Goal: Task Accomplishment & Management: Manage account settings

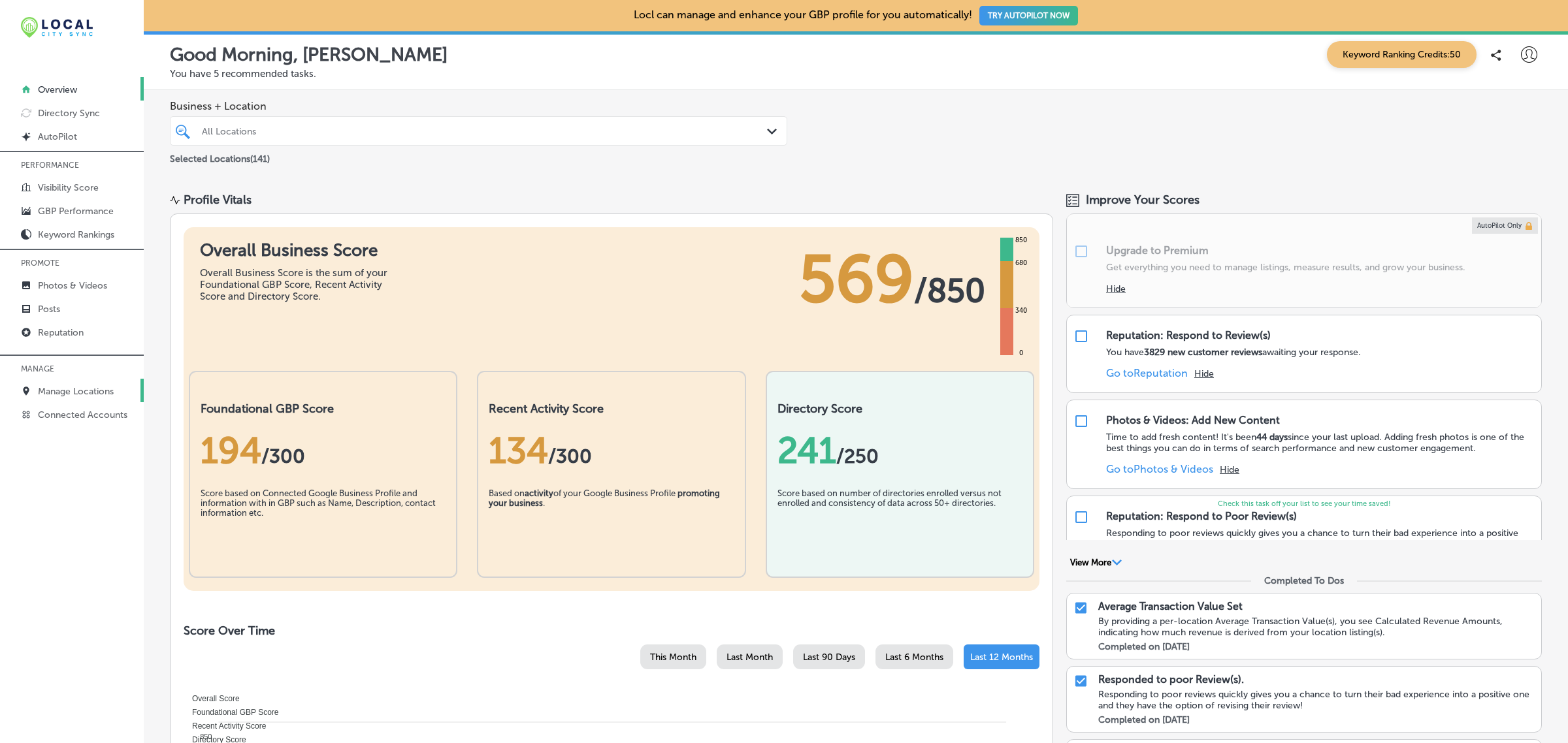
click at [87, 397] on p "Manage Locations" at bounding box center [76, 392] width 76 height 11
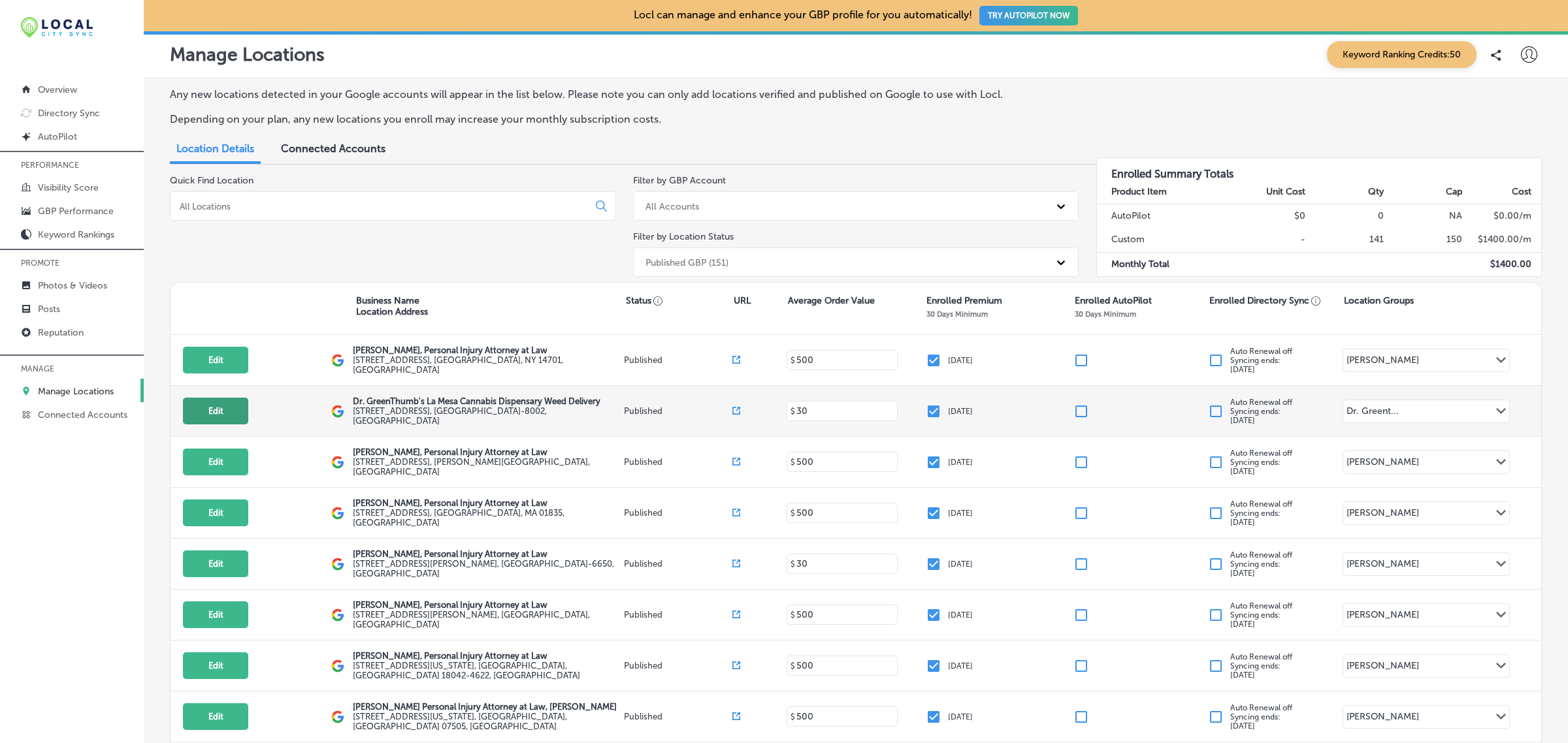
click at [218, 400] on button "Edit" at bounding box center [215, 411] width 65 height 27
select select "US"
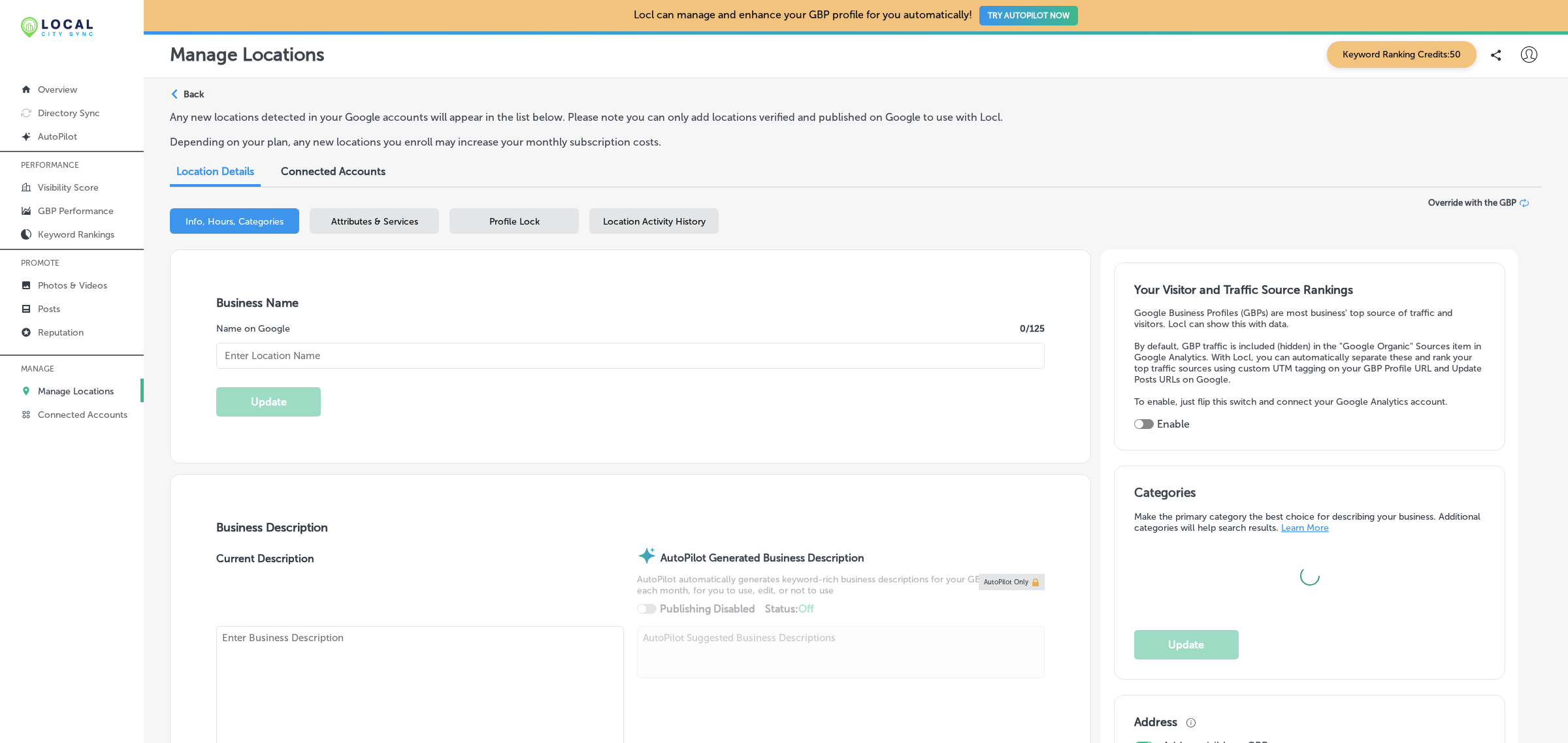
type input "Dr. GreenThumb's La Mesa Cannabis Dispensary Weed Delivery"
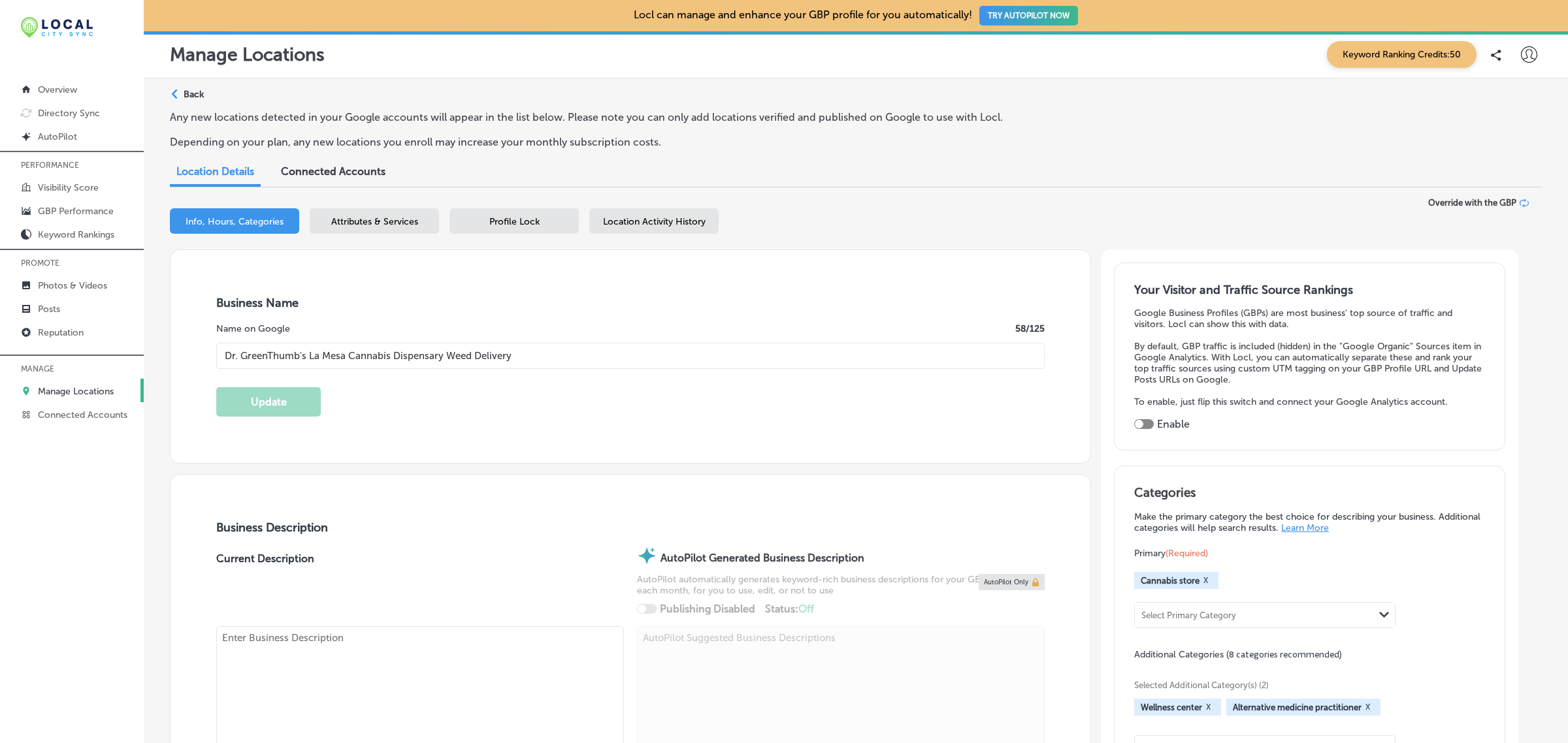
type input "8760 Campo Road"
type input "La Mesa"
type input "91941-8002"
type input "US"
type input "https://menu.doctorgreenthumbs.com/la-mesa/menu?utm_campaign=gmb"
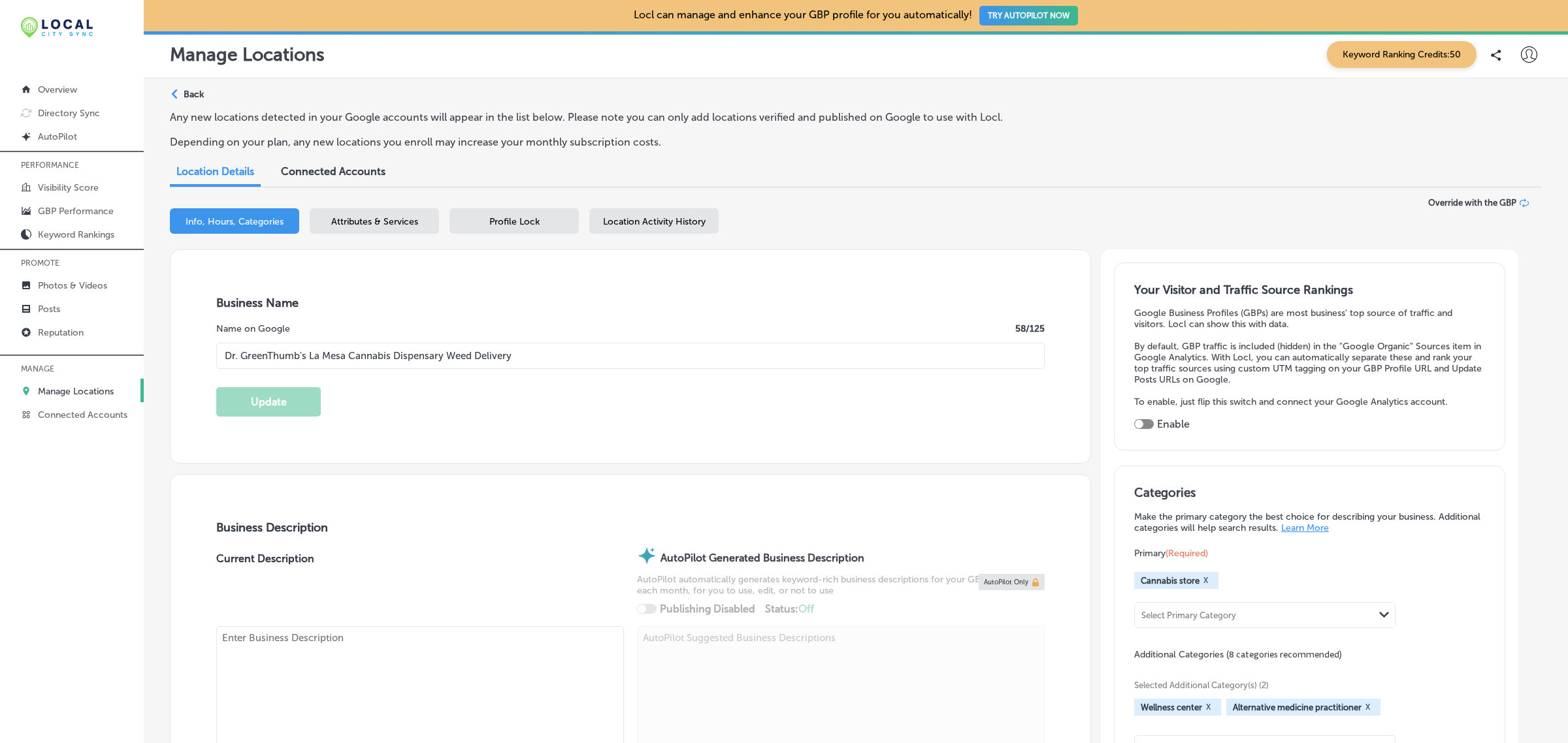
type textarea "Dr. GreenThumb's Cannabis Dispensary & Weed Delivery is the premier destination…"
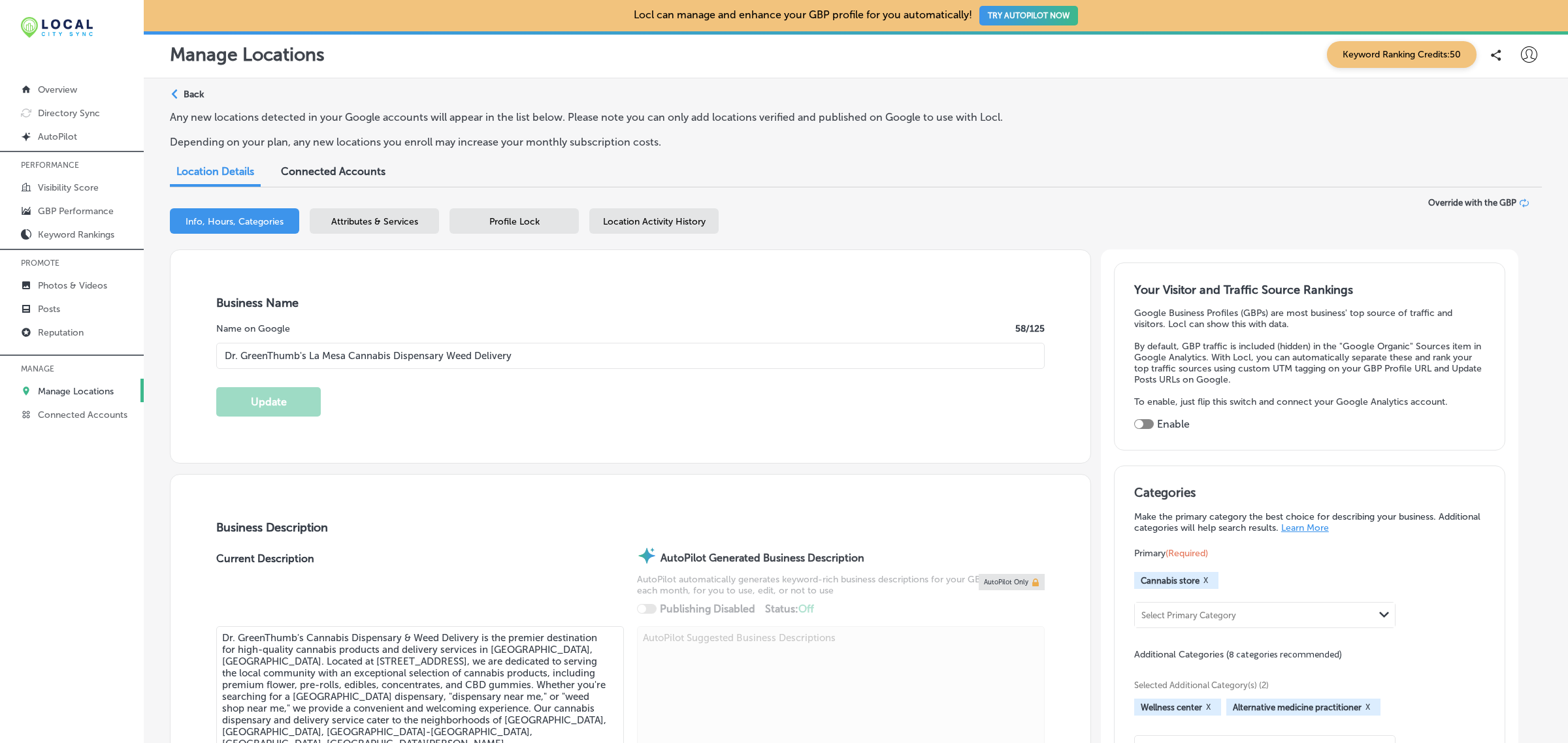
type input "+1 858 222 2527"
click at [396, 224] on span "Attributes & Services" at bounding box center [375, 222] width 87 height 11
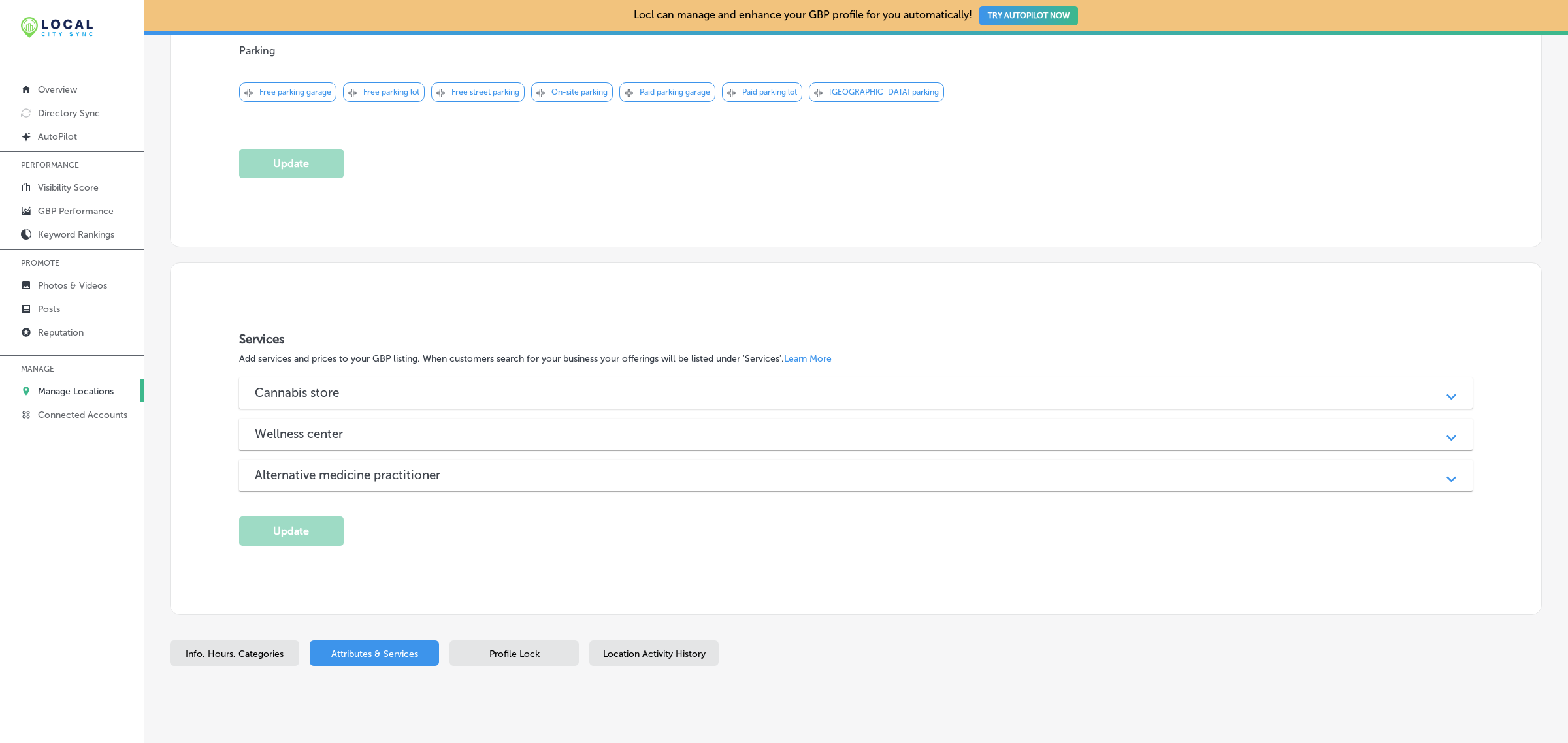
scroll to position [1140, 0]
click at [883, 403] on div "Cannabis store Path Created with Sketch." at bounding box center [855, 392] width 1233 height 31
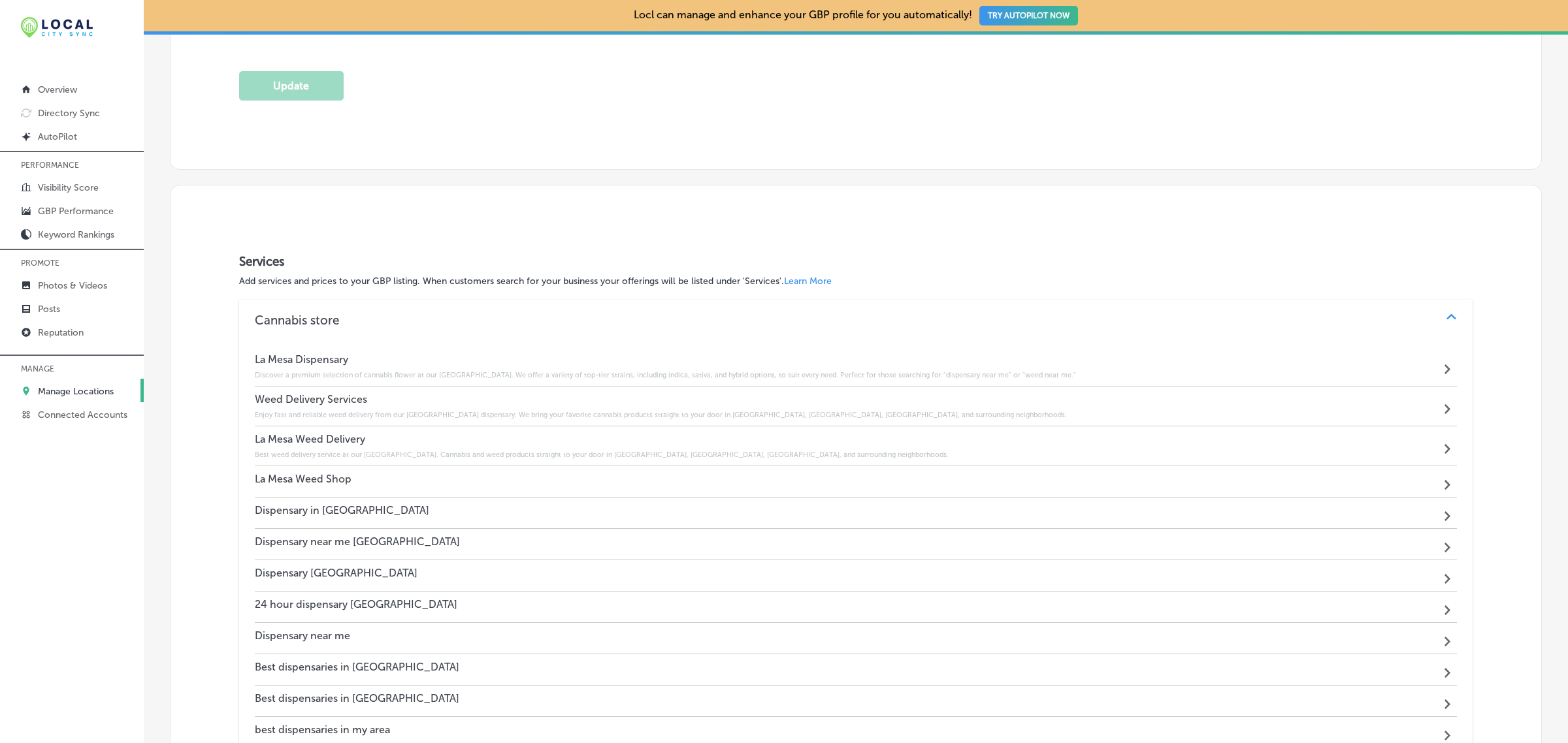
scroll to position [1217, 0]
click at [84, 317] on link "Posts" at bounding box center [71, 308] width 144 height 24
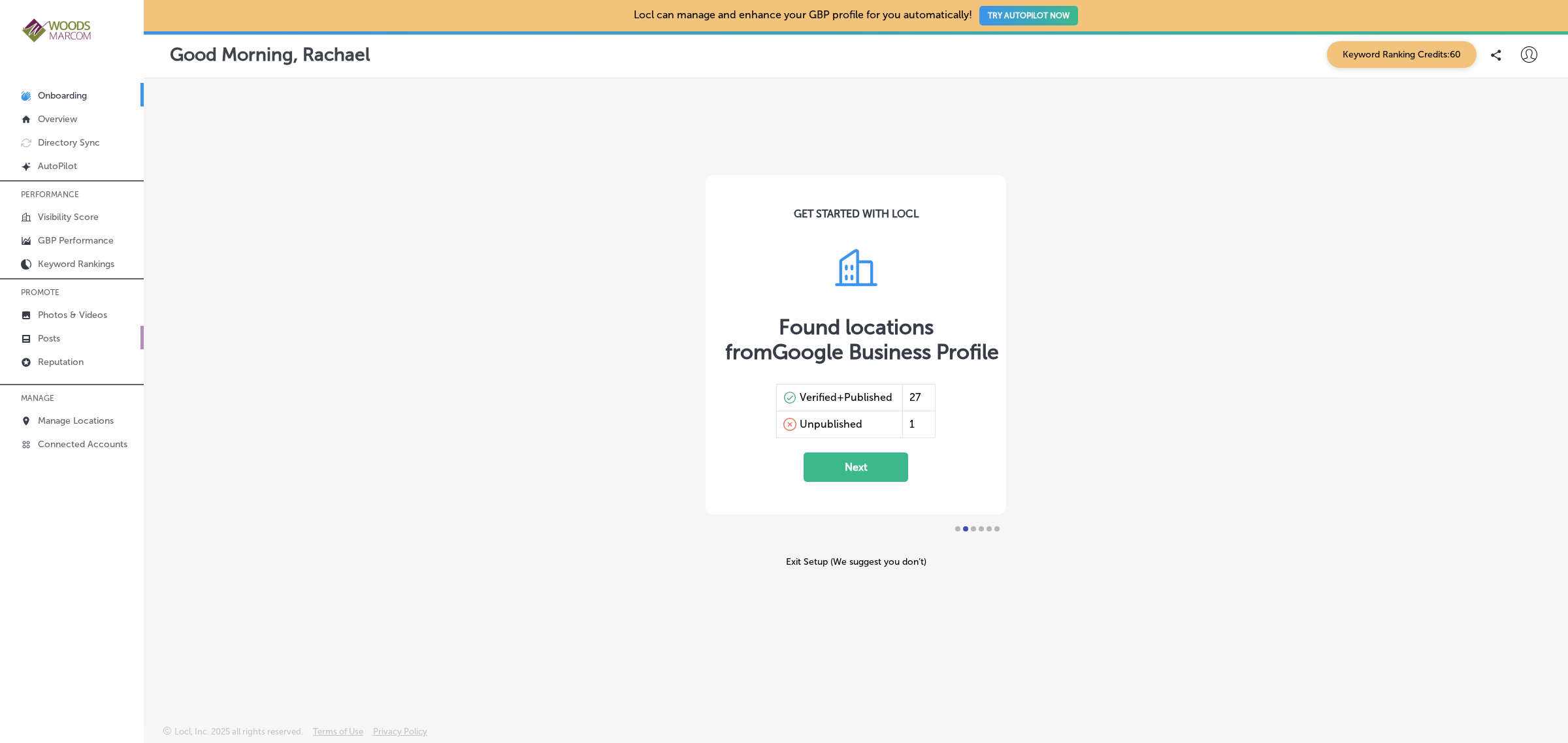
click at [69, 340] on link "Posts" at bounding box center [71, 338] width 144 height 24
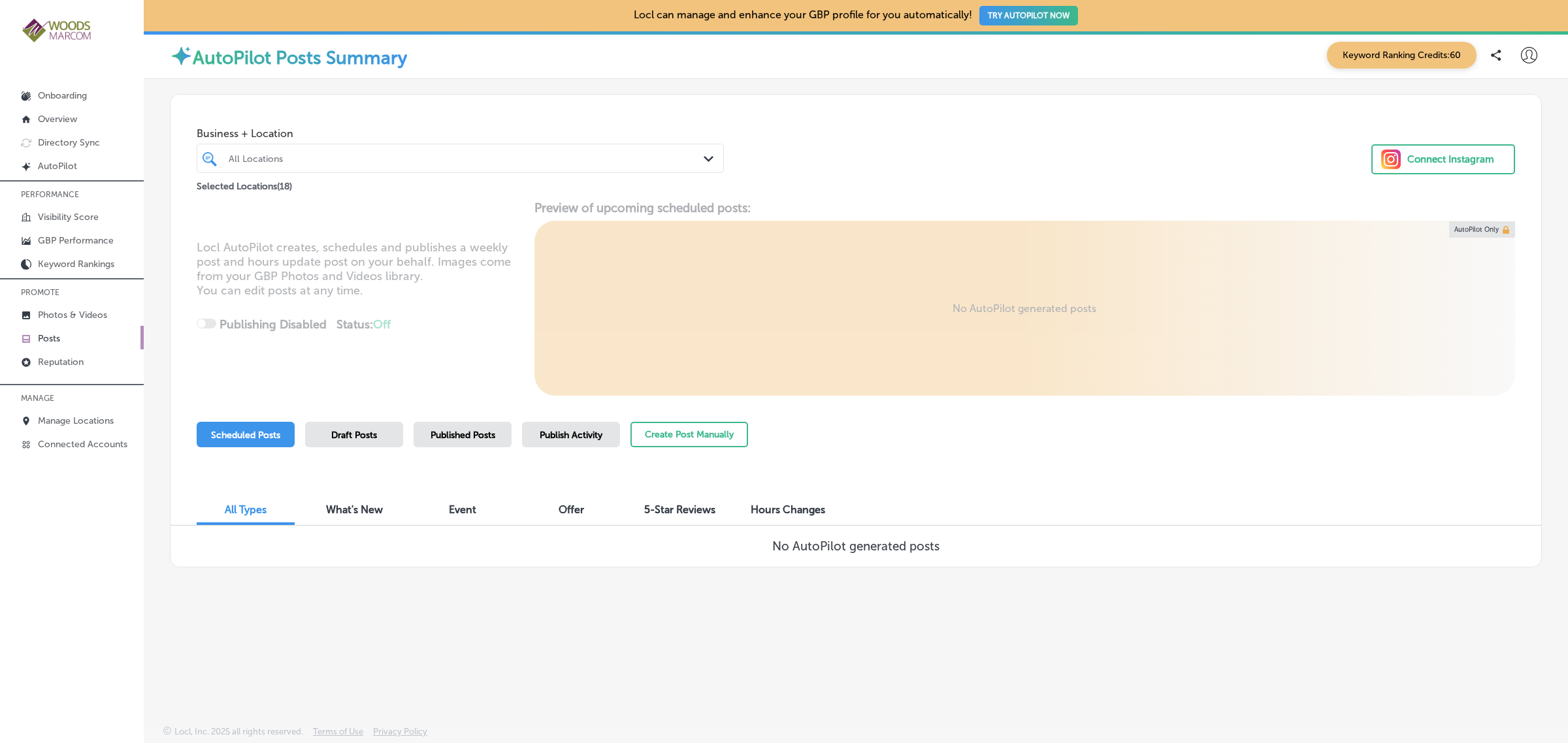
click at [343, 438] on span "Draft Posts" at bounding box center [354, 435] width 46 height 11
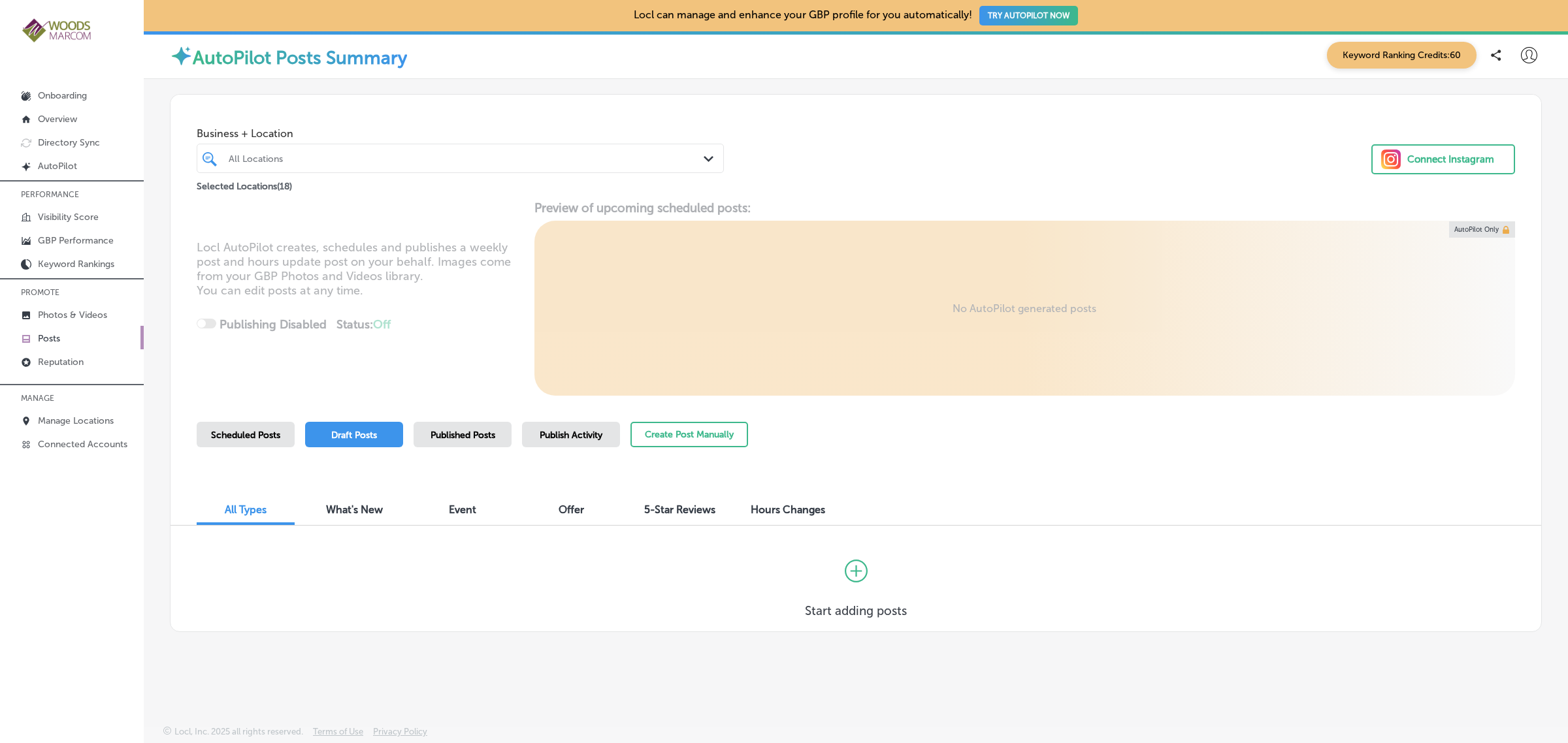
click at [488, 434] on span "Published Posts" at bounding box center [463, 435] width 65 height 11
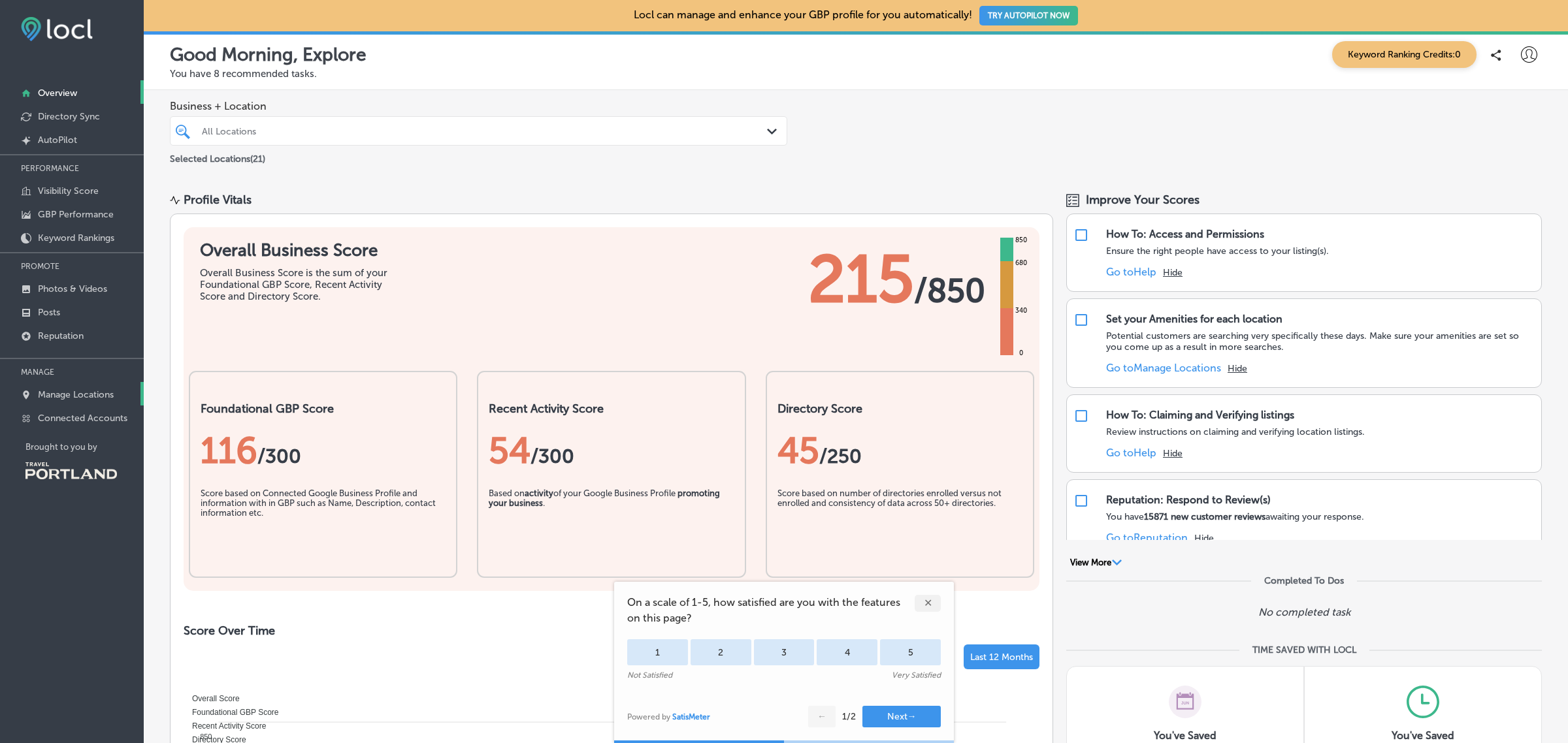
click at [106, 393] on p "Manage Locations" at bounding box center [76, 395] width 76 height 11
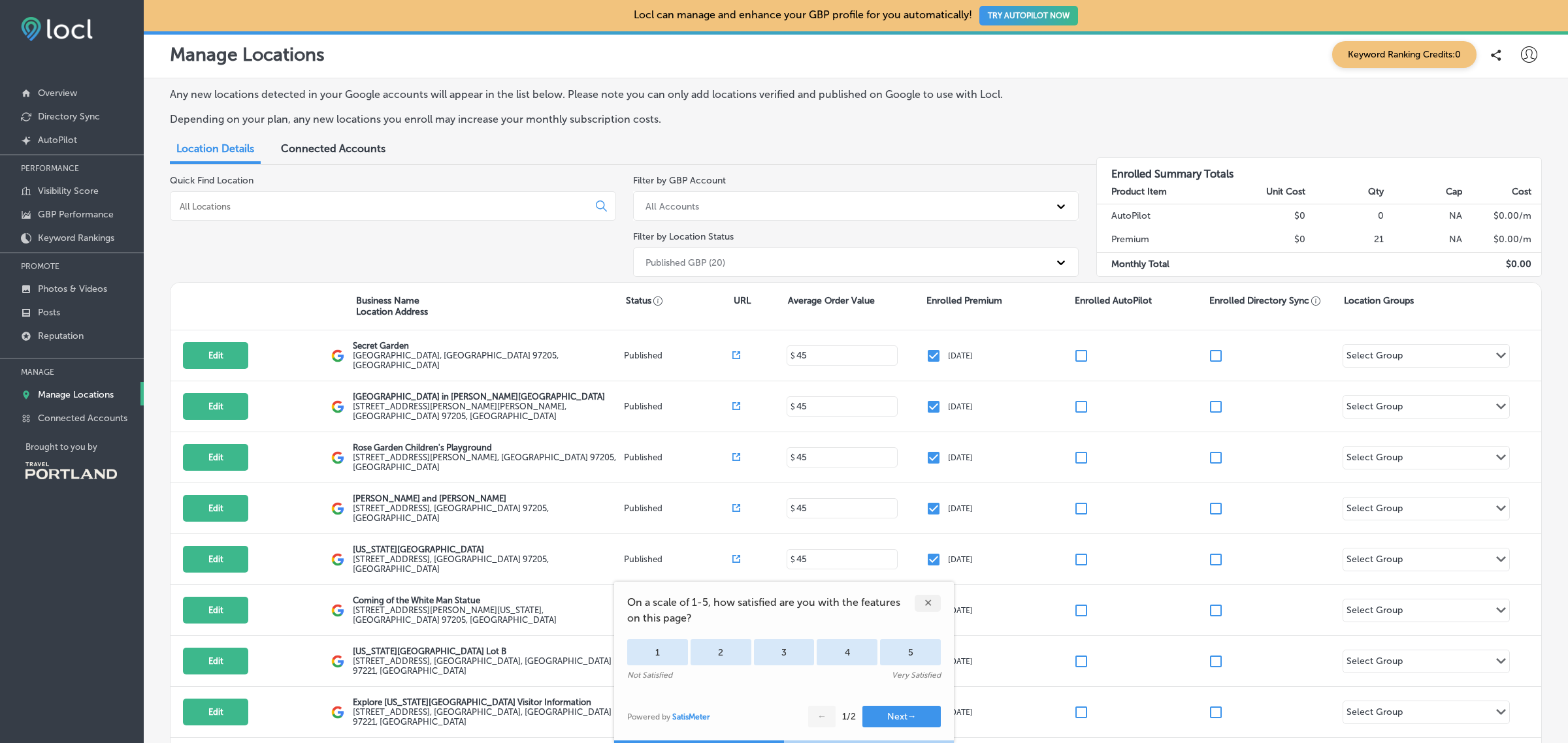
click at [926, 602] on div "✕" at bounding box center [928, 604] width 26 height 17
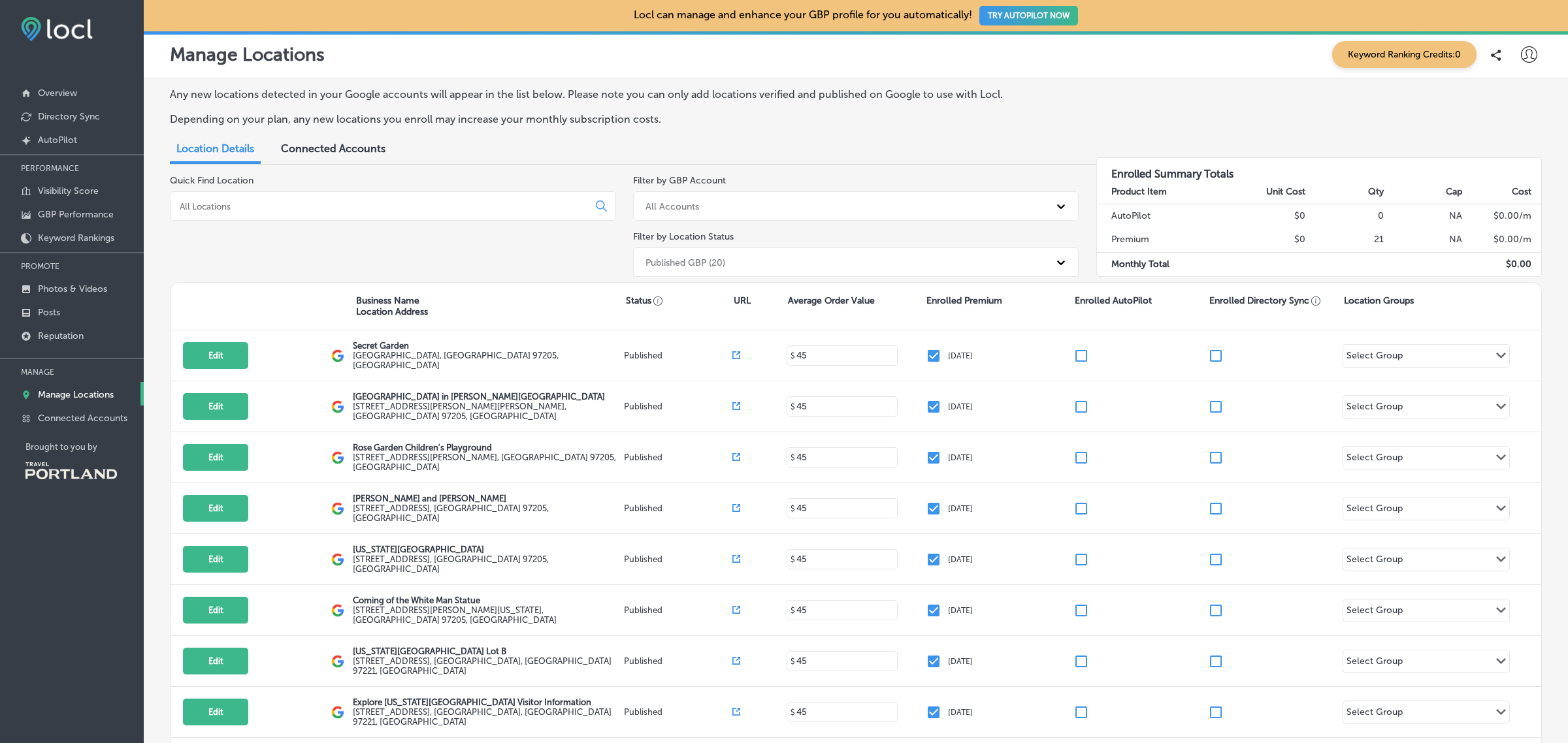
click at [1521, 53] on icon at bounding box center [1529, 54] width 16 height 16
click at [1510, 134] on p "My Teams" at bounding box center [1504, 135] width 48 height 16
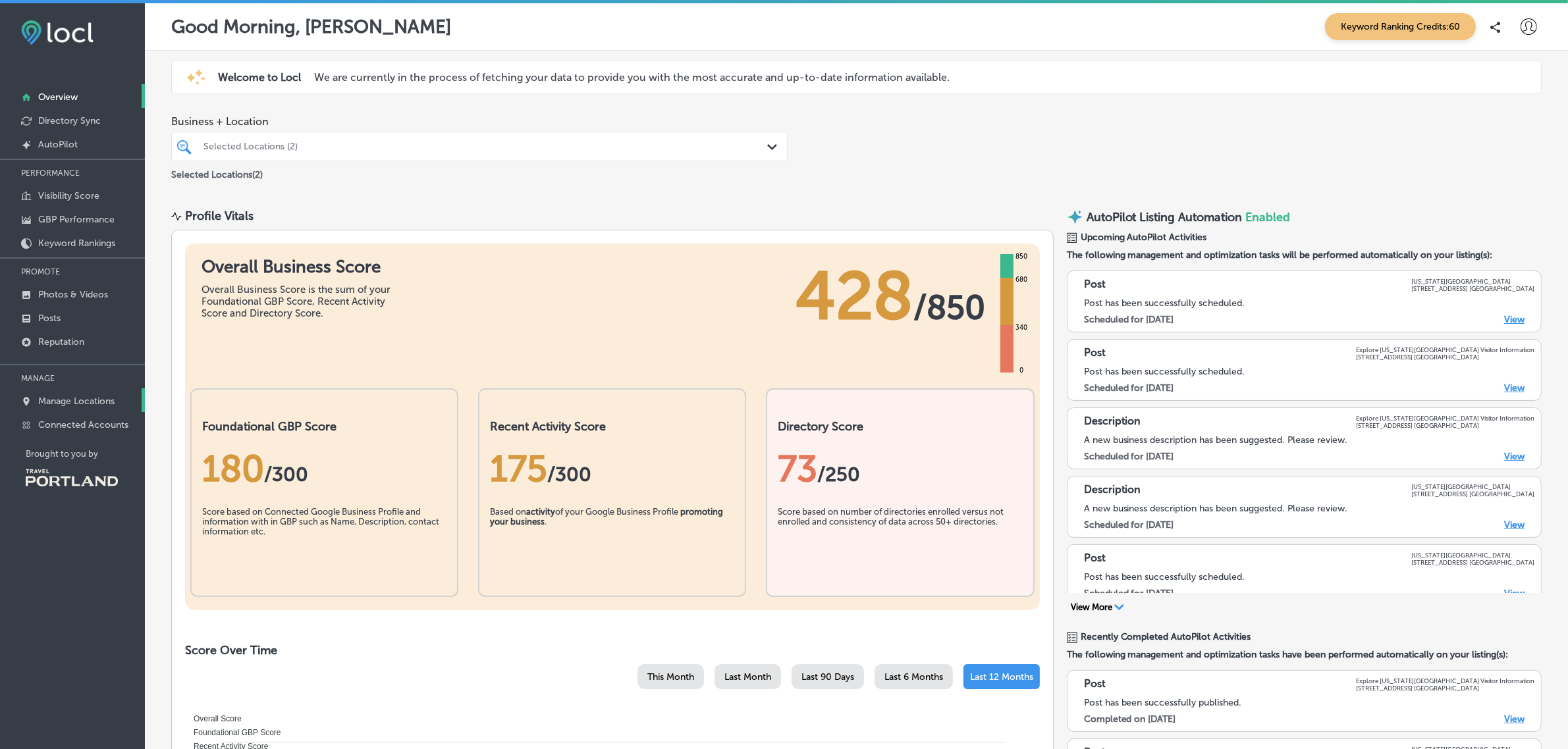
click at [90, 399] on p "Manage Locations" at bounding box center [76, 401] width 76 height 12
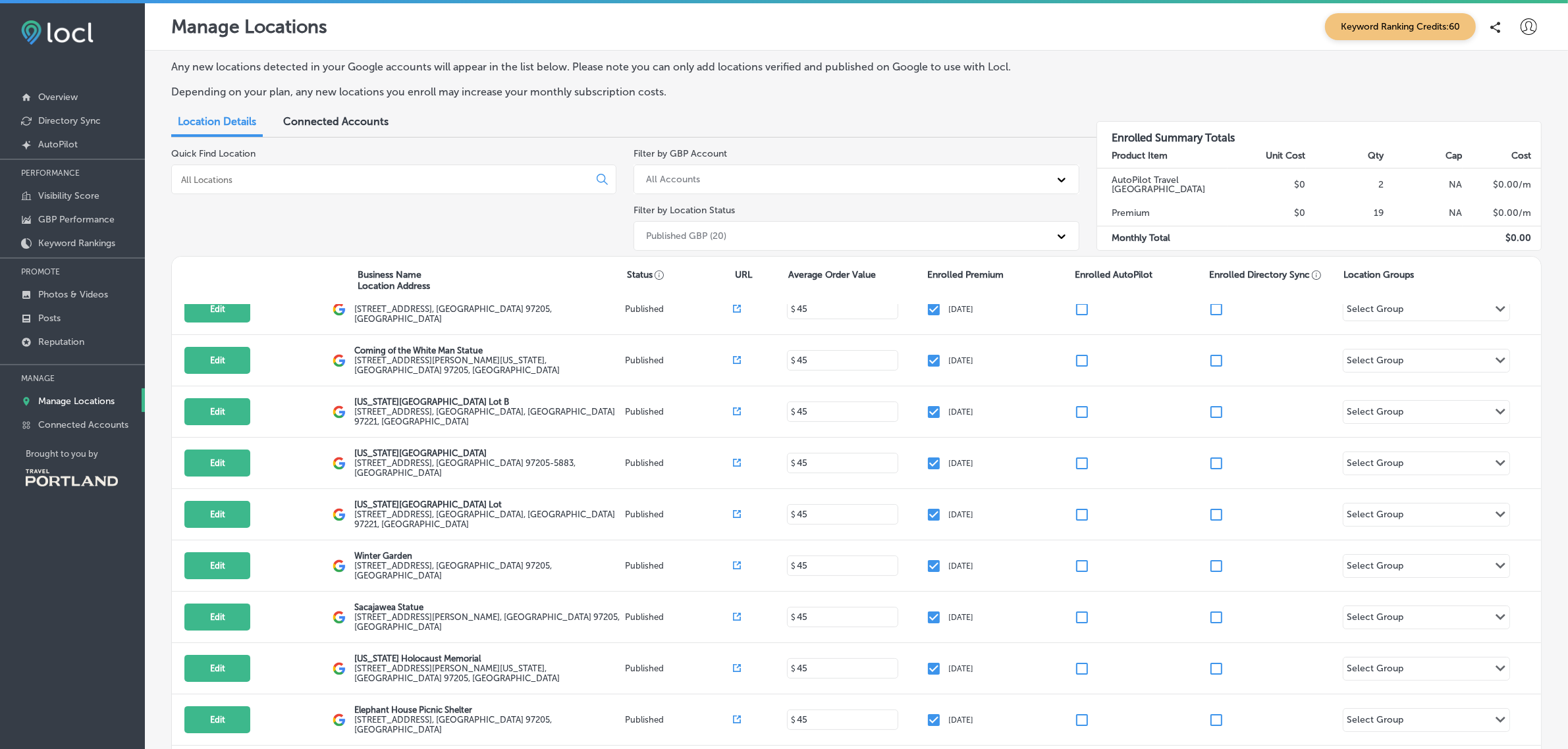
scroll to position [330, 0]
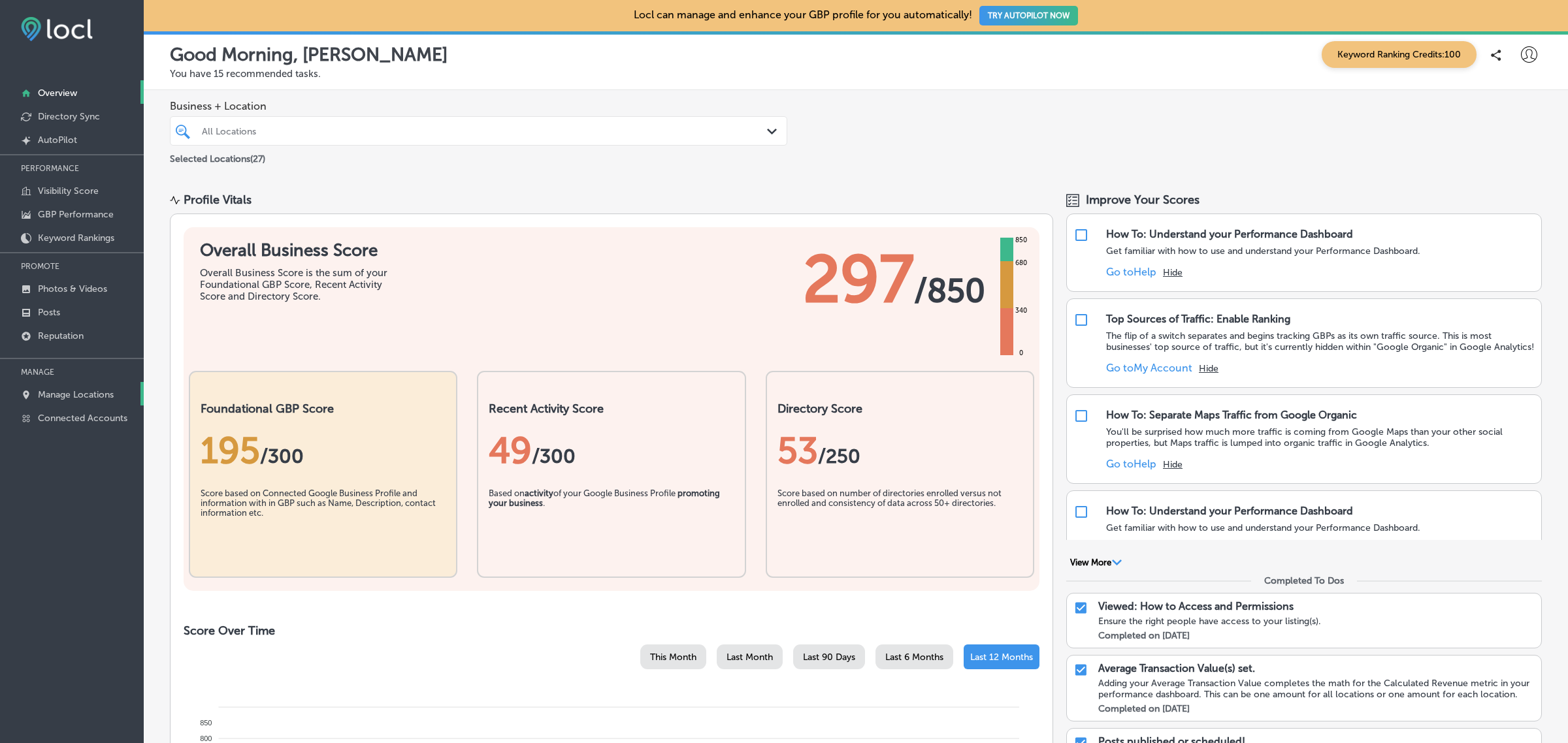
click at [111, 396] on p "Manage Locations" at bounding box center [76, 395] width 76 height 11
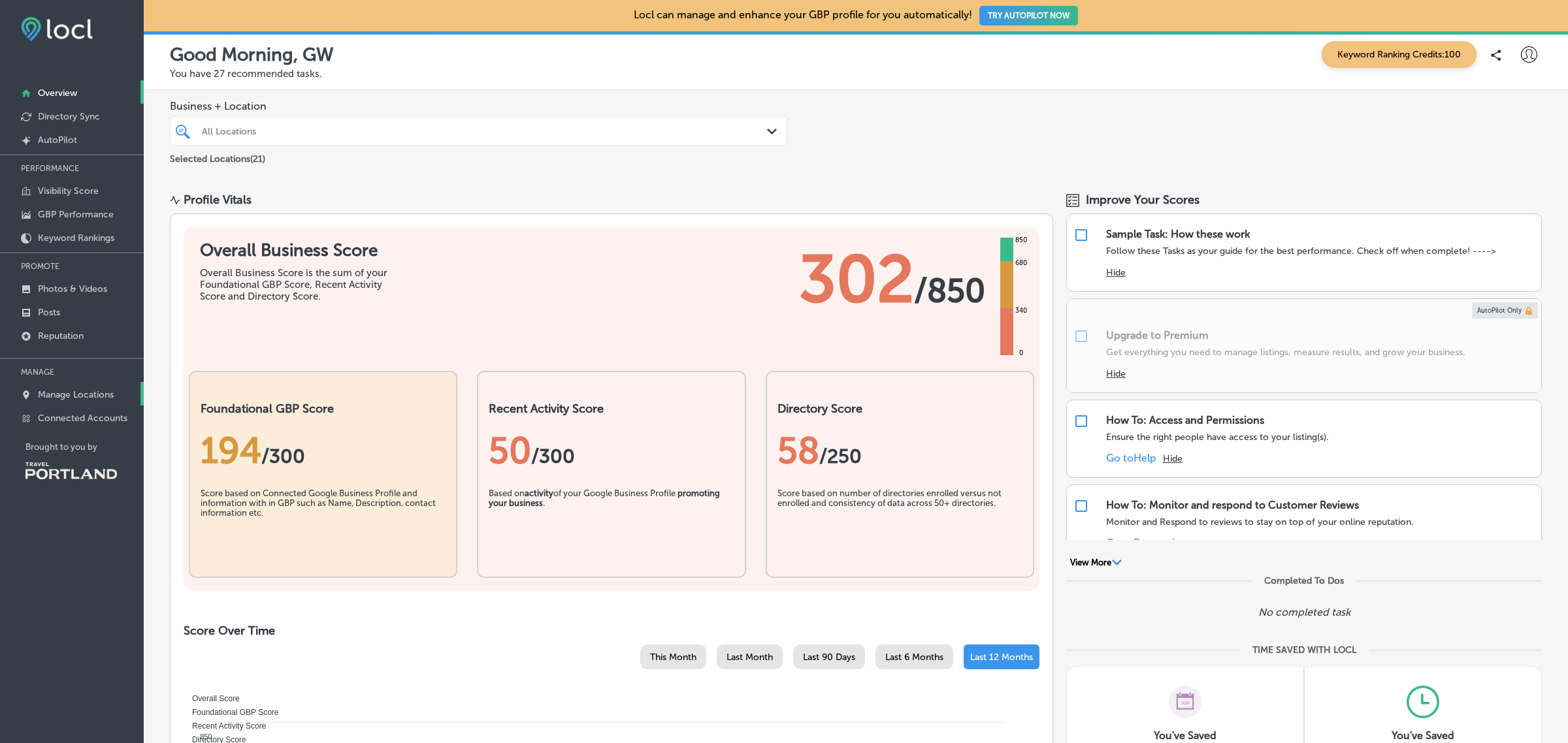
click at [99, 394] on p "Manage Locations" at bounding box center [76, 395] width 76 height 11
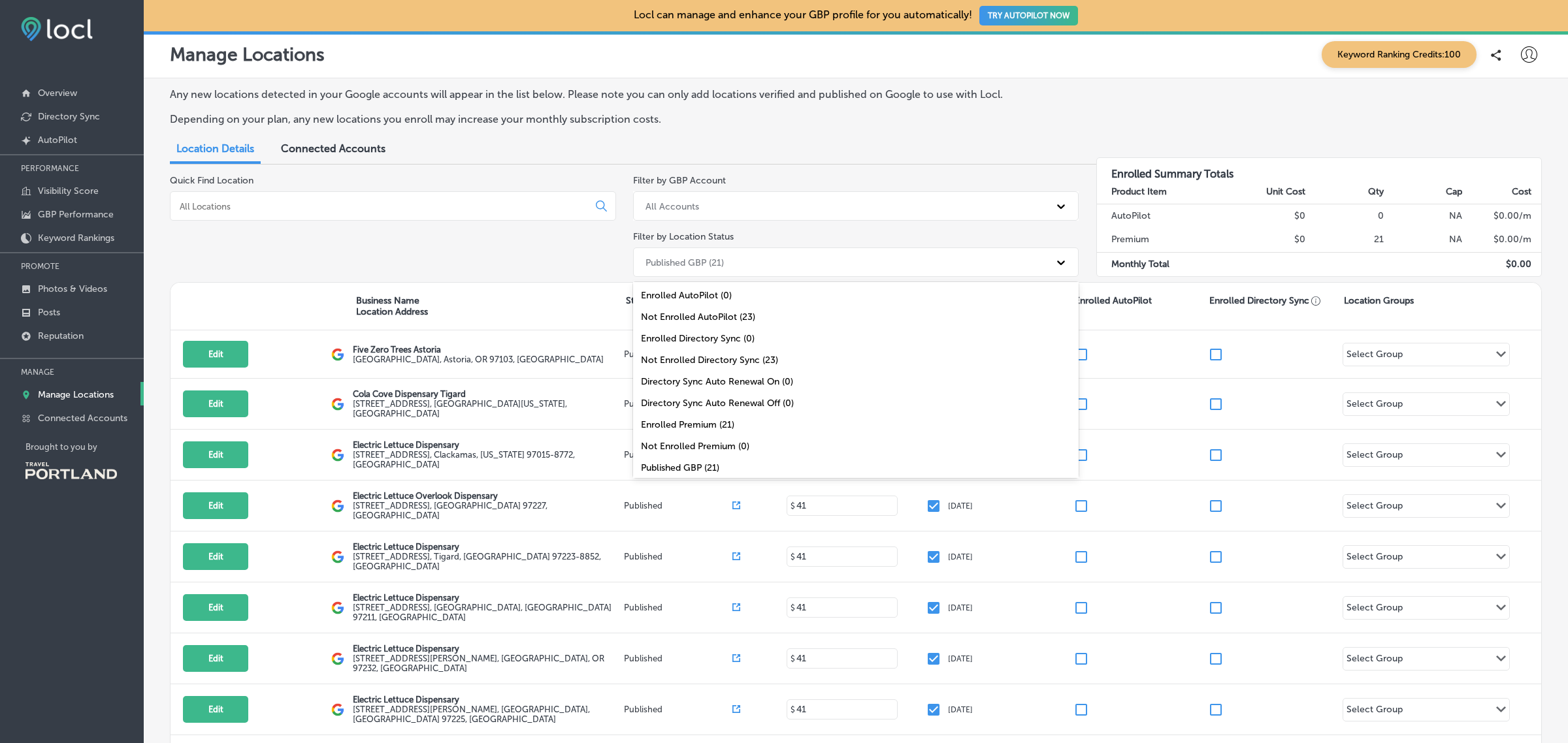
click at [864, 266] on div "Published GBP (21)" at bounding box center [845, 262] width 411 height 21
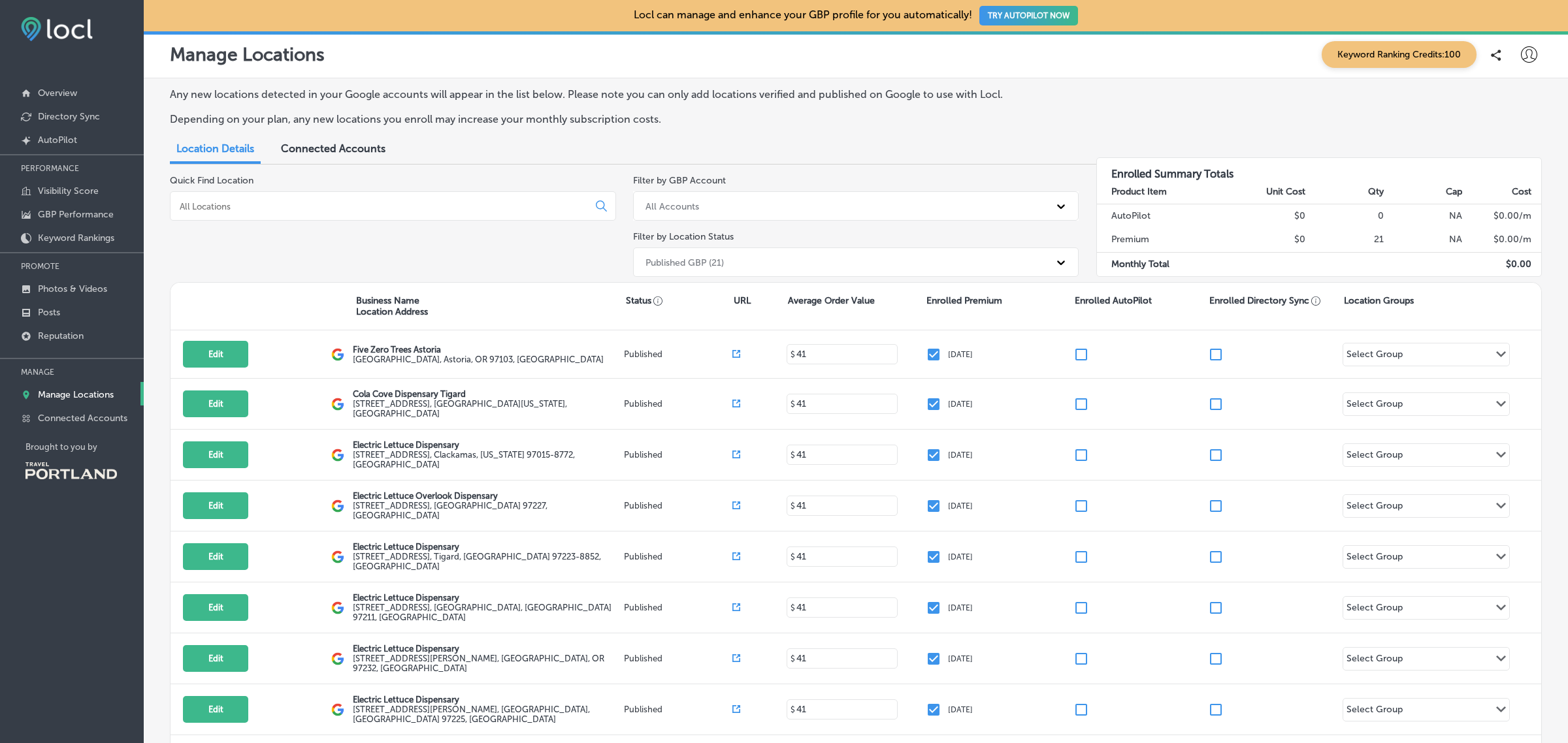
click at [527, 243] on div "Quick Find Location" at bounding box center [393, 228] width 446 height 107
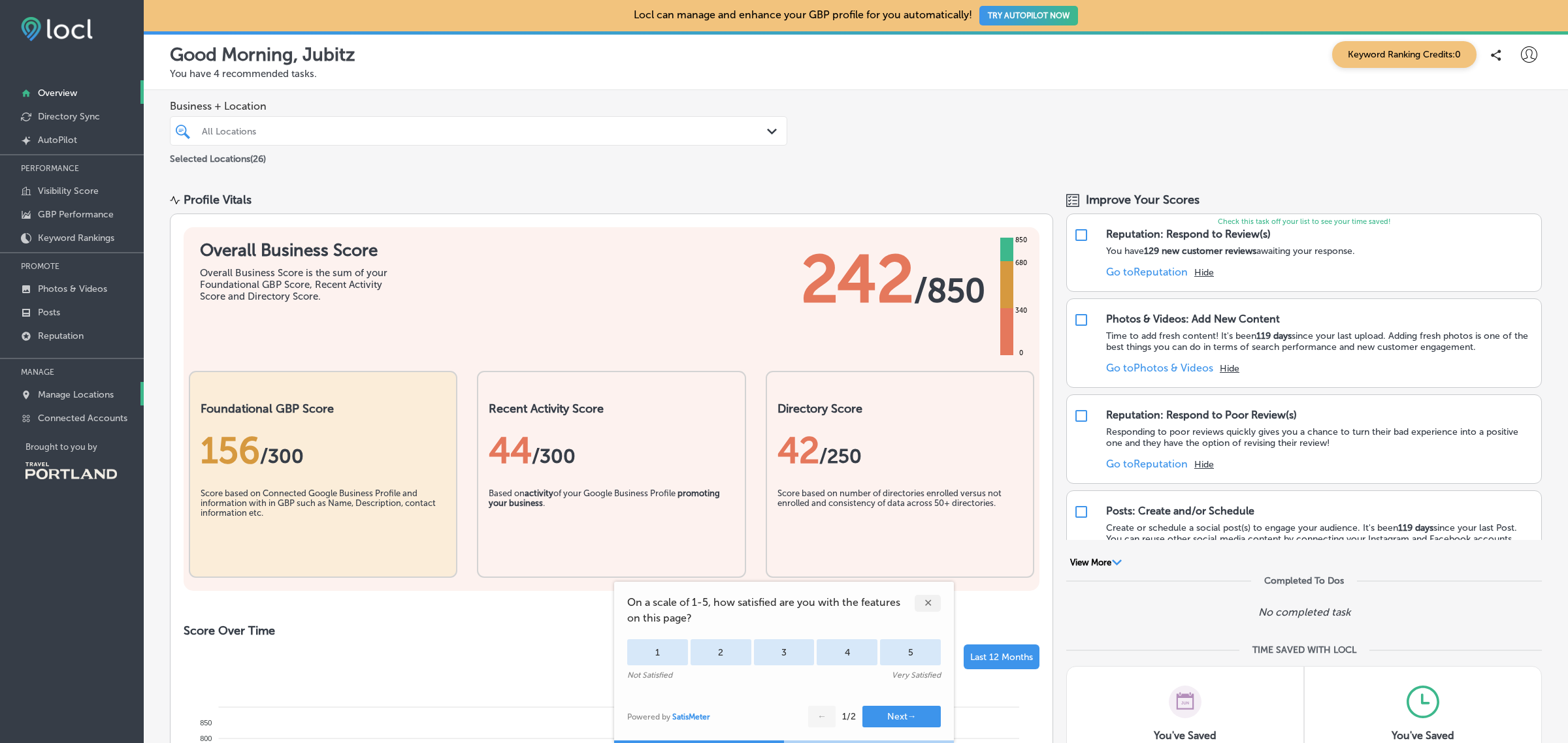
click at [91, 399] on p "Manage Locations" at bounding box center [76, 395] width 76 height 11
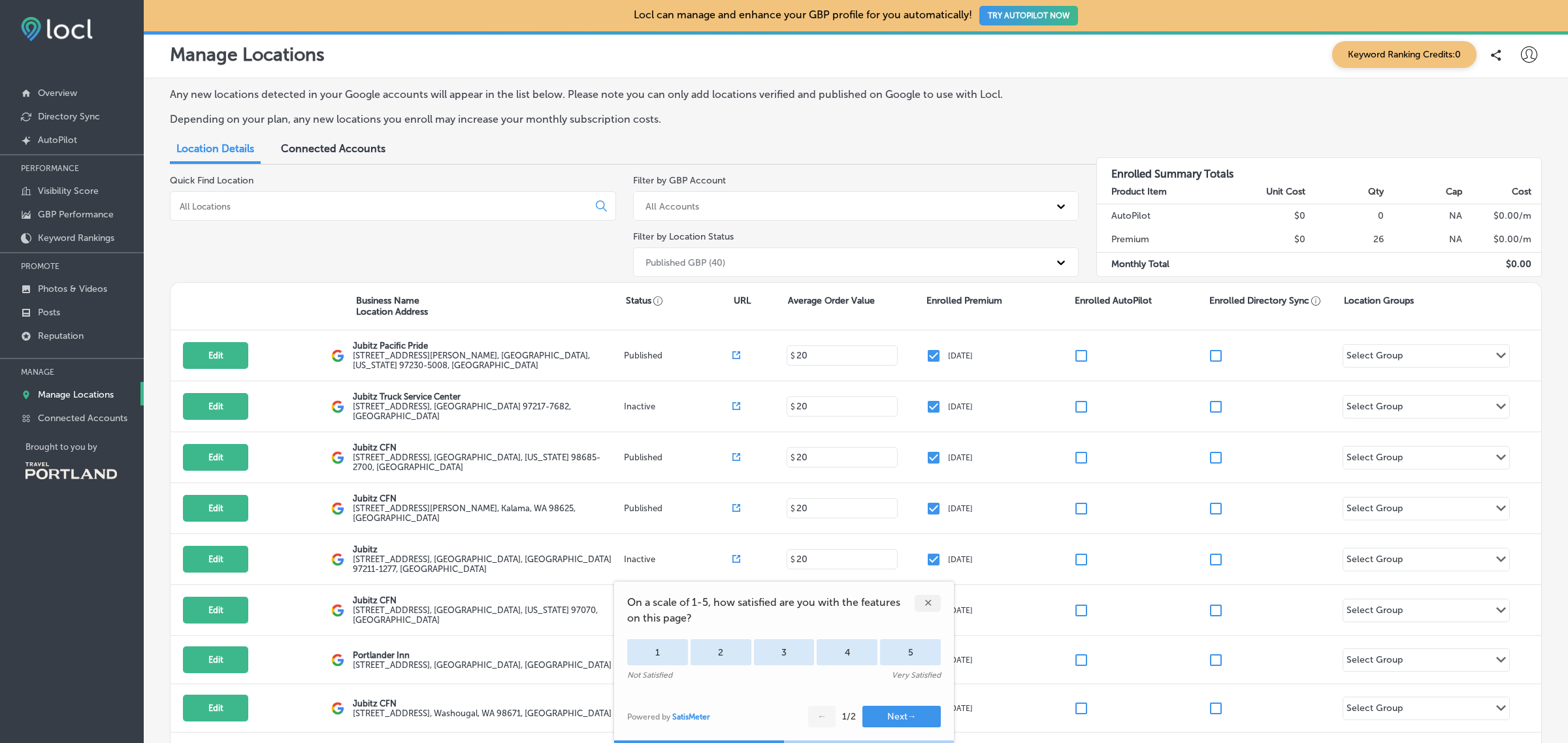
click at [928, 607] on div "✕" at bounding box center [928, 604] width 26 height 17
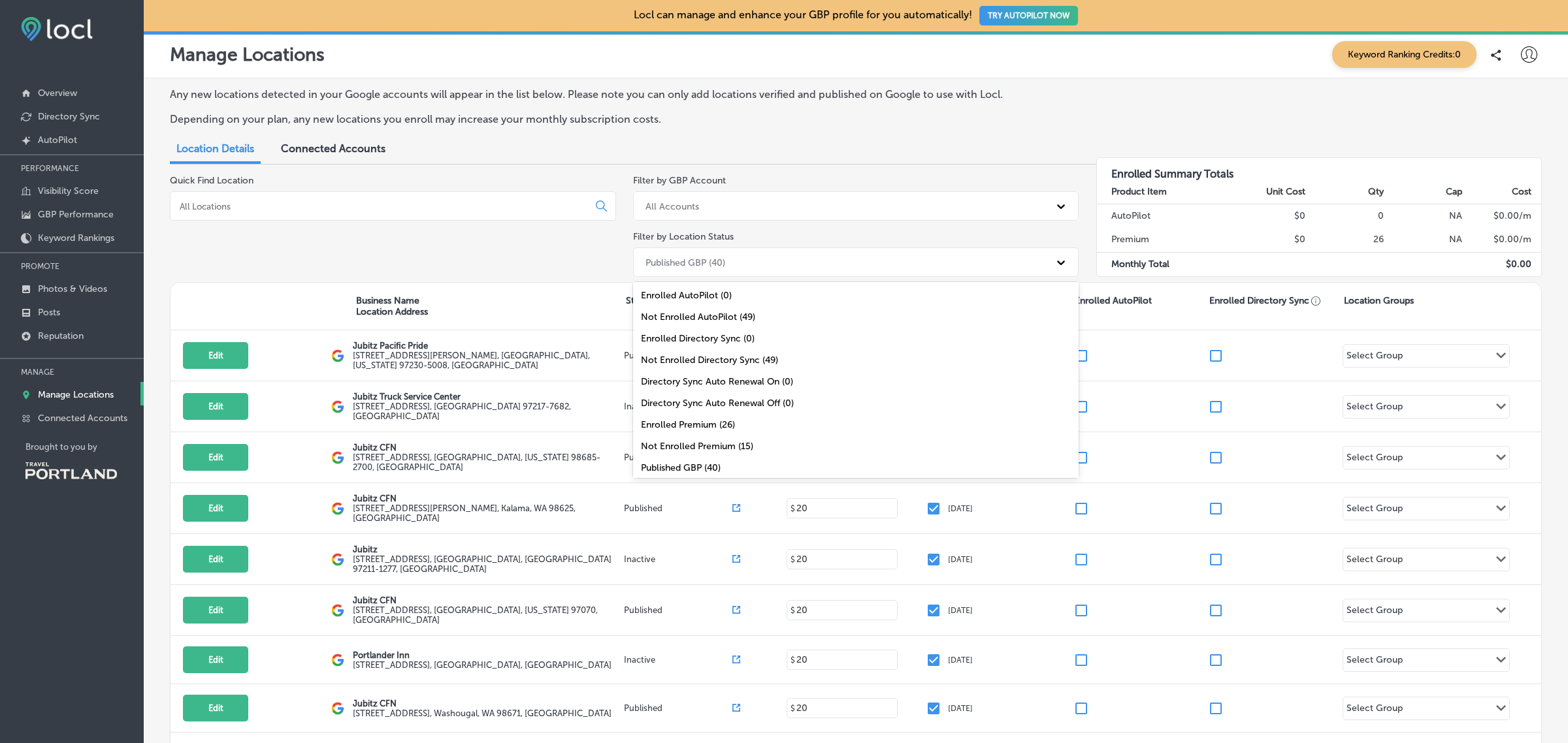
click at [916, 263] on div "Published GBP (40)" at bounding box center [845, 262] width 411 height 21
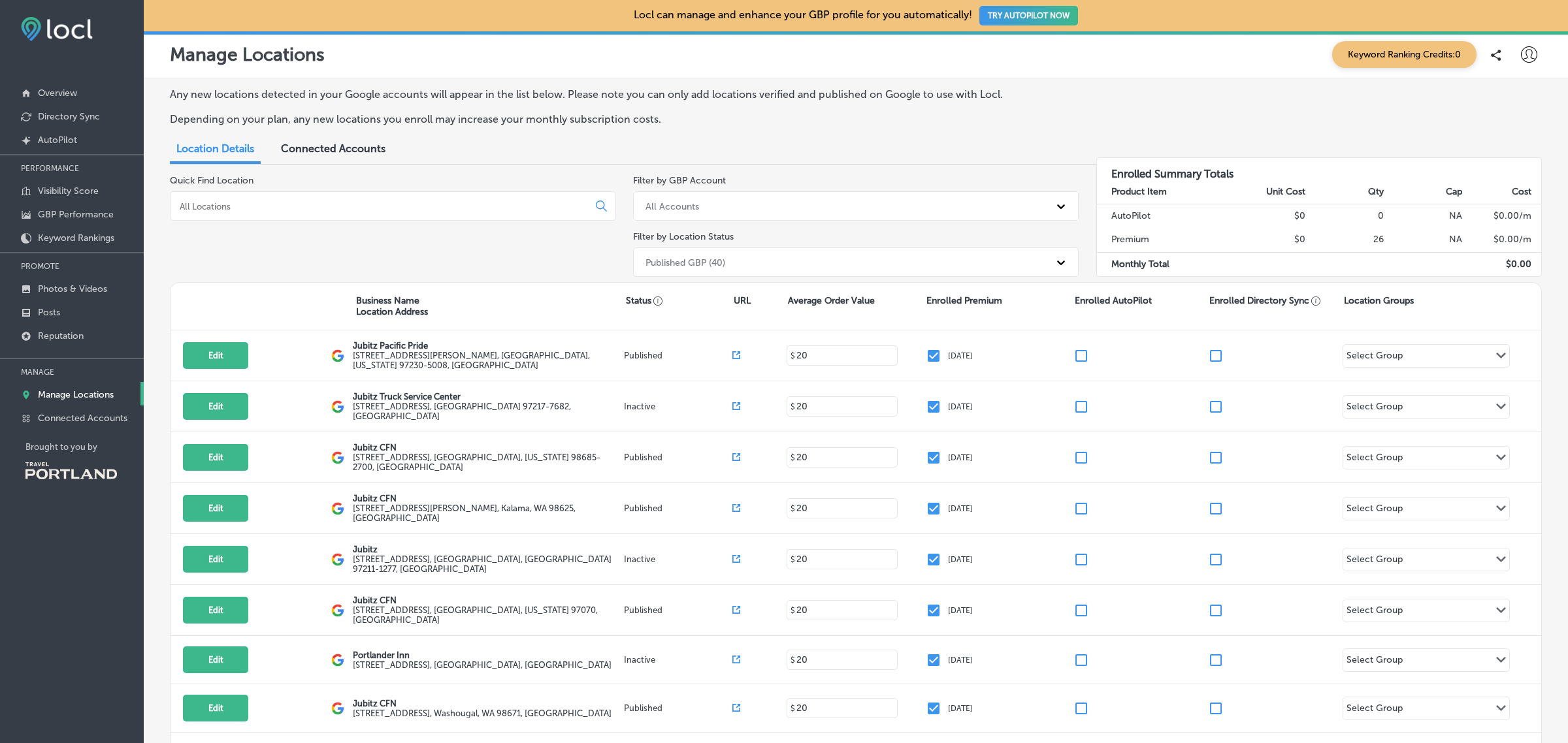
click at [581, 272] on div "Quick Find Location" at bounding box center [393, 228] width 446 height 107
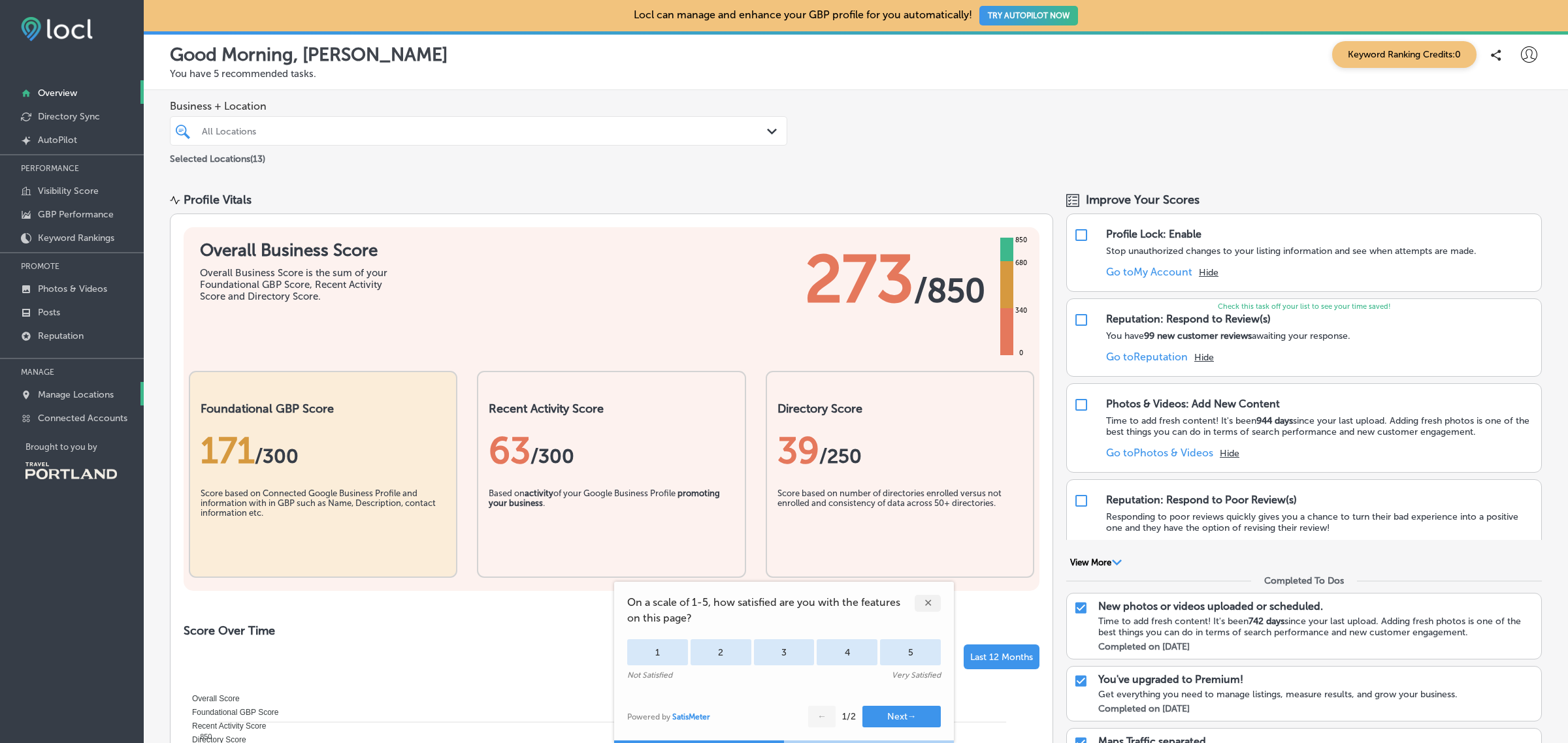
click at [84, 395] on p "Manage Locations" at bounding box center [76, 395] width 76 height 11
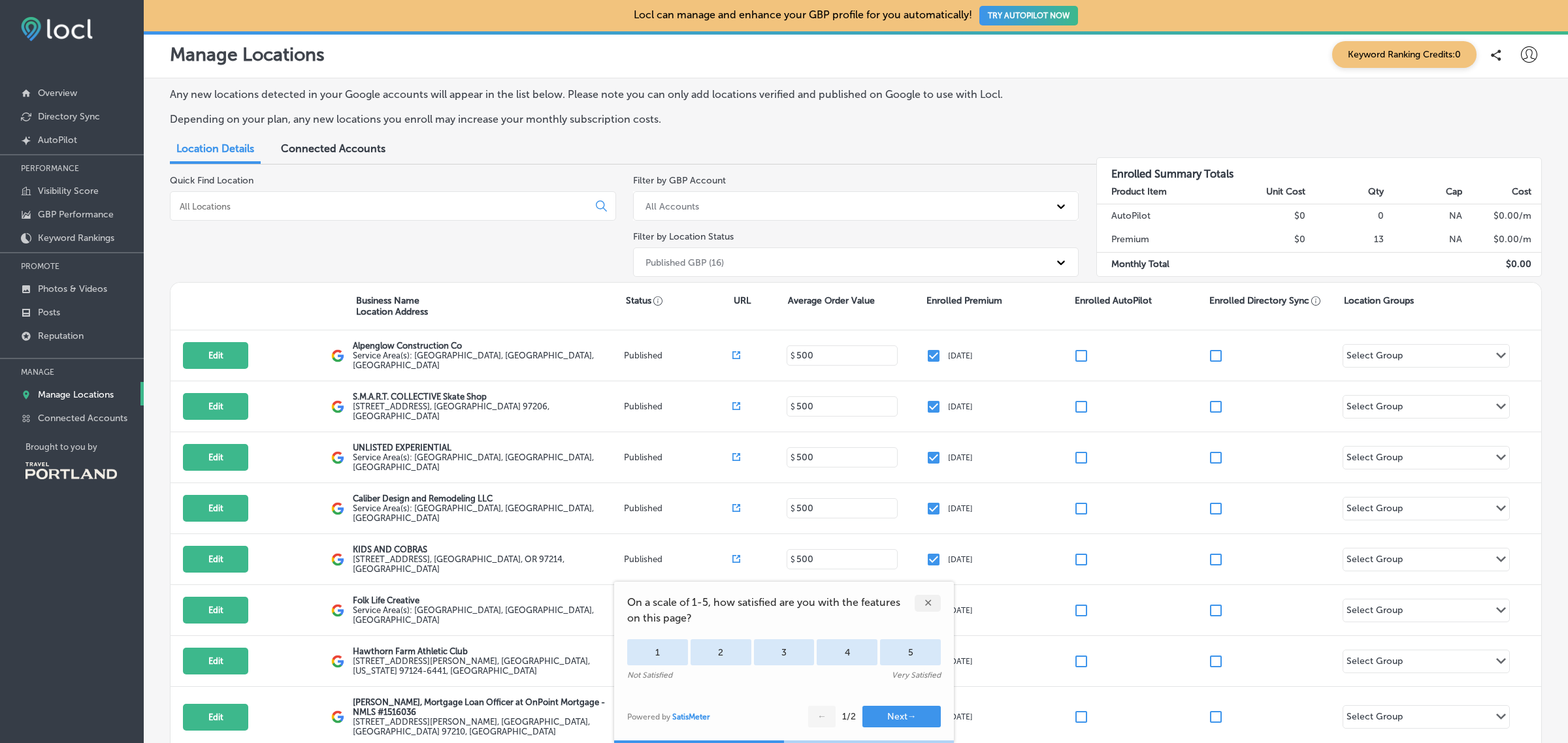
click at [925, 602] on div "✕" at bounding box center [928, 604] width 26 height 17
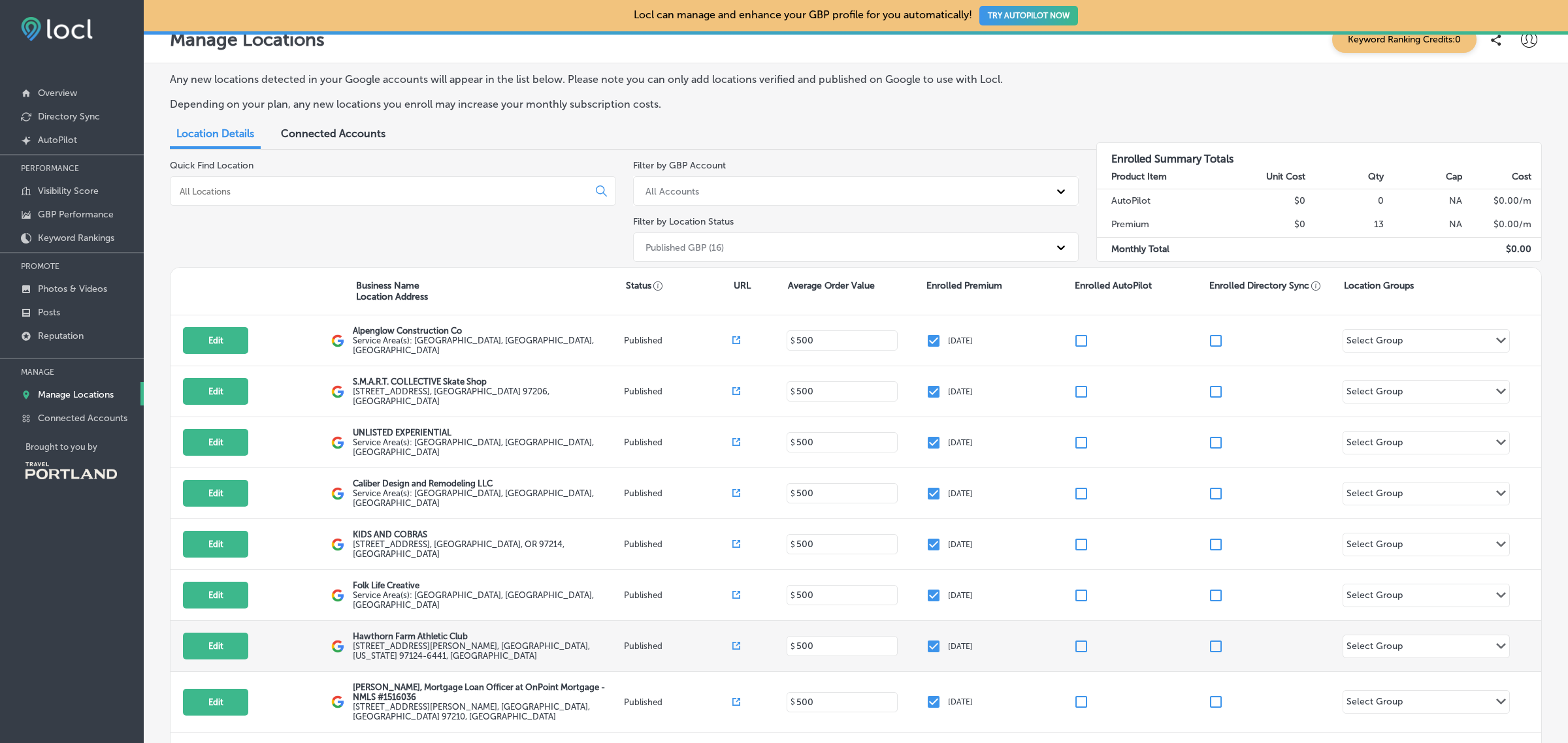
scroll to position [15, 0]
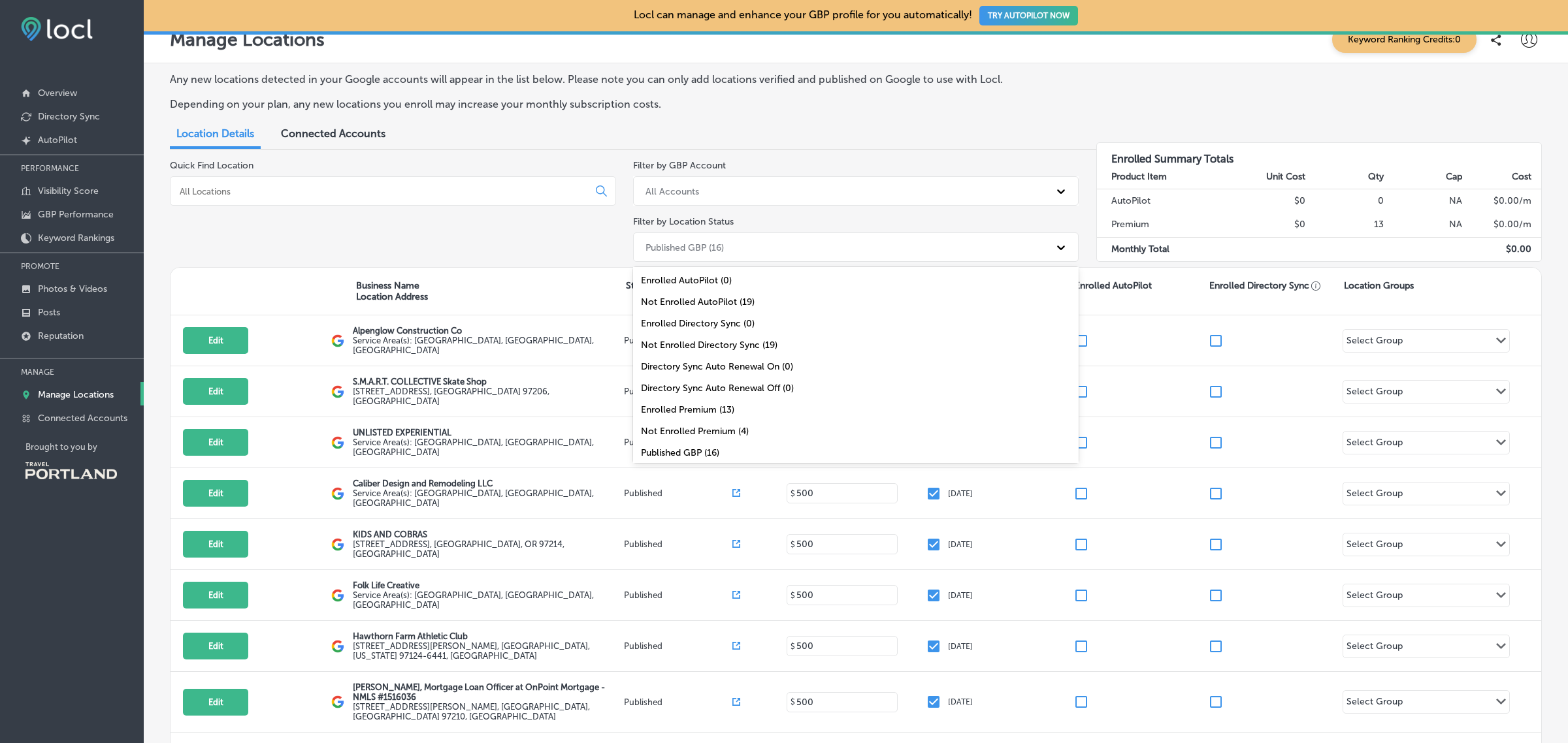
click at [1055, 245] on icon at bounding box center [1061, 248] width 13 height 13
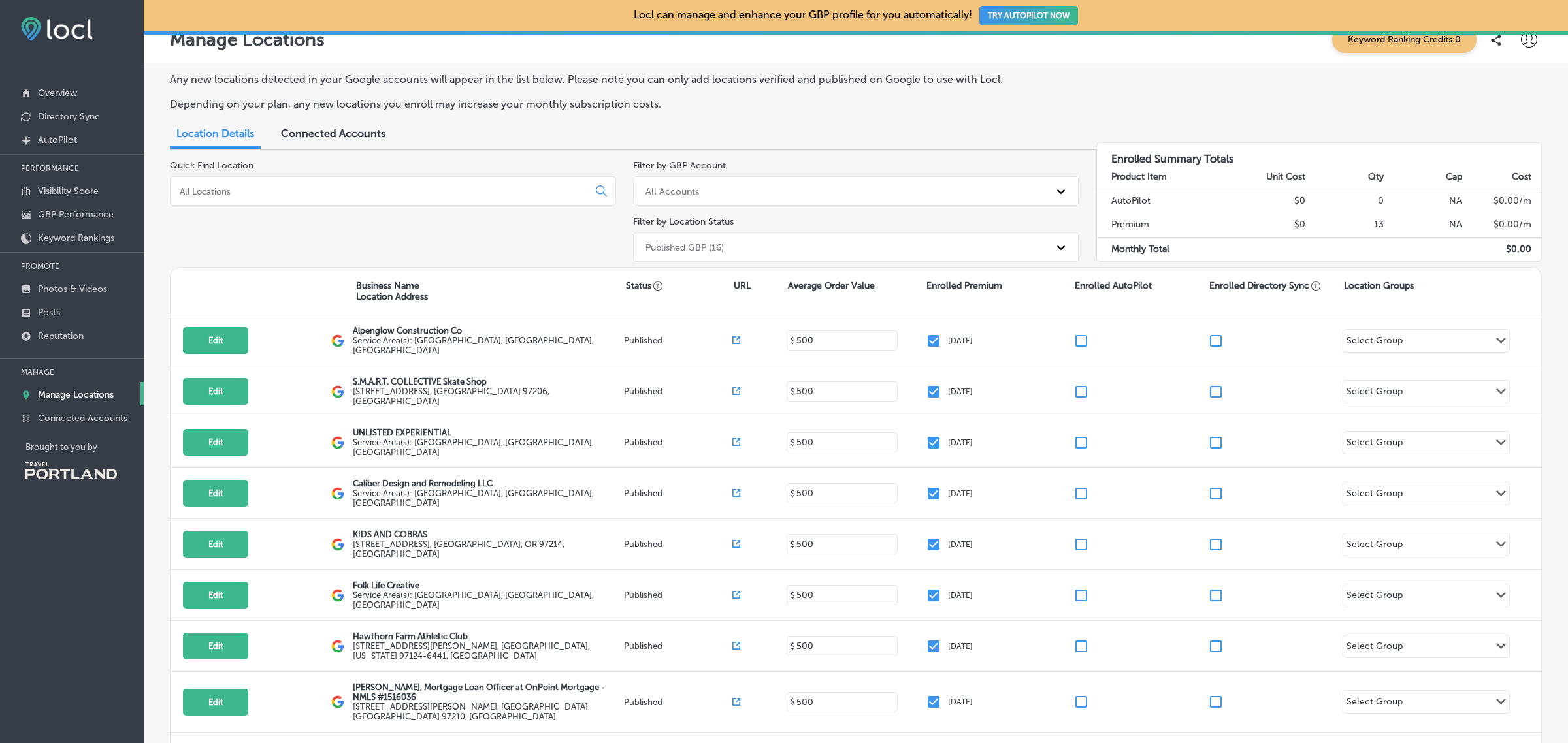
click at [1055, 245] on icon at bounding box center [1061, 248] width 13 height 13
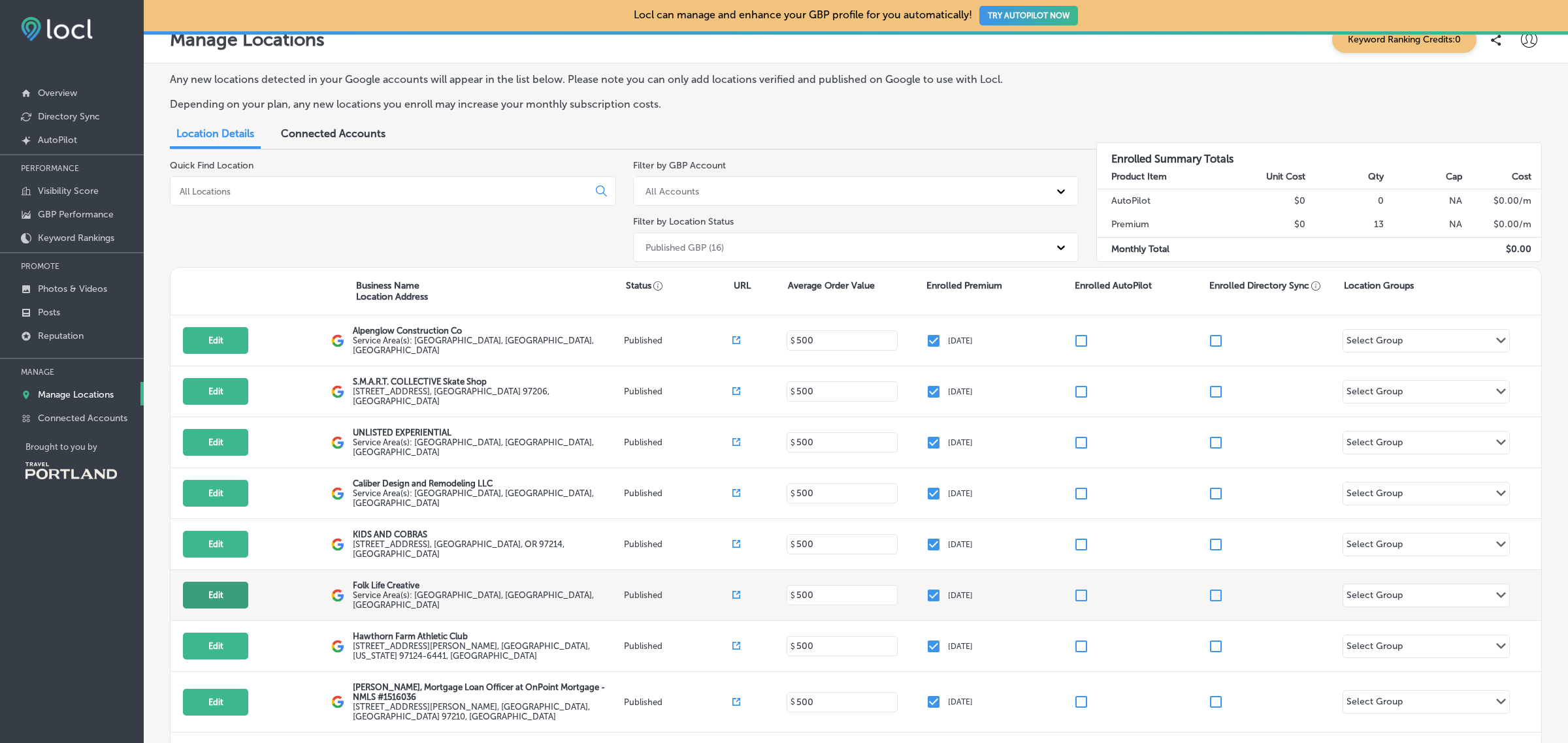
click at [235, 590] on button "Edit" at bounding box center [215, 595] width 65 height 27
select select "US"
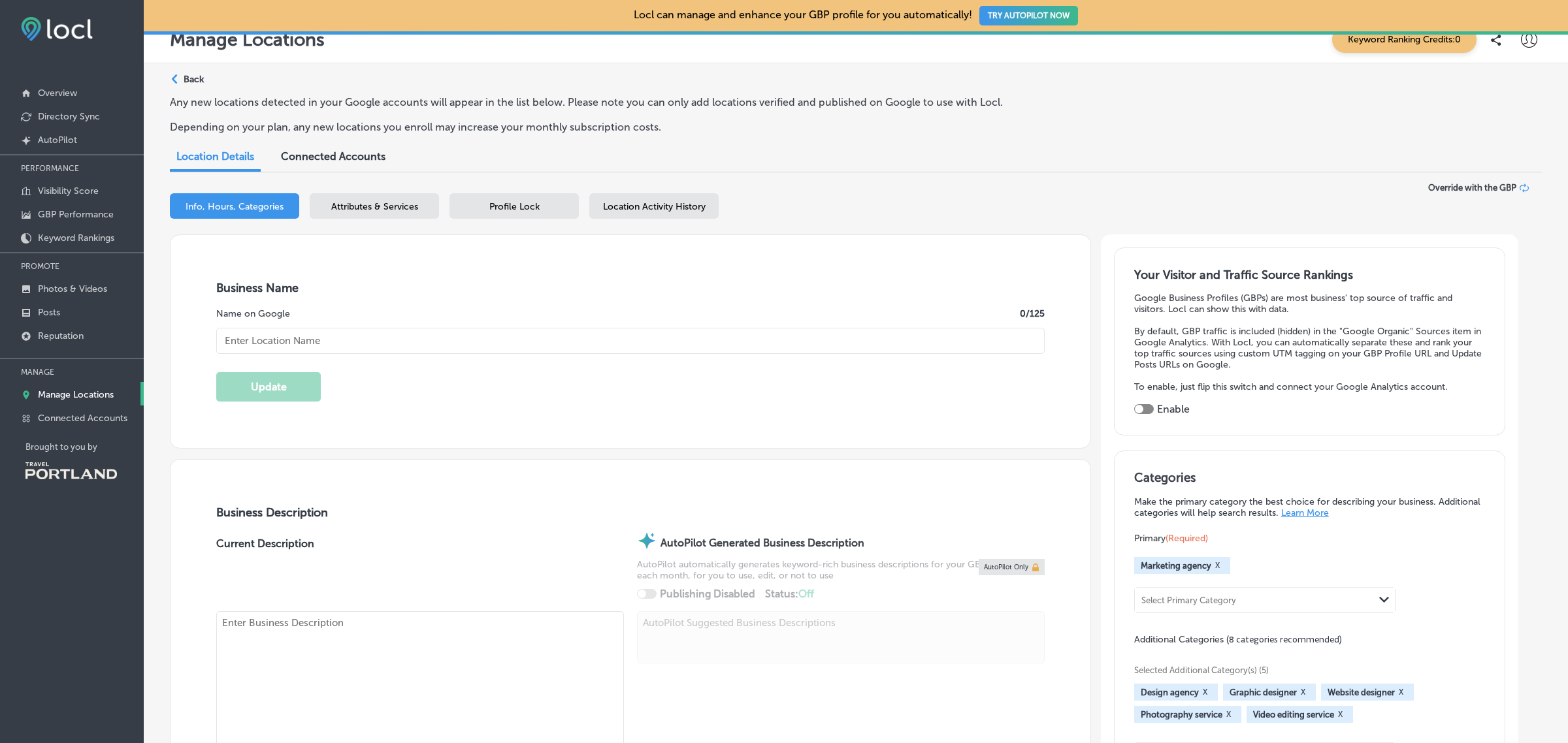
type input "Folk Life Creative"
checkbox input "false"
type input "US"
type input "http://www.folklifecreative.com/"
type textarea "Folk Life LLC is a Portland based Creative Company that specializes in digital …"
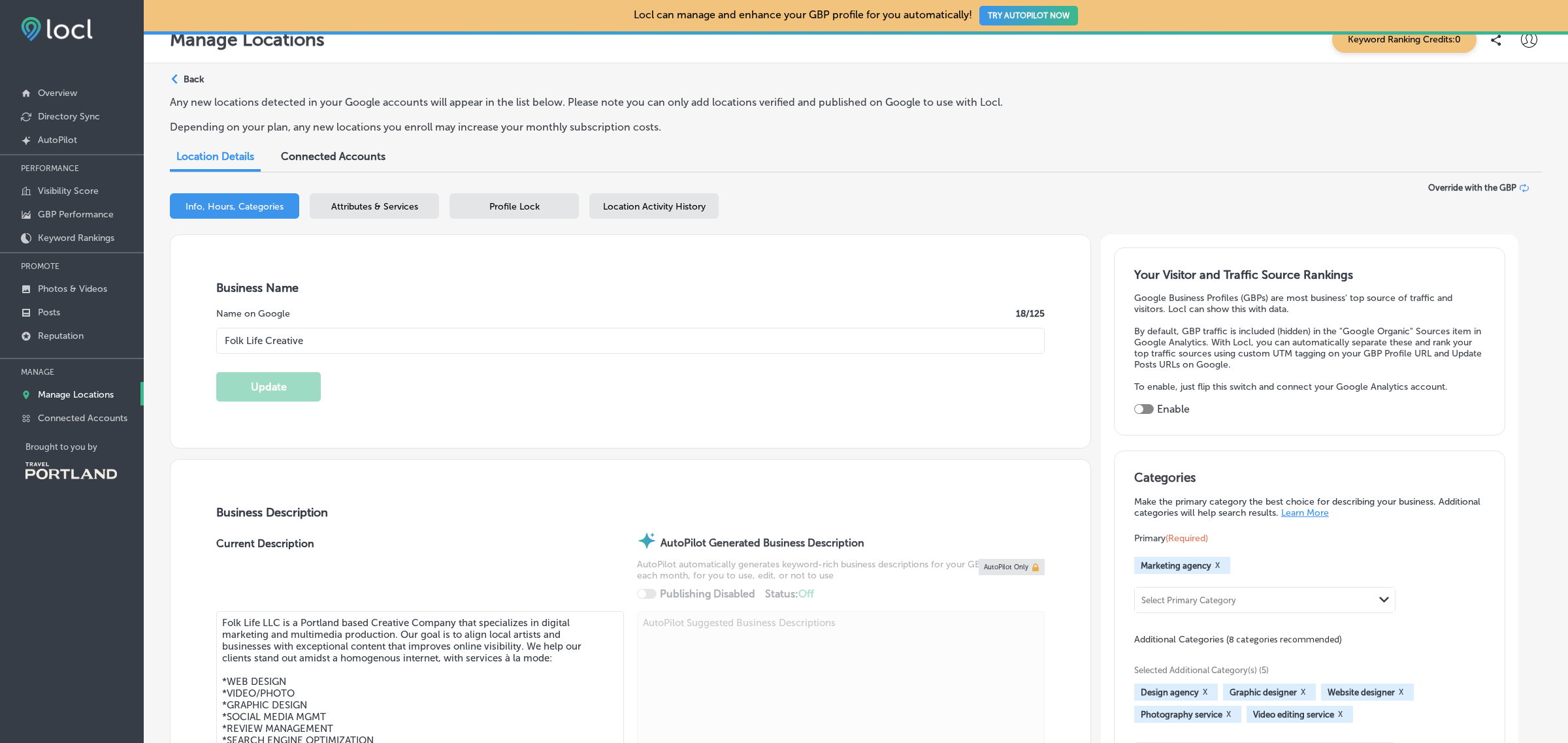
type input "+1 503 348 4993"
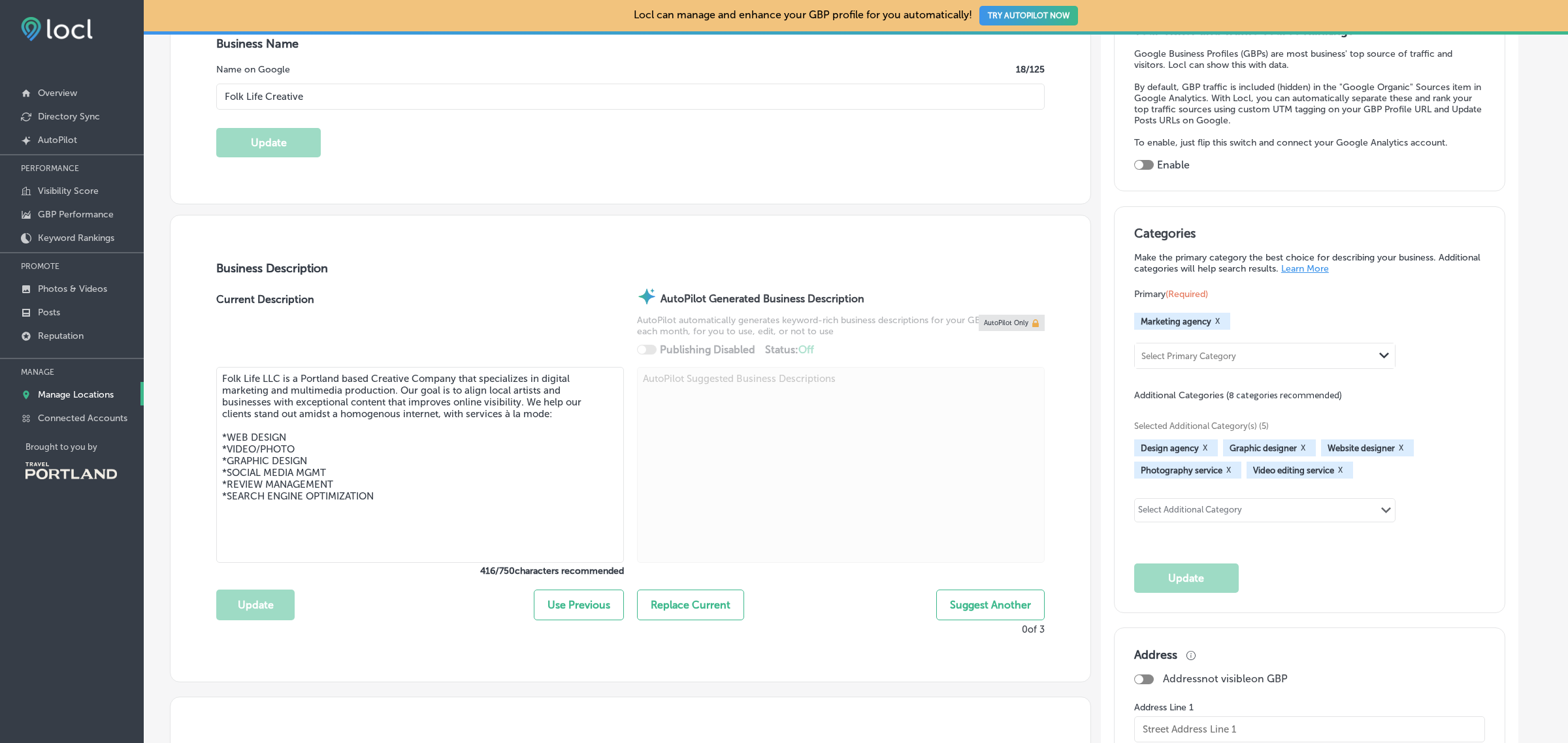
scroll to position [260, 0]
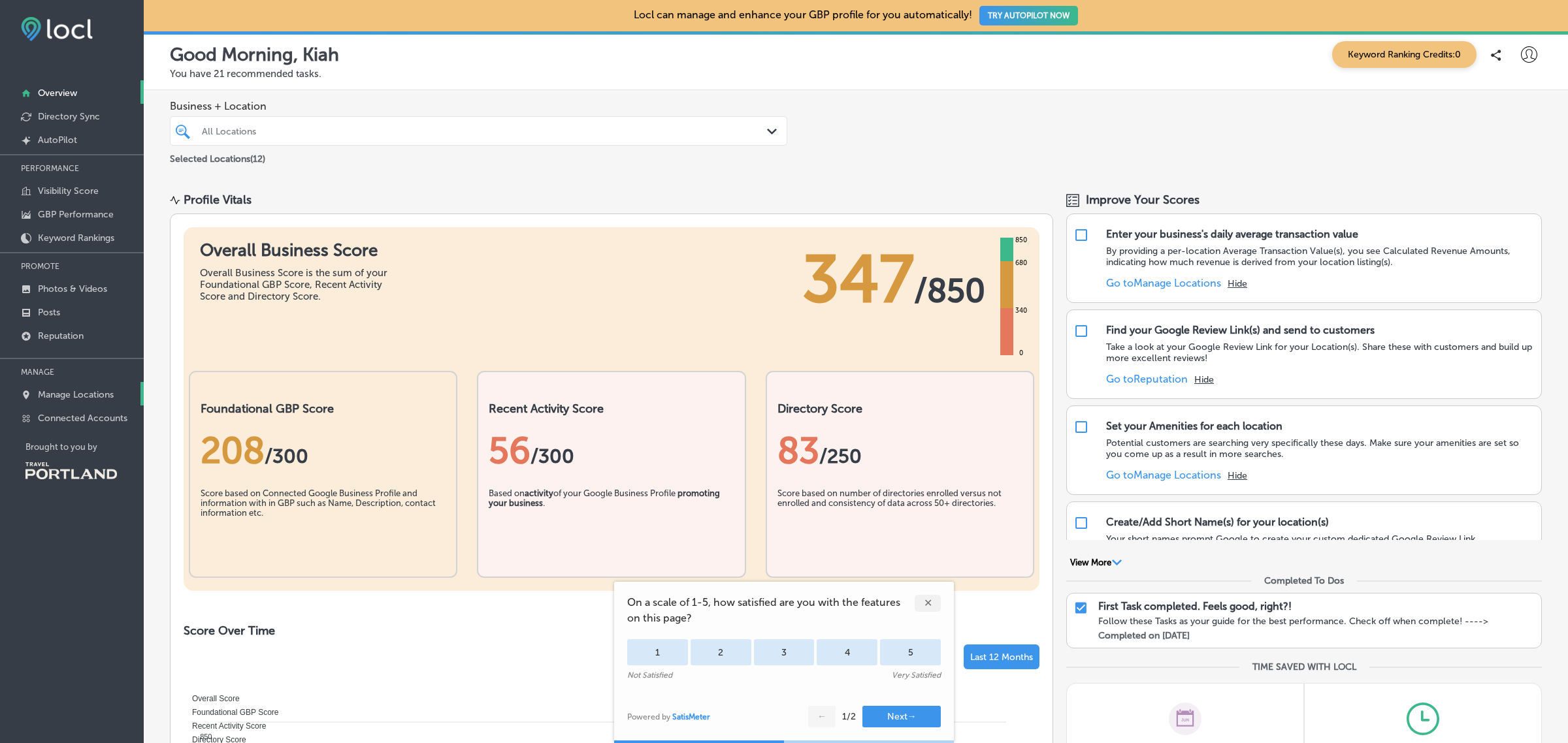
click at [105, 400] on p "Manage Locations" at bounding box center [76, 395] width 76 height 11
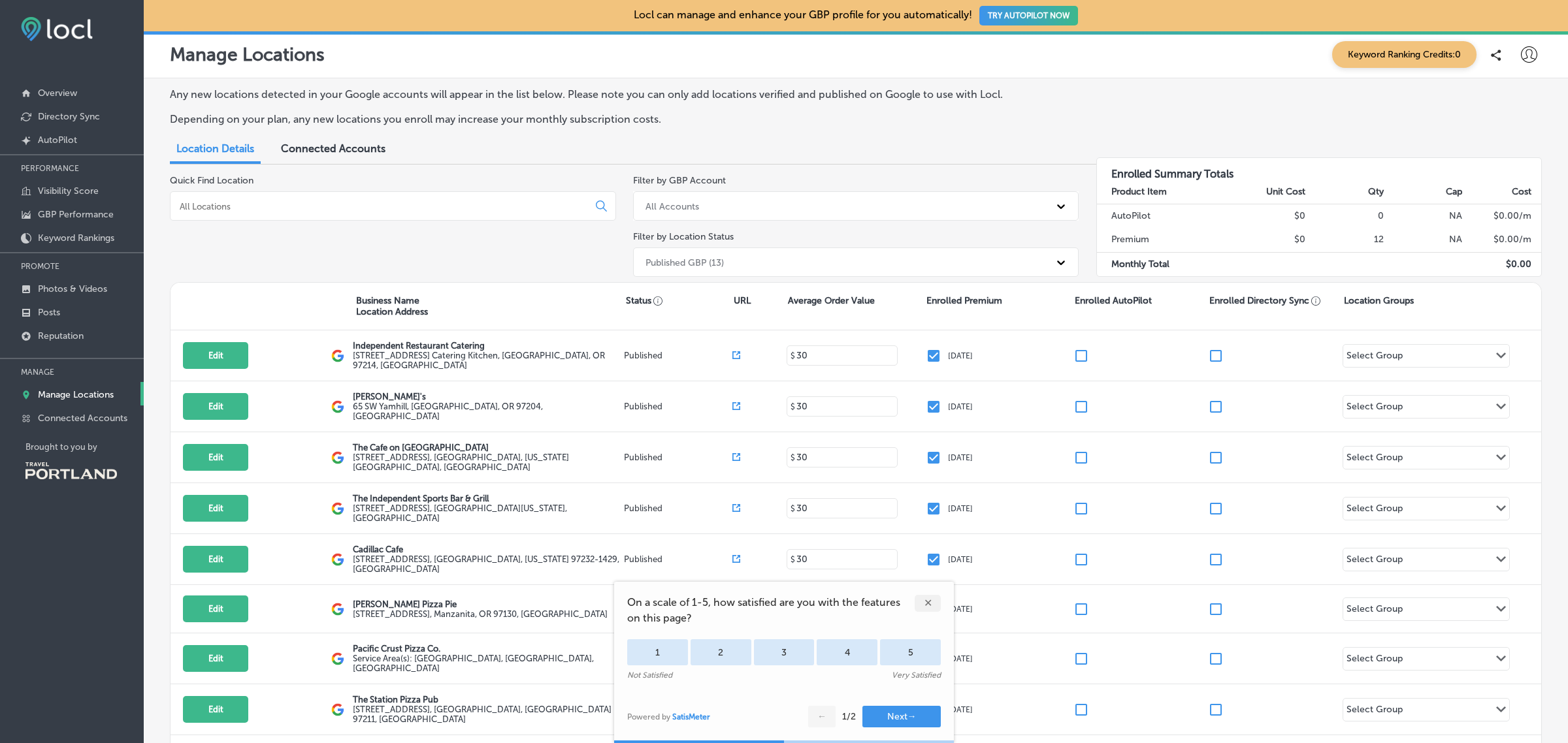
click at [928, 606] on div "✕" at bounding box center [928, 604] width 26 height 17
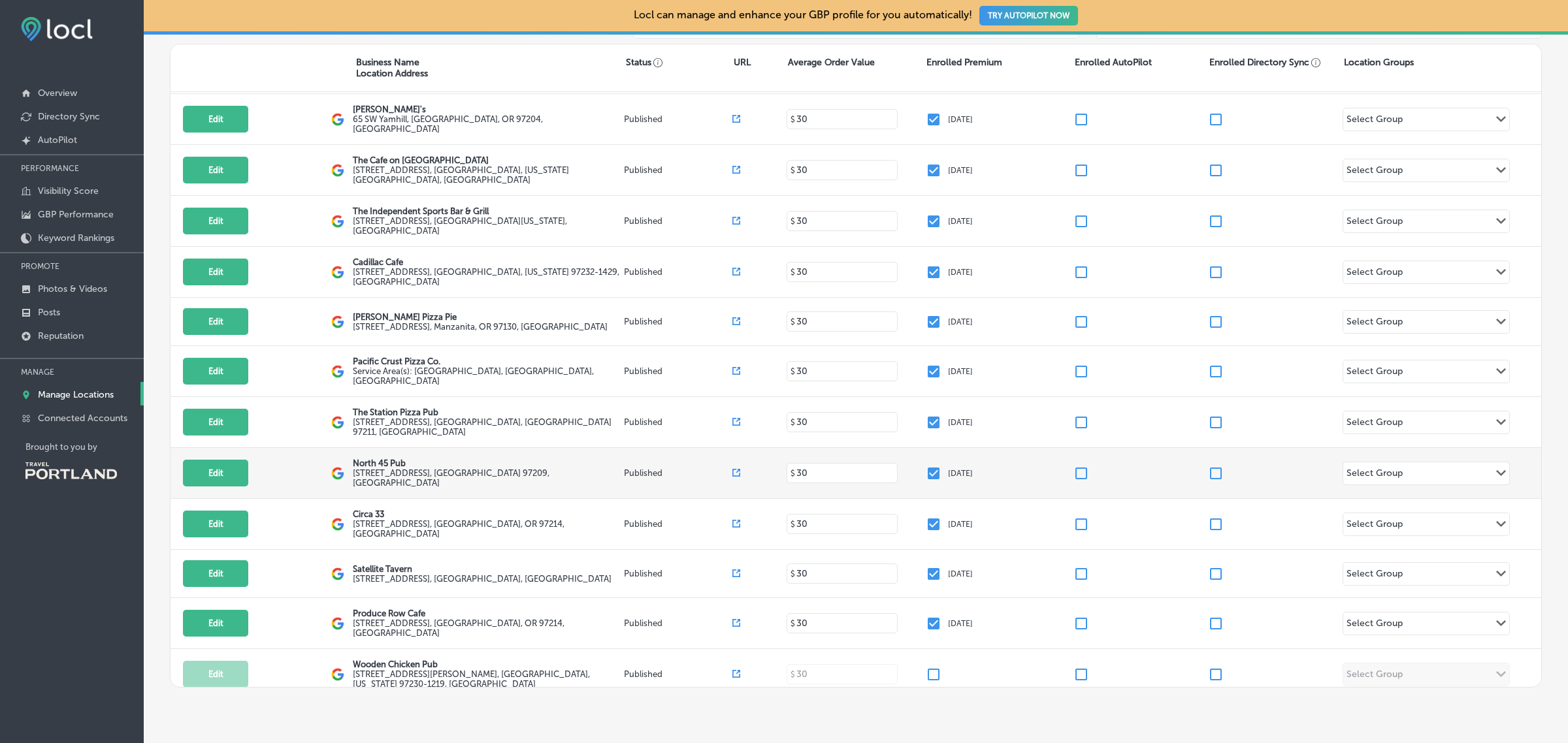
scroll to position [238, 0]
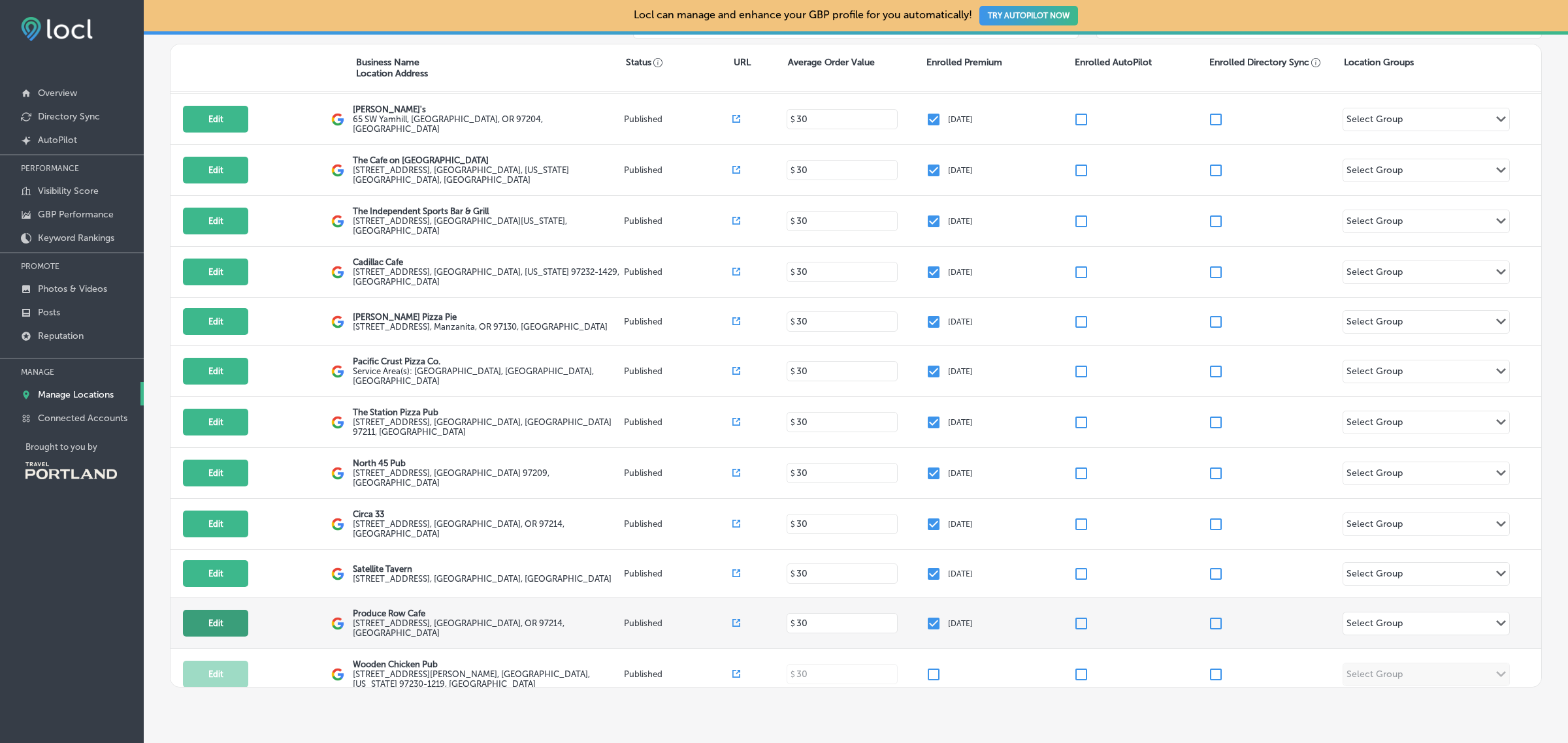
click at [237, 616] on button "Edit" at bounding box center [215, 624] width 65 height 27
select select "US"
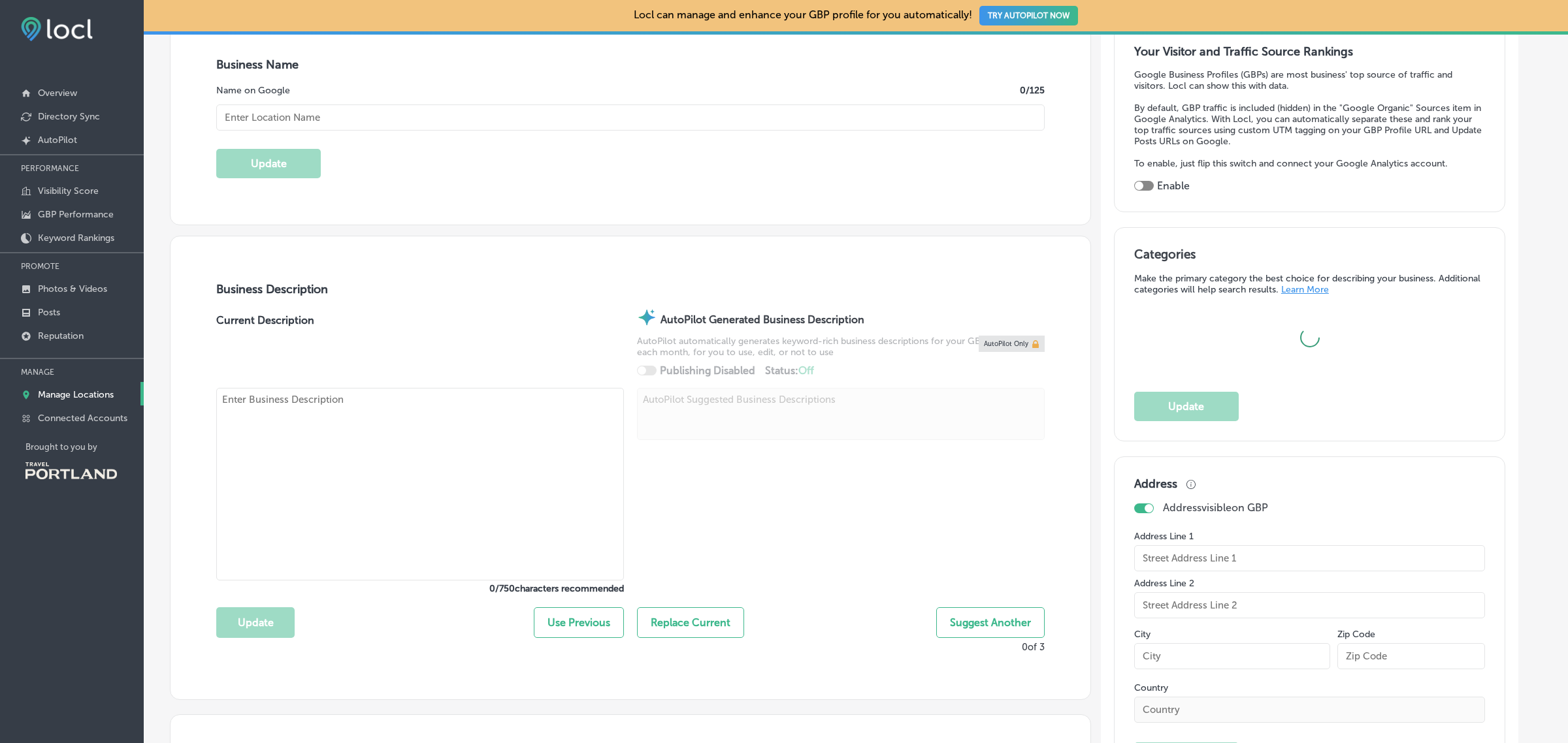
scroll to position [261, 0]
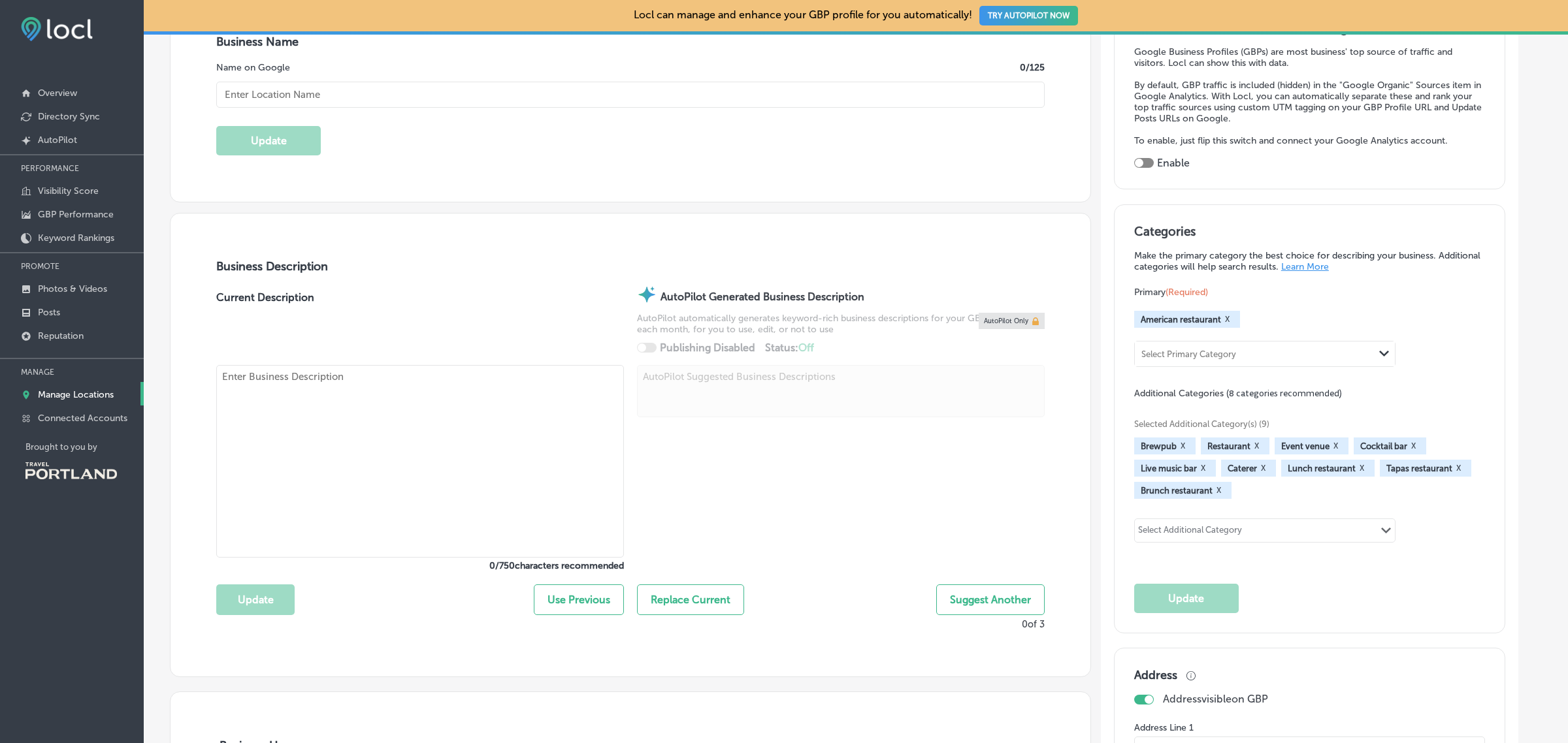
checkbox input "true"
type input "Produce Row Cafe"
type input "[STREET_ADDRESS]"
type input "[GEOGRAPHIC_DATA]"
type input "97214"
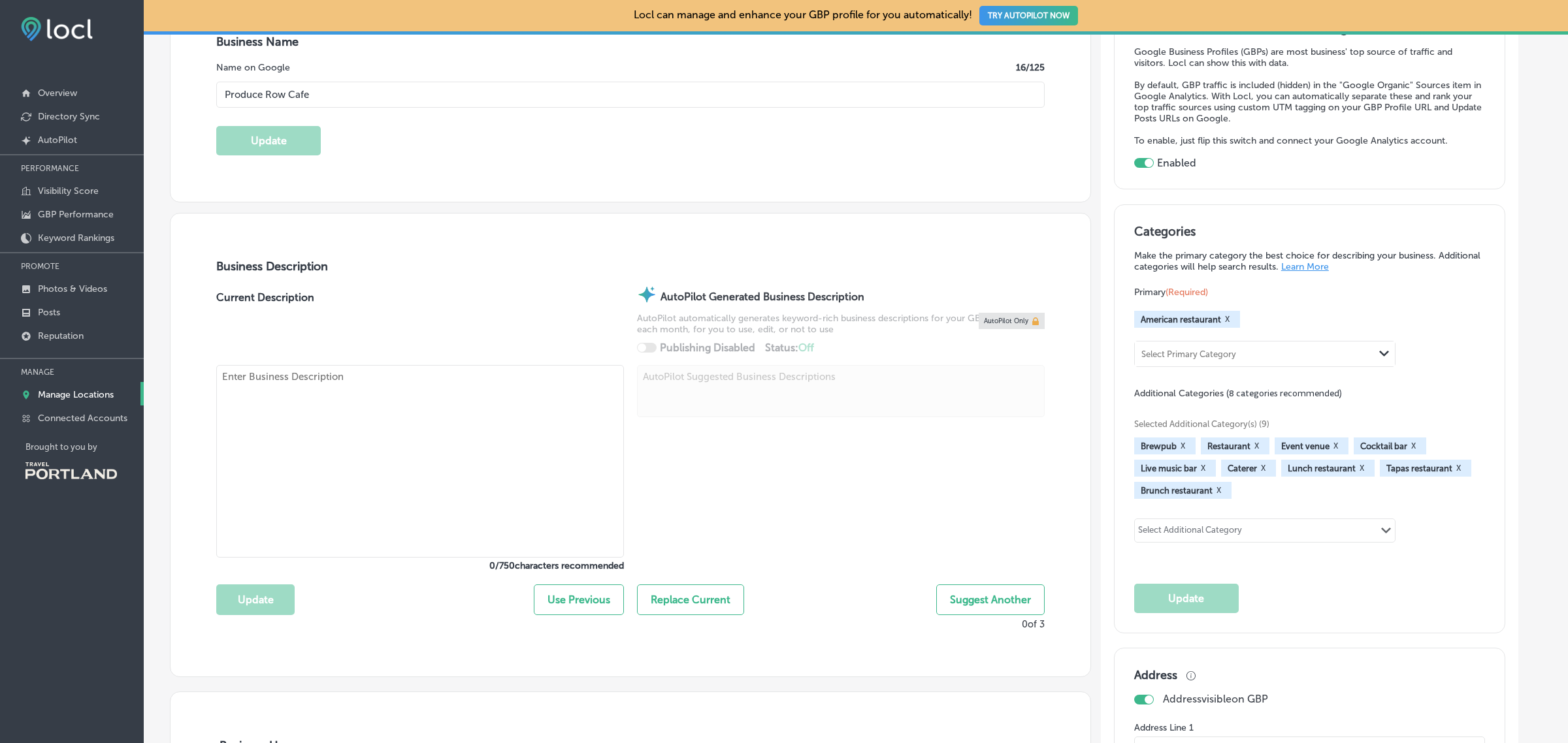
type input "US"
type input "[URL][DOMAIN_NAME]"
type textarea "Located in the now trendy inner eastside industrial district, [GEOGRAPHIC_DATA]…"
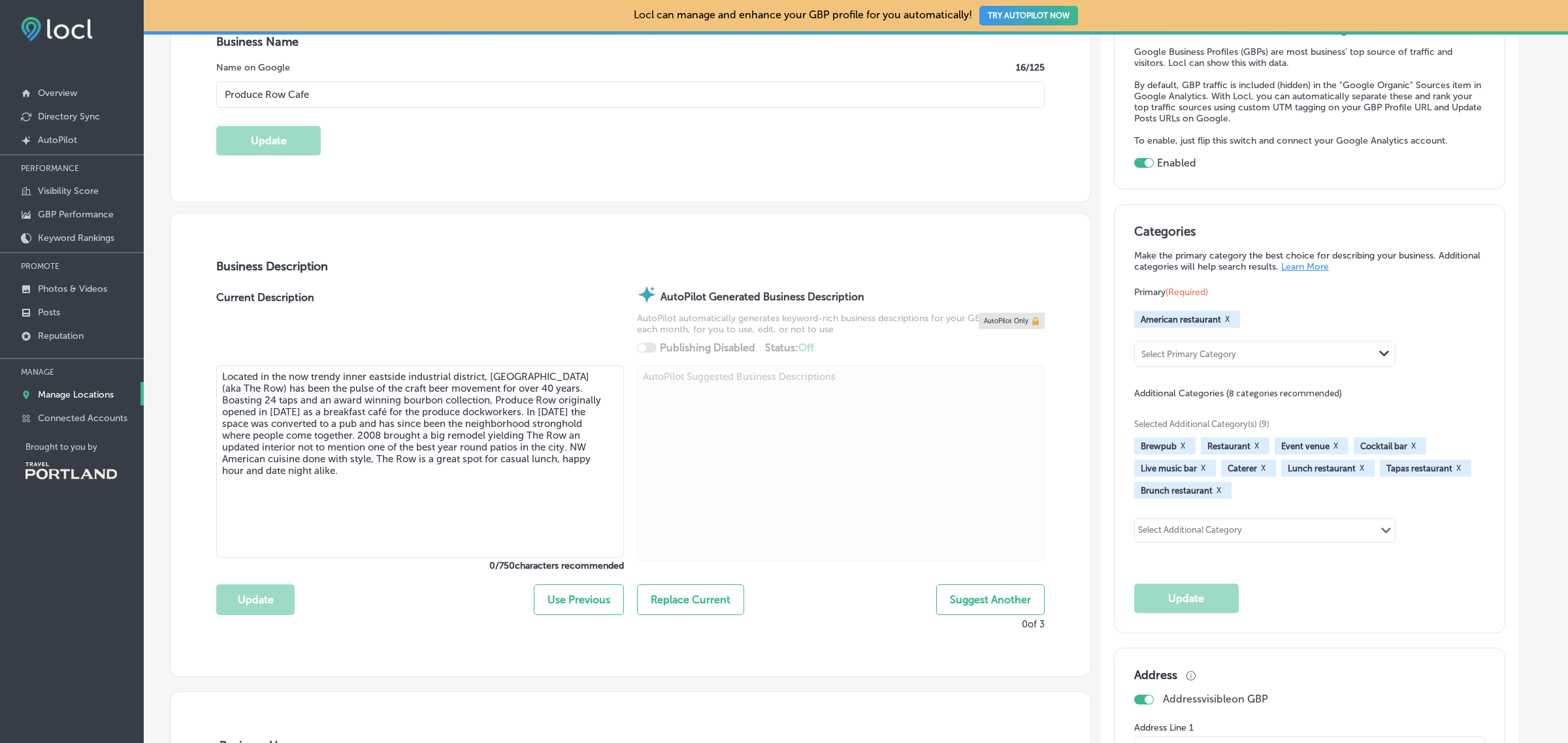
type input "[PHONE_NUMBER]"
click at [93, 405] on link "Manage Locations" at bounding box center [71, 393] width 144 height 24
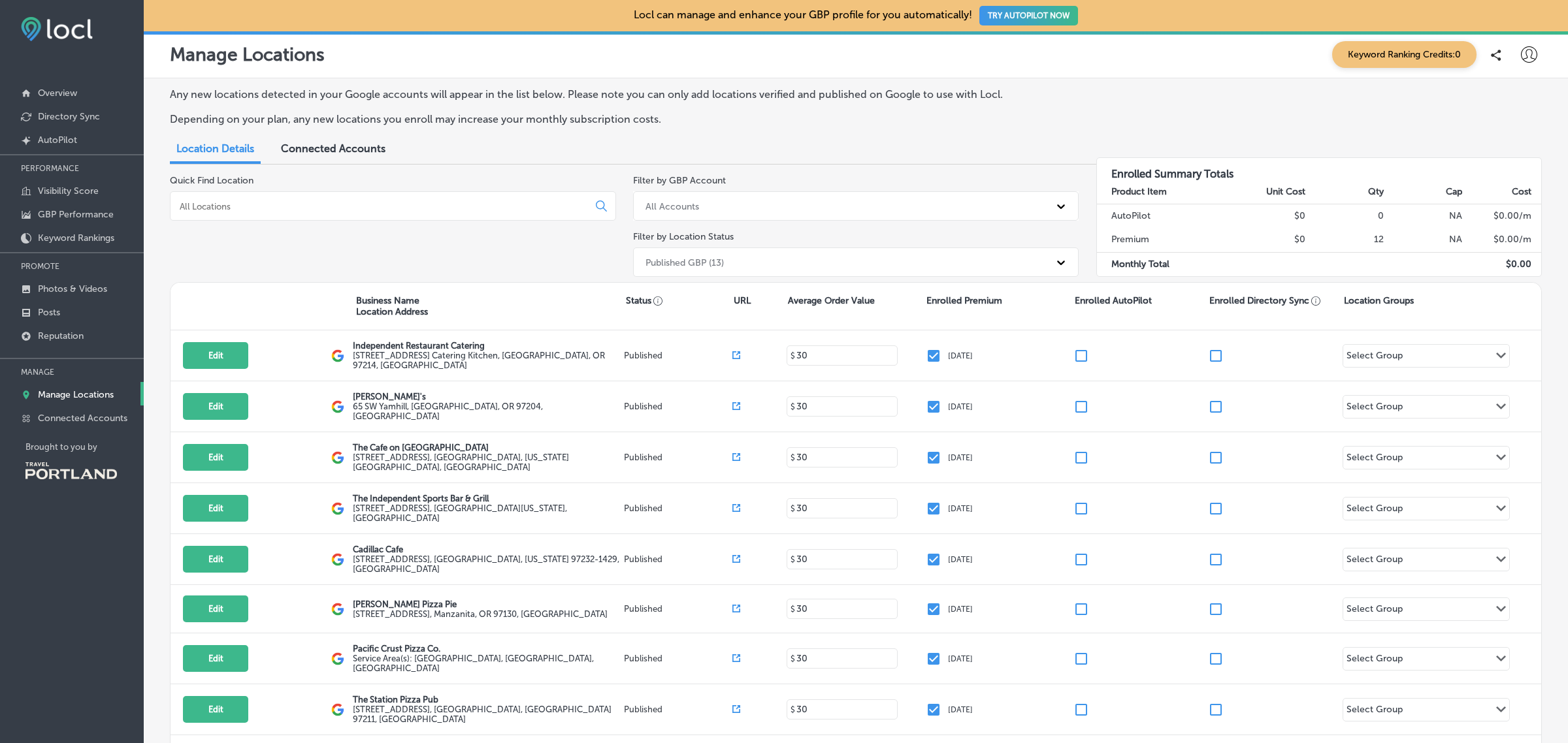
click at [1055, 265] on icon at bounding box center [1061, 263] width 13 height 13
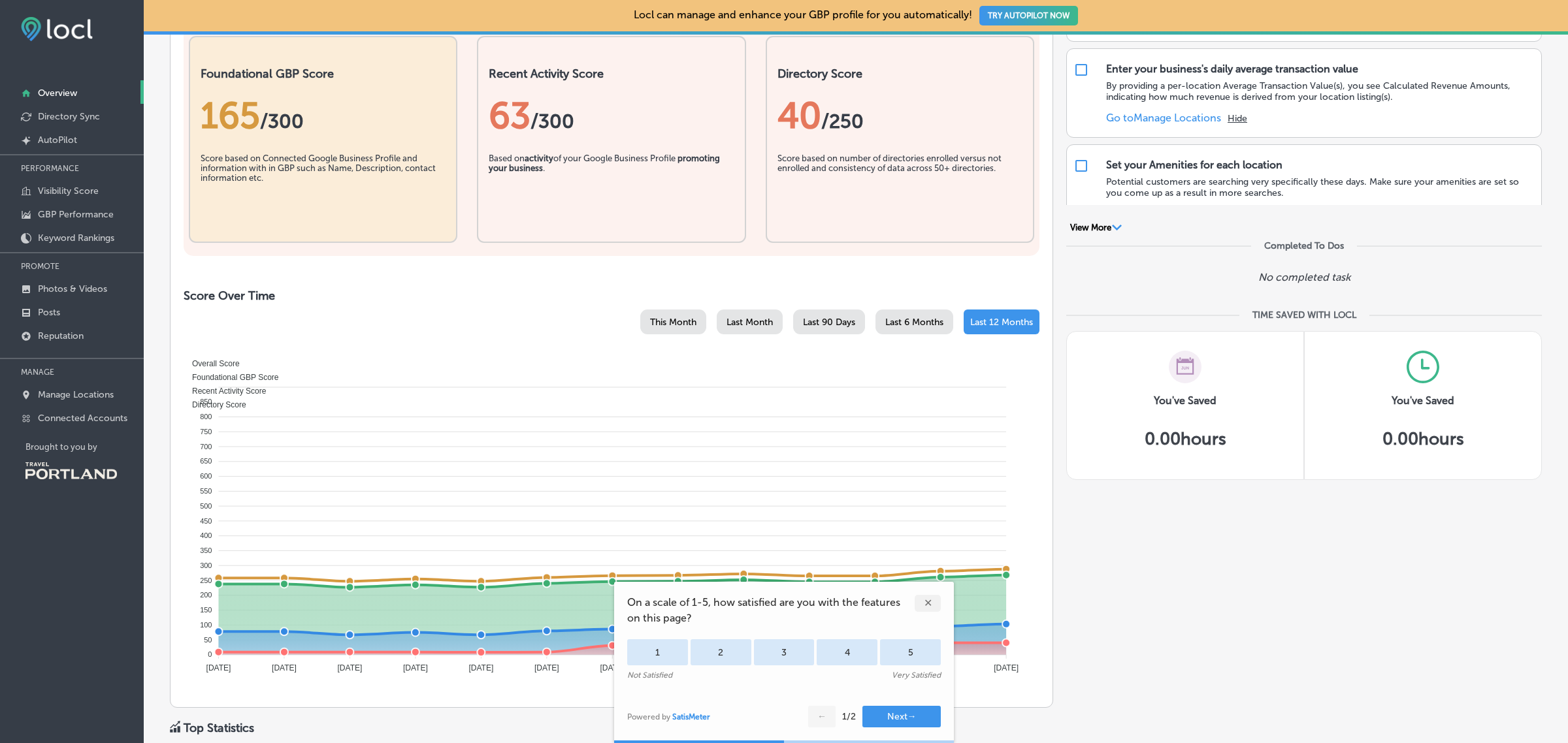
scroll to position [334, 0]
click at [44, 400] on p "Manage Locations" at bounding box center [76, 395] width 76 height 11
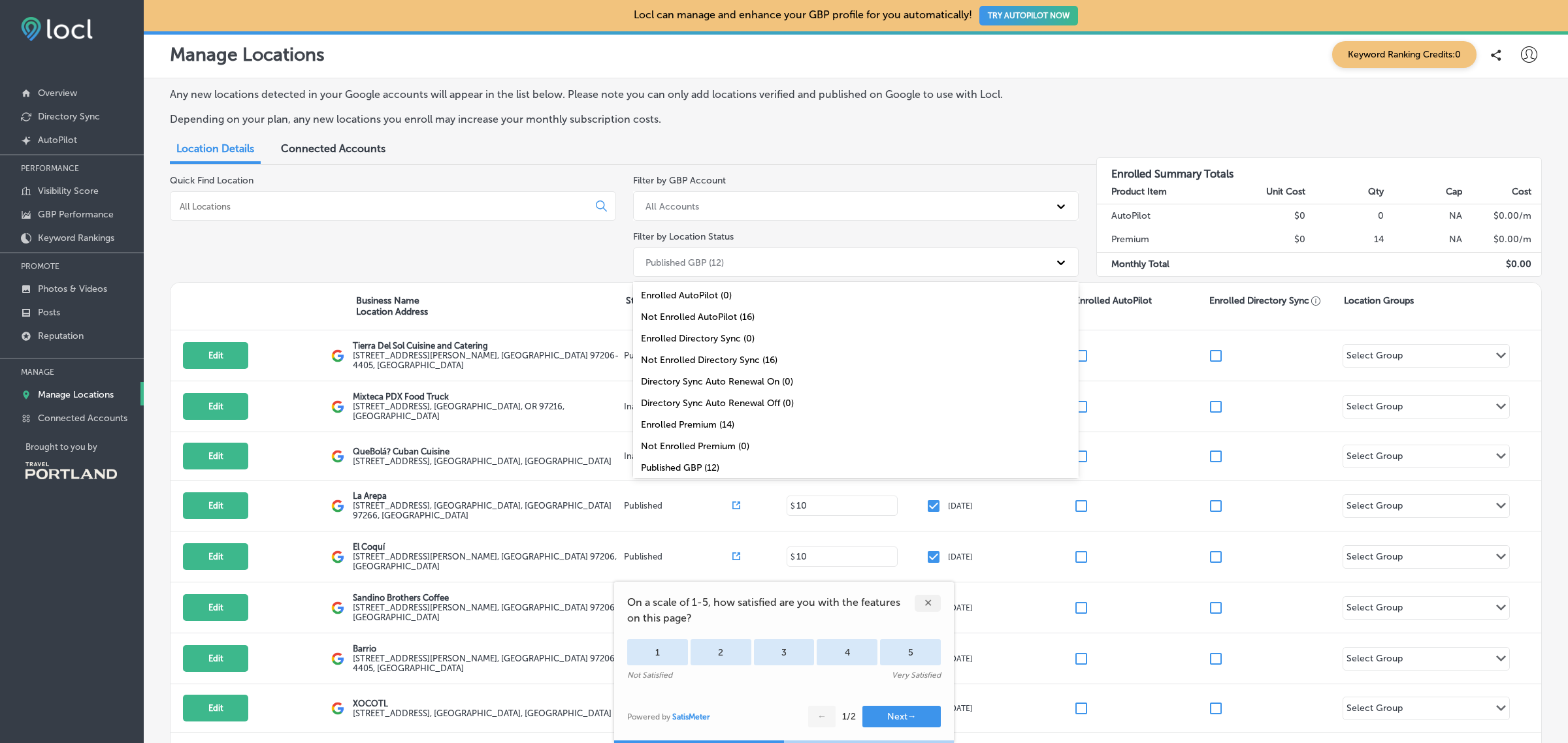
click at [964, 265] on div "Published GBP (12)" at bounding box center [845, 262] width 411 height 21
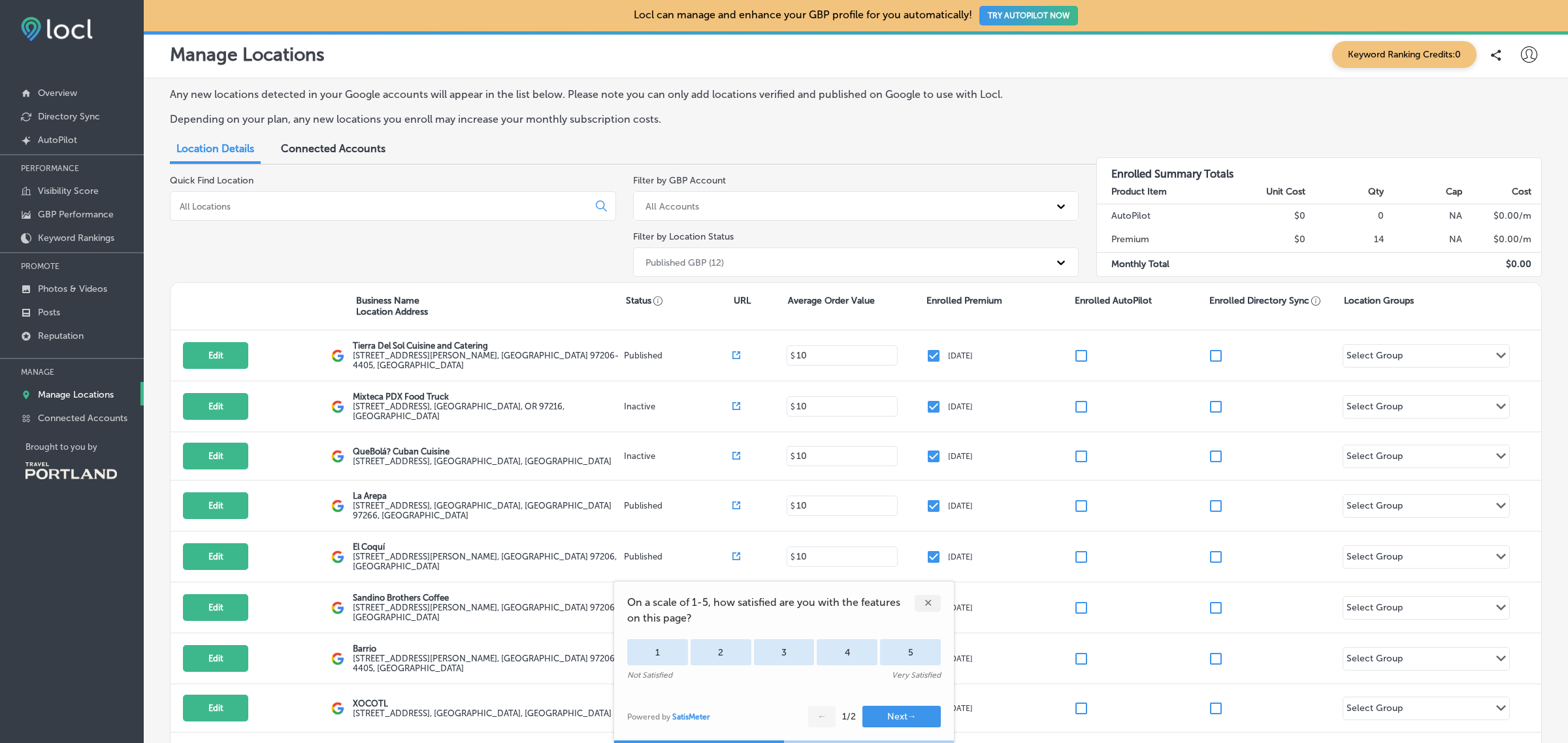
click at [933, 605] on div "✕" at bounding box center [928, 604] width 26 height 17
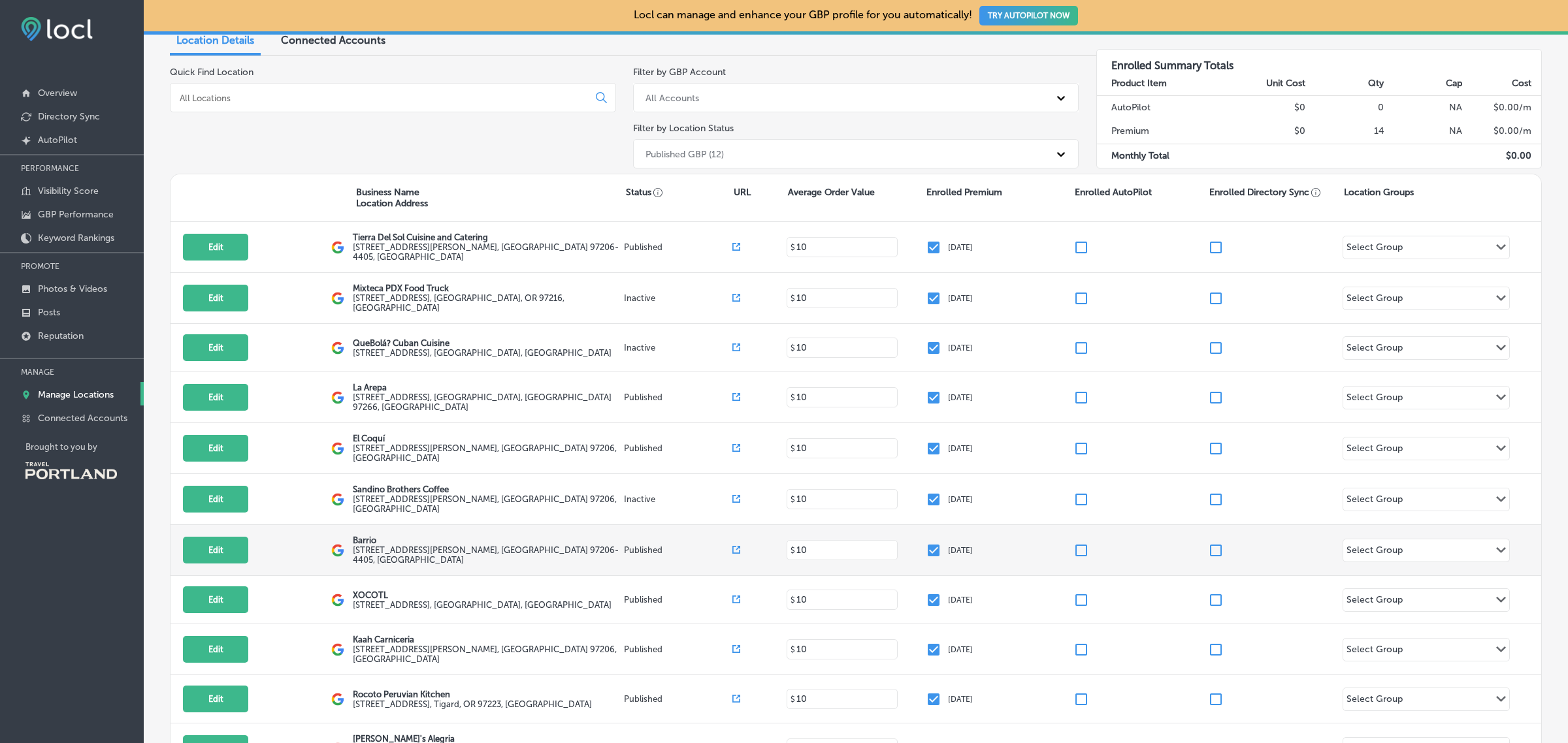
scroll to position [108, 0]
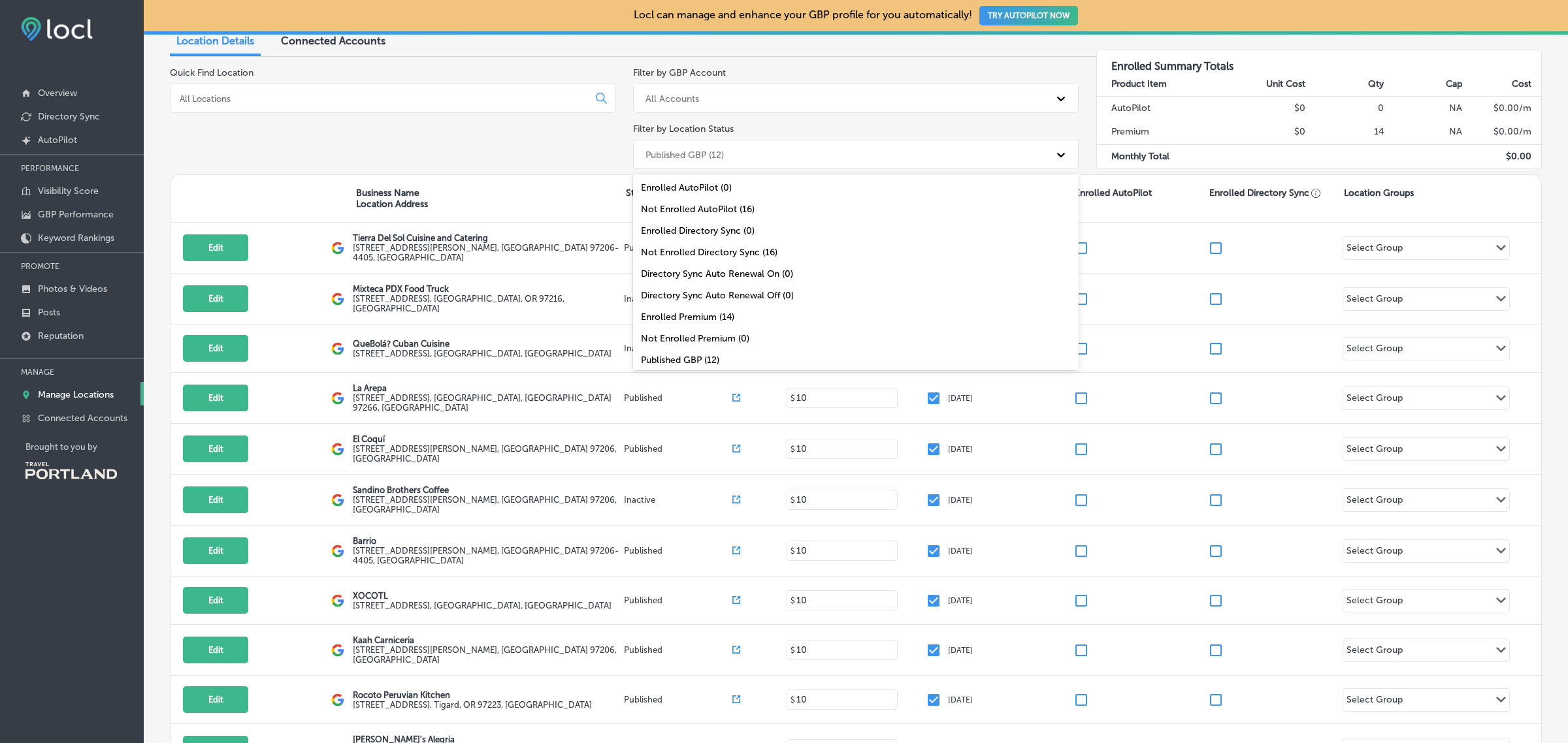
click at [1054, 146] on div at bounding box center [1060, 154] width 24 height 24
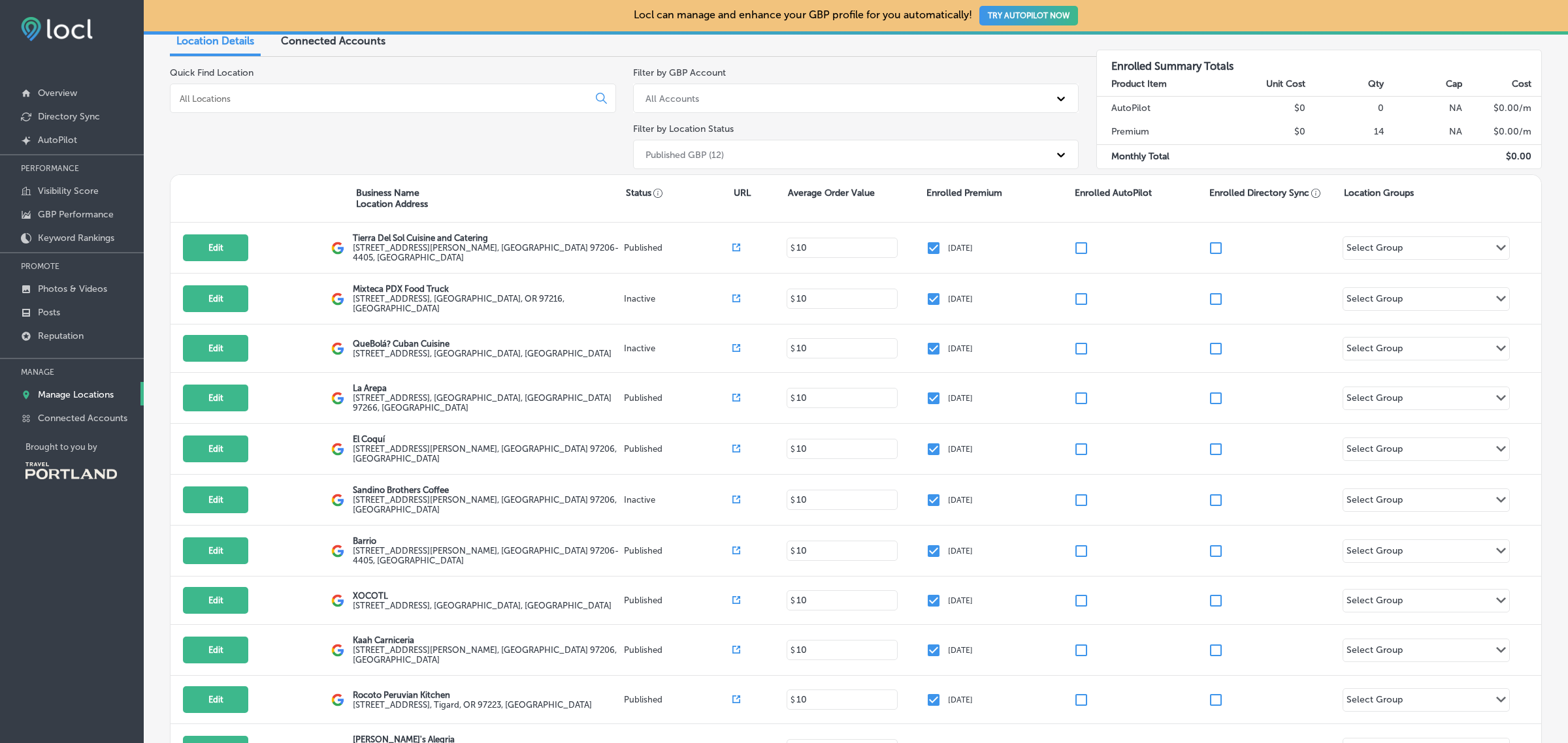
click at [504, 151] on div "Quick Find Location" at bounding box center [393, 121] width 446 height 107
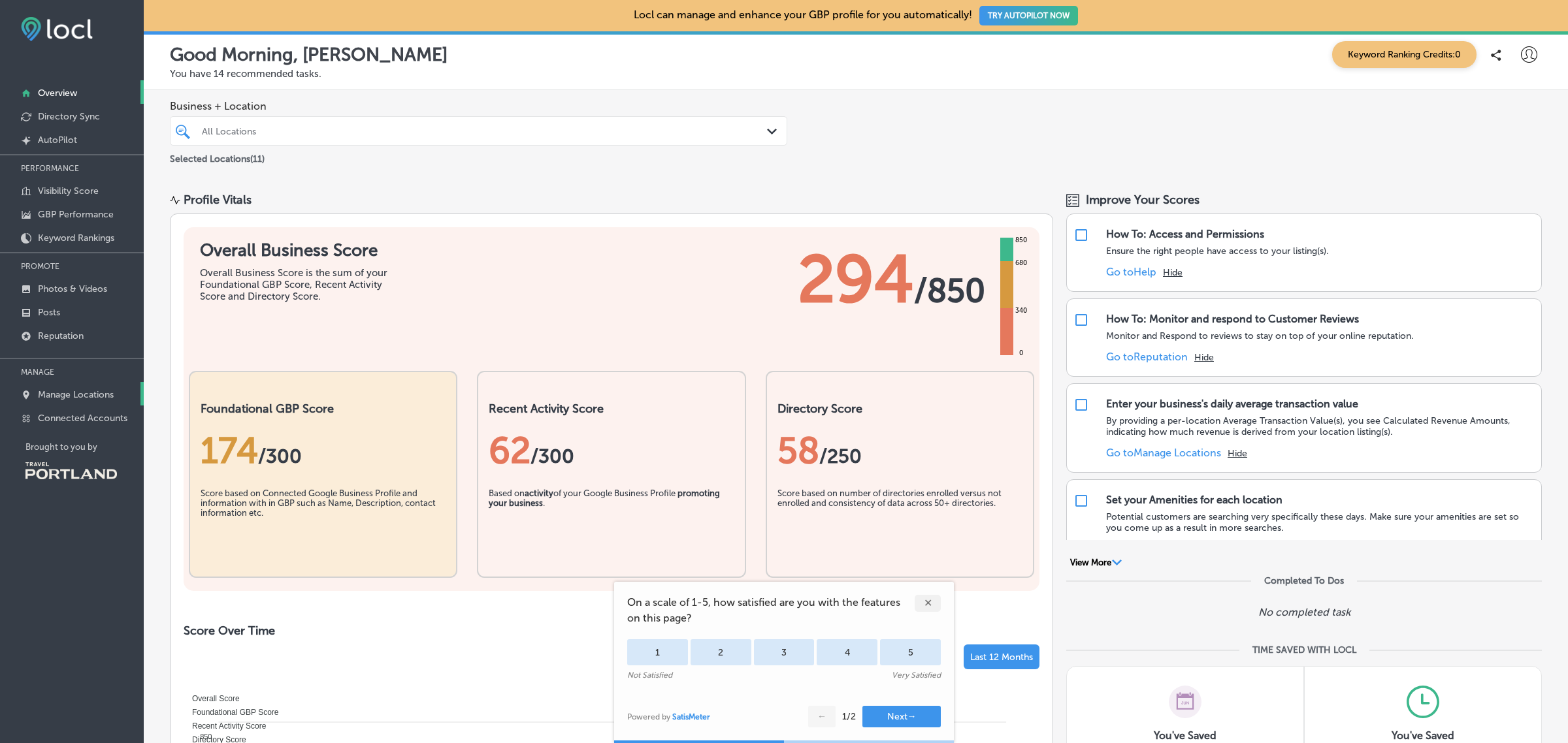
click at [99, 389] on link "Manage Locations" at bounding box center [71, 393] width 144 height 24
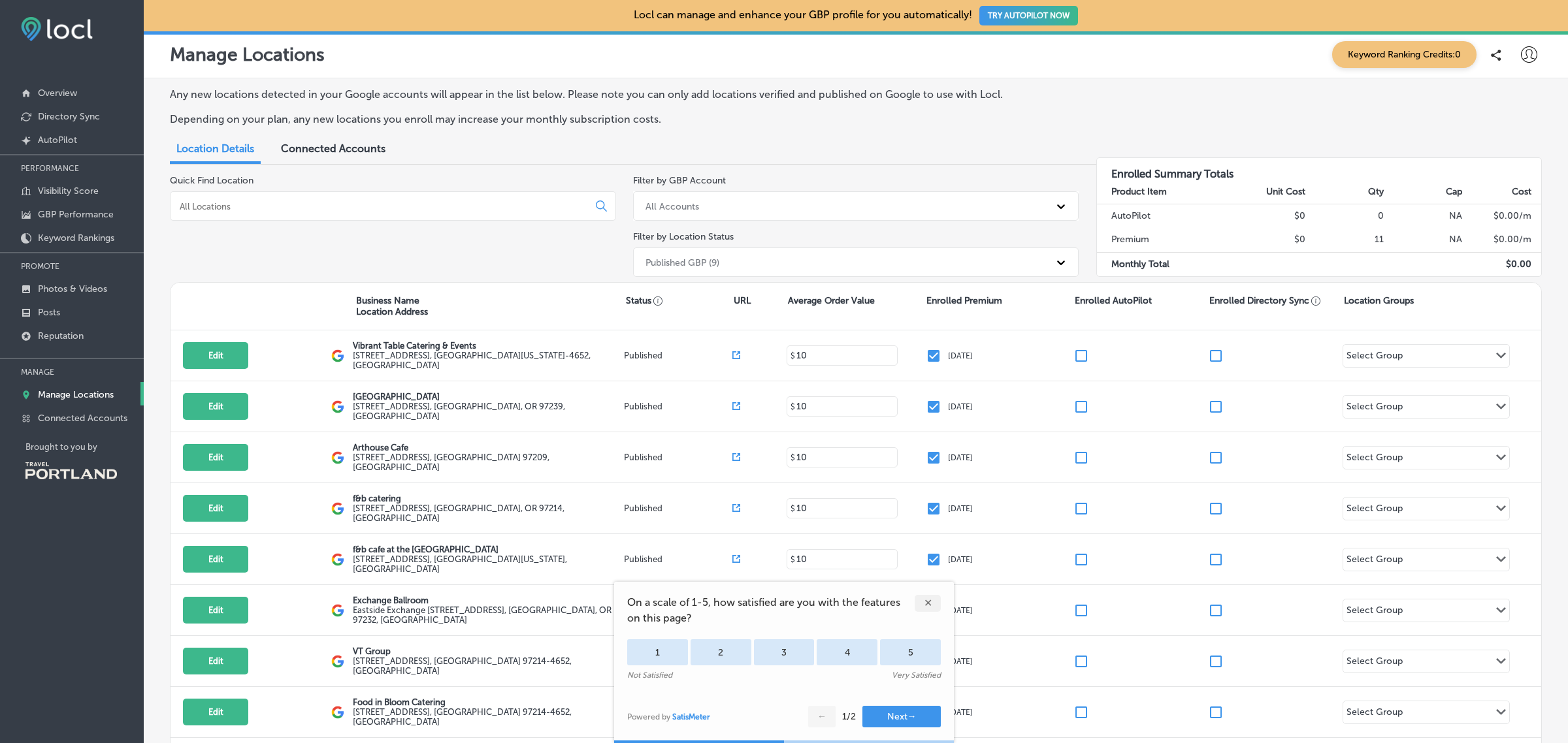
click at [926, 603] on div "✕" at bounding box center [928, 604] width 26 height 17
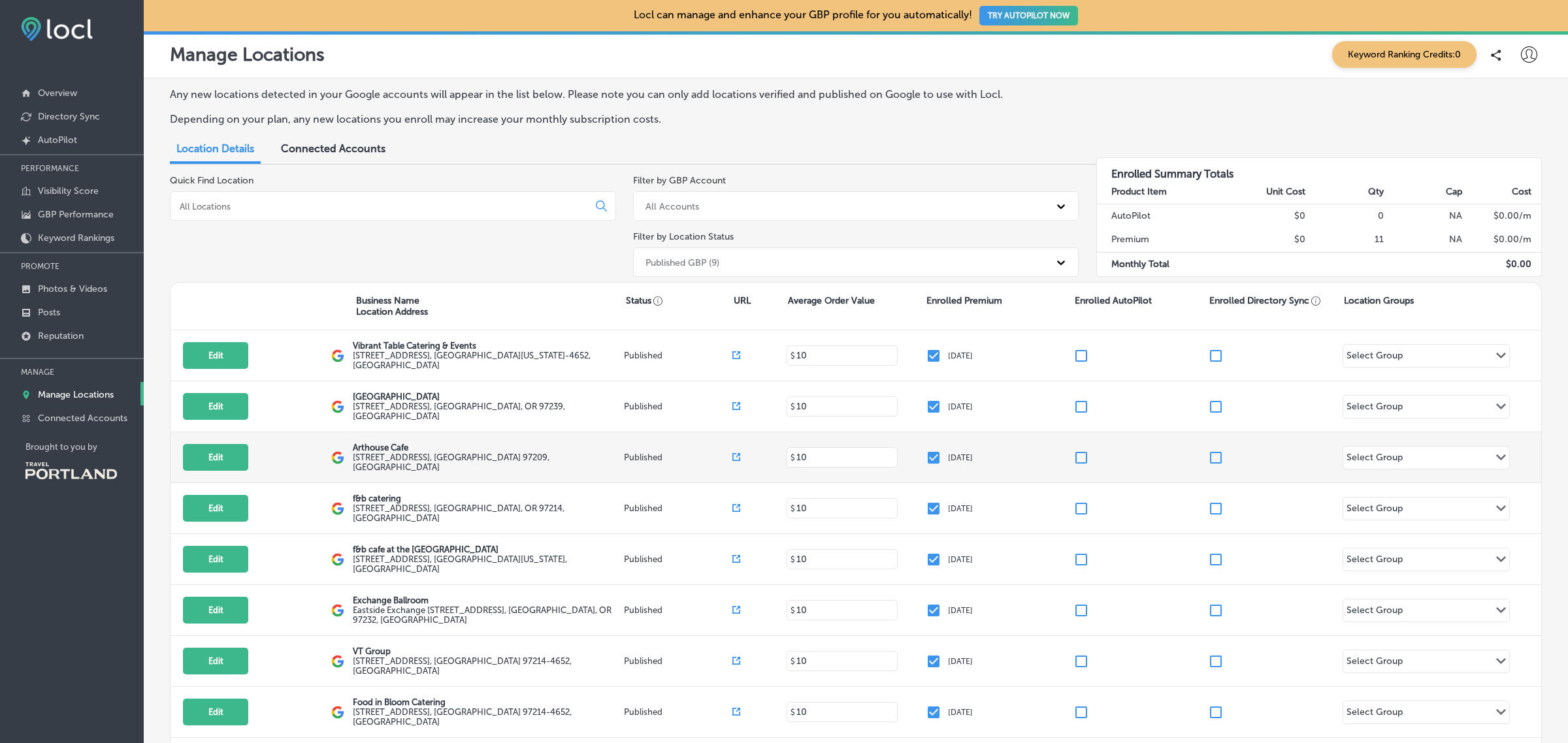
scroll to position [129, 0]
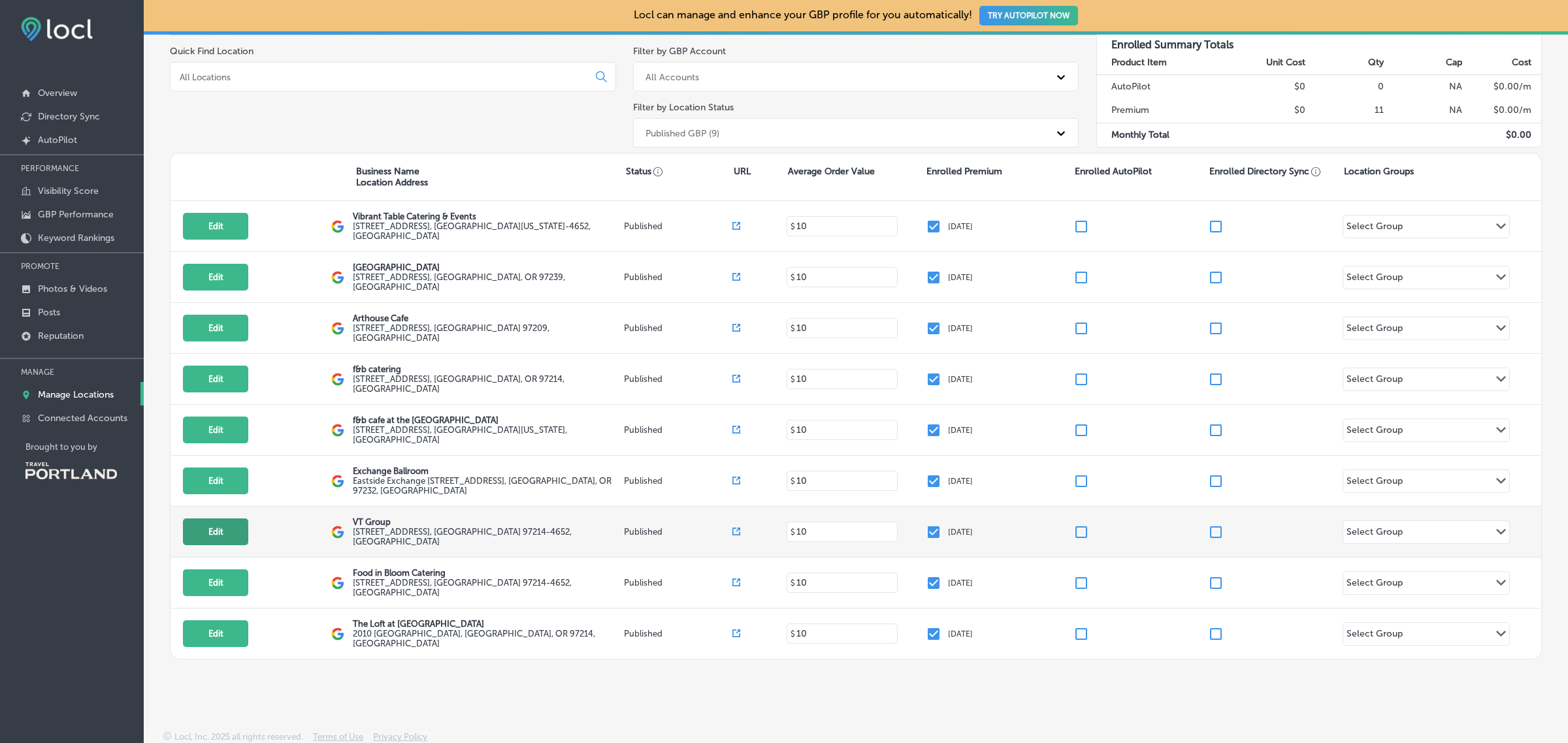
click at [242, 526] on button "Edit" at bounding box center [215, 532] width 65 height 27
select select "US"
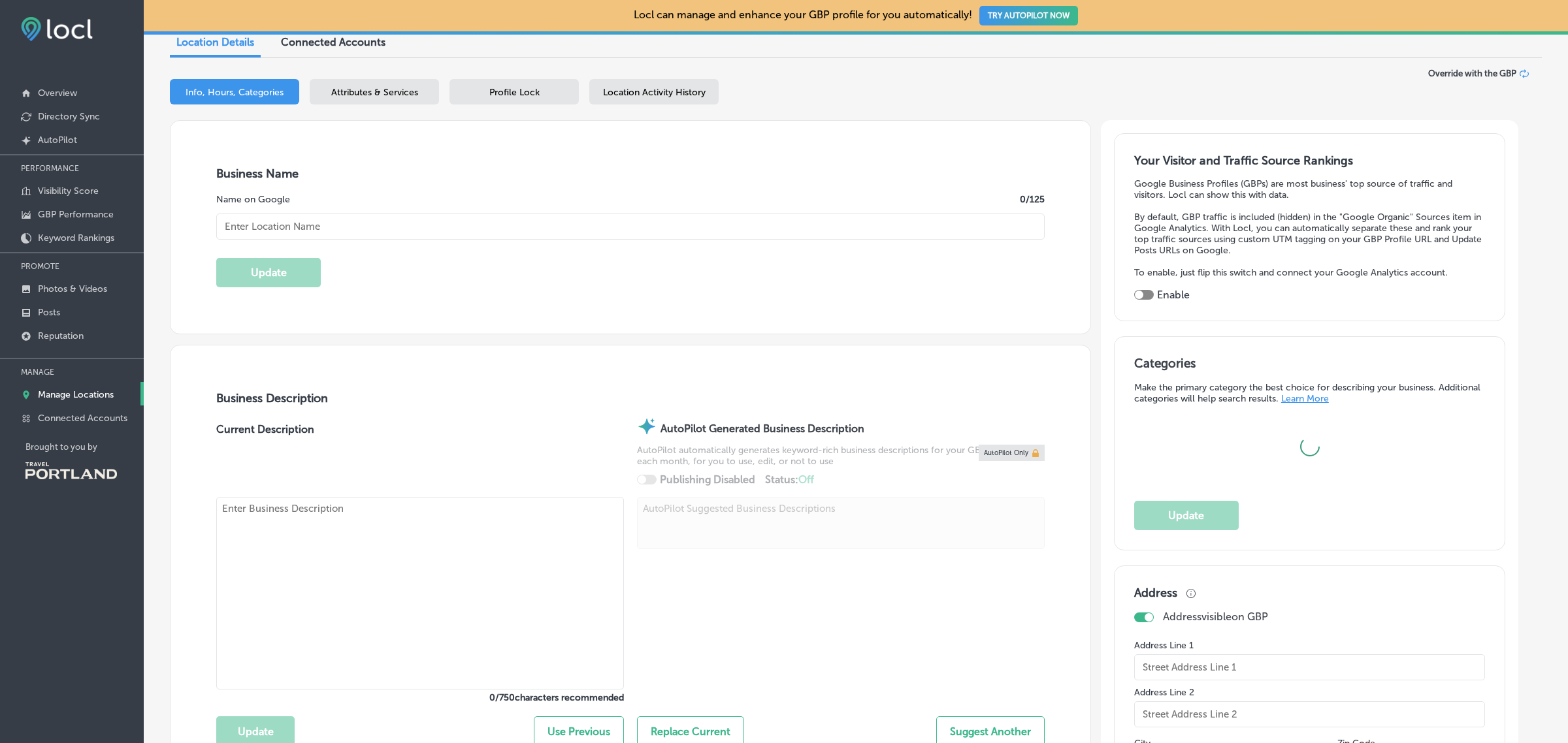
scroll to position [151, 0]
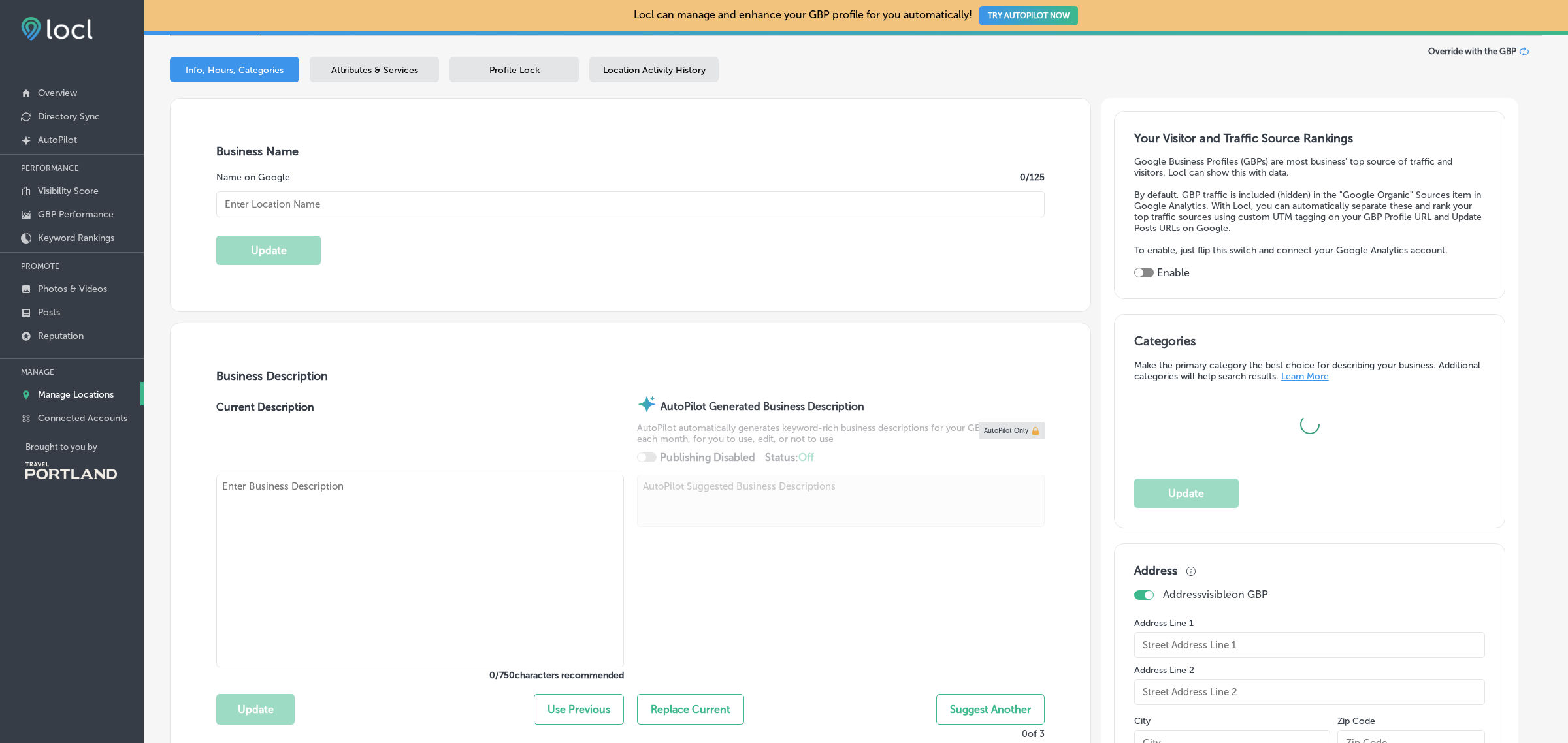
type input "VT Group"
type input "2010 Southeast 8th Avenue"
type input "[GEOGRAPHIC_DATA]"
type input "97214-4652"
type input "US"
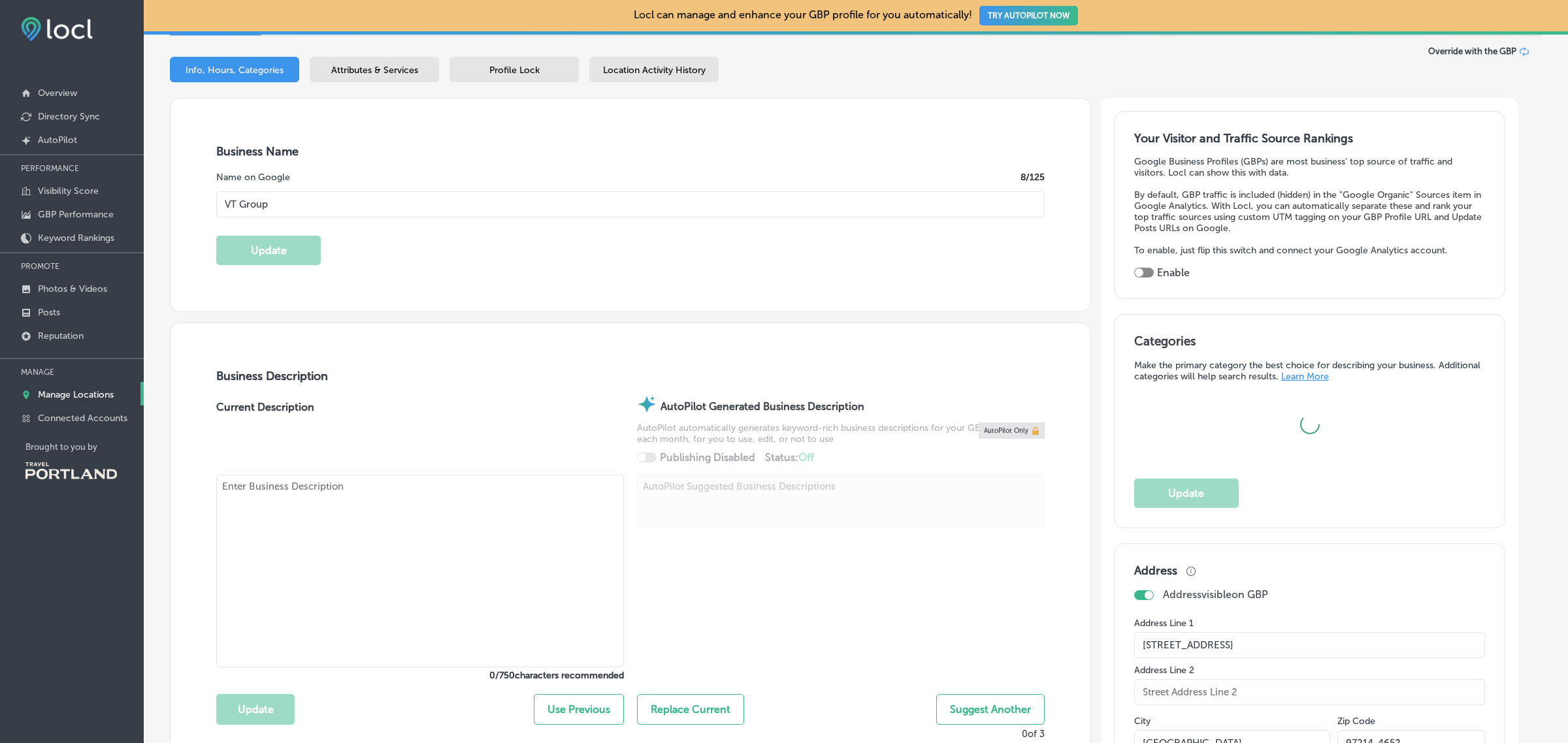
type input "http://www.vtgrouppdx.com/"
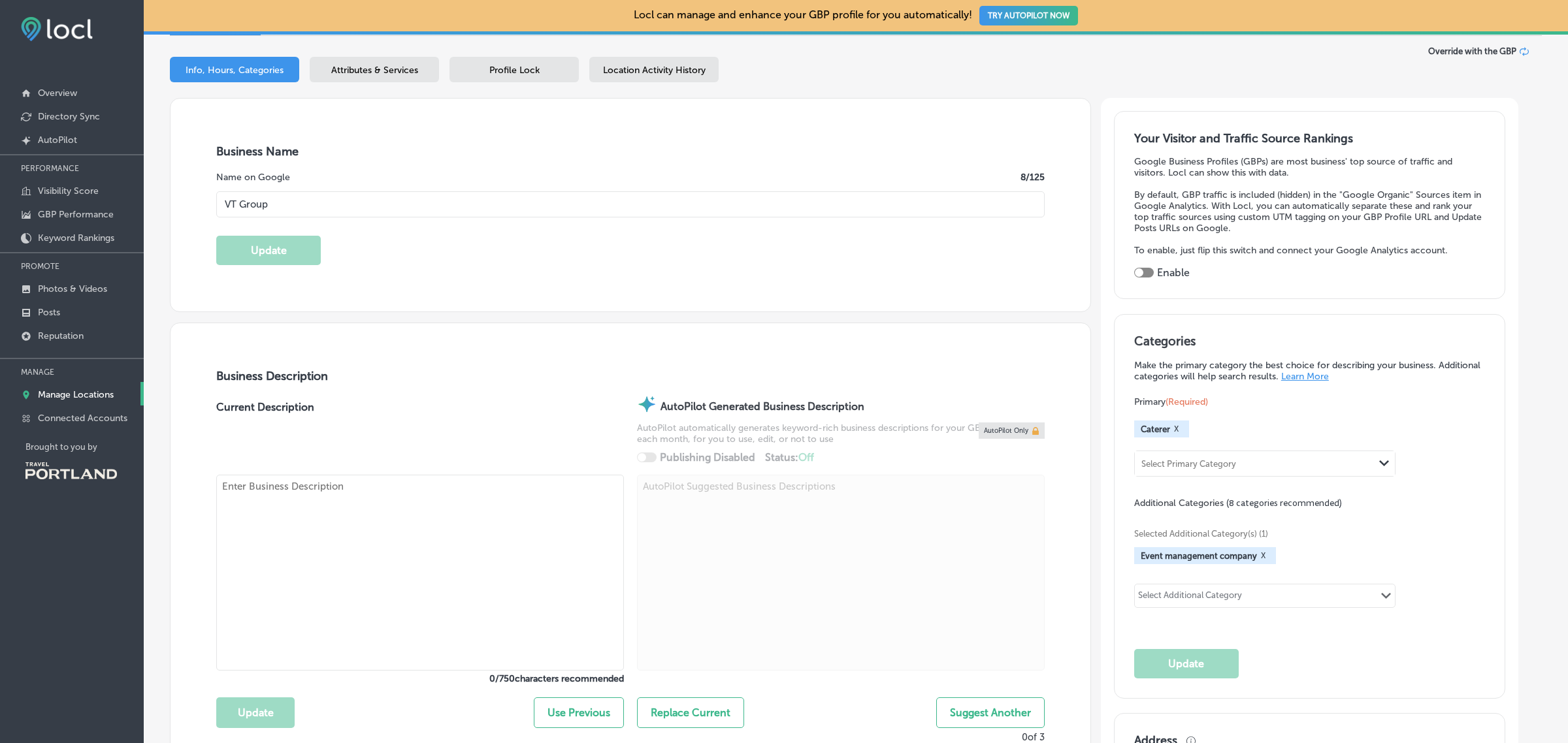
type input "+1 503 297 9635"
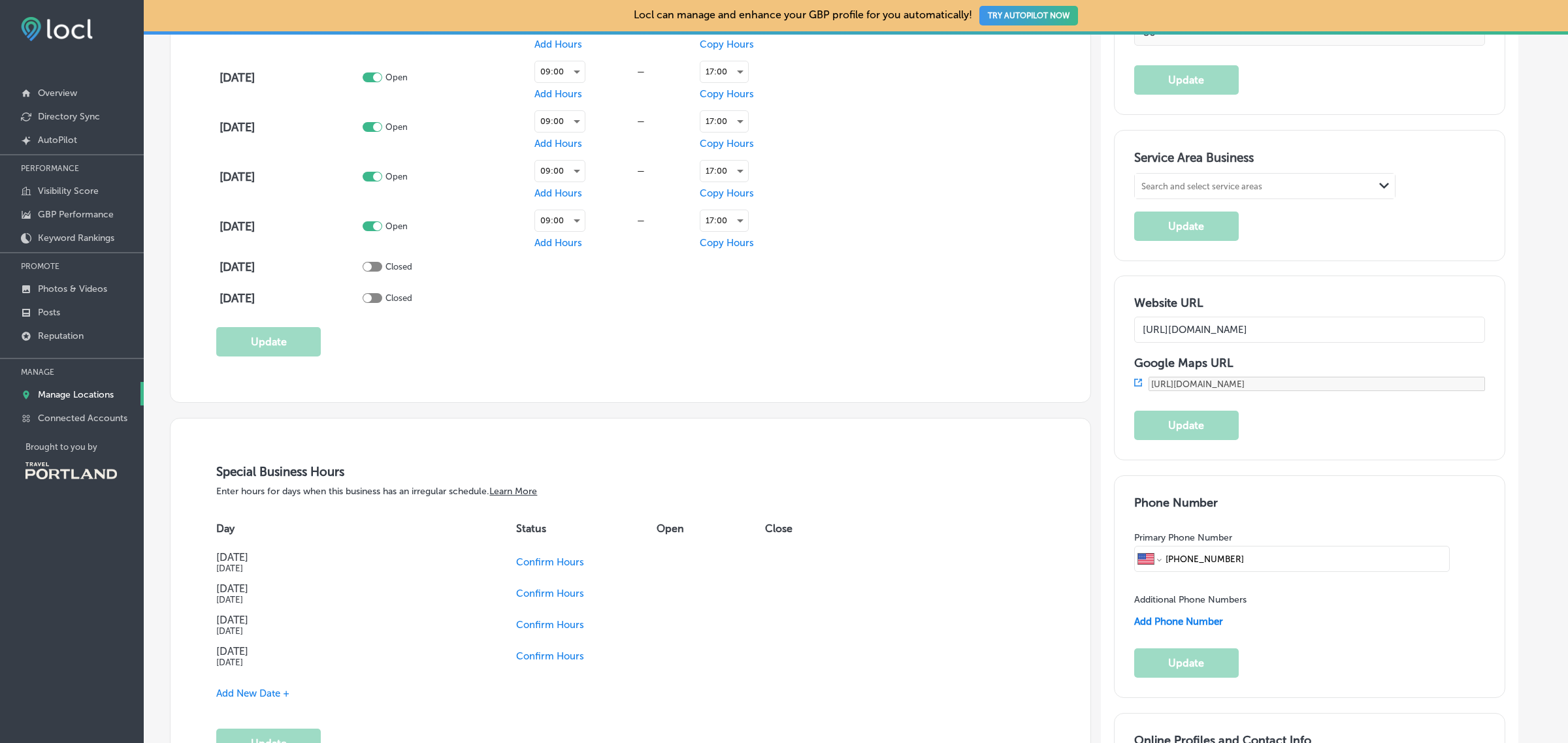
scroll to position [1086, 0]
click at [1214, 334] on input "http://www.vtgrouppdx.com/" at bounding box center [1309, 329] width 351 height 26
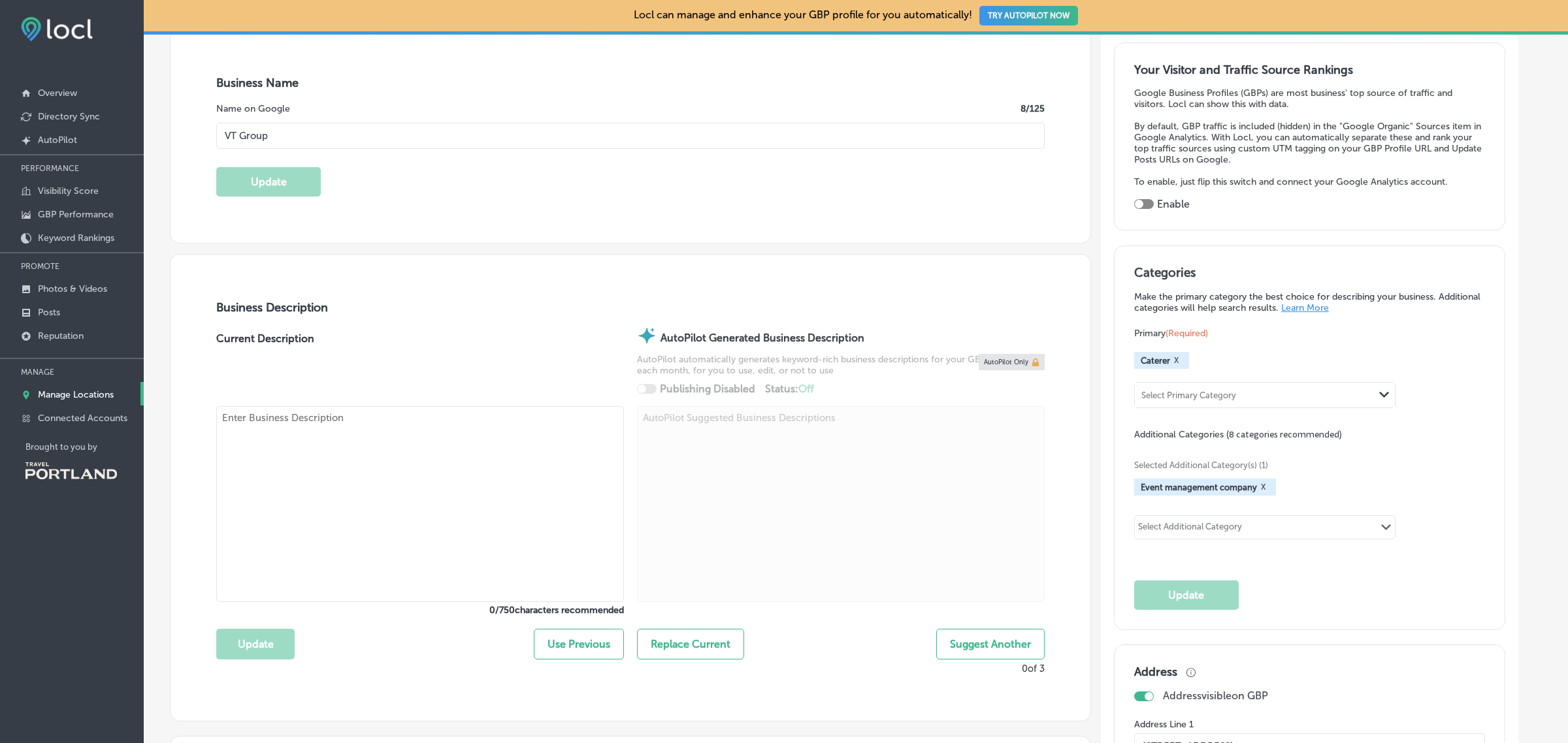
scroll to position [219, 0]
click at [64, 399] on p "Manage Locations" at bounding box center [76, 395] width 76 height 11
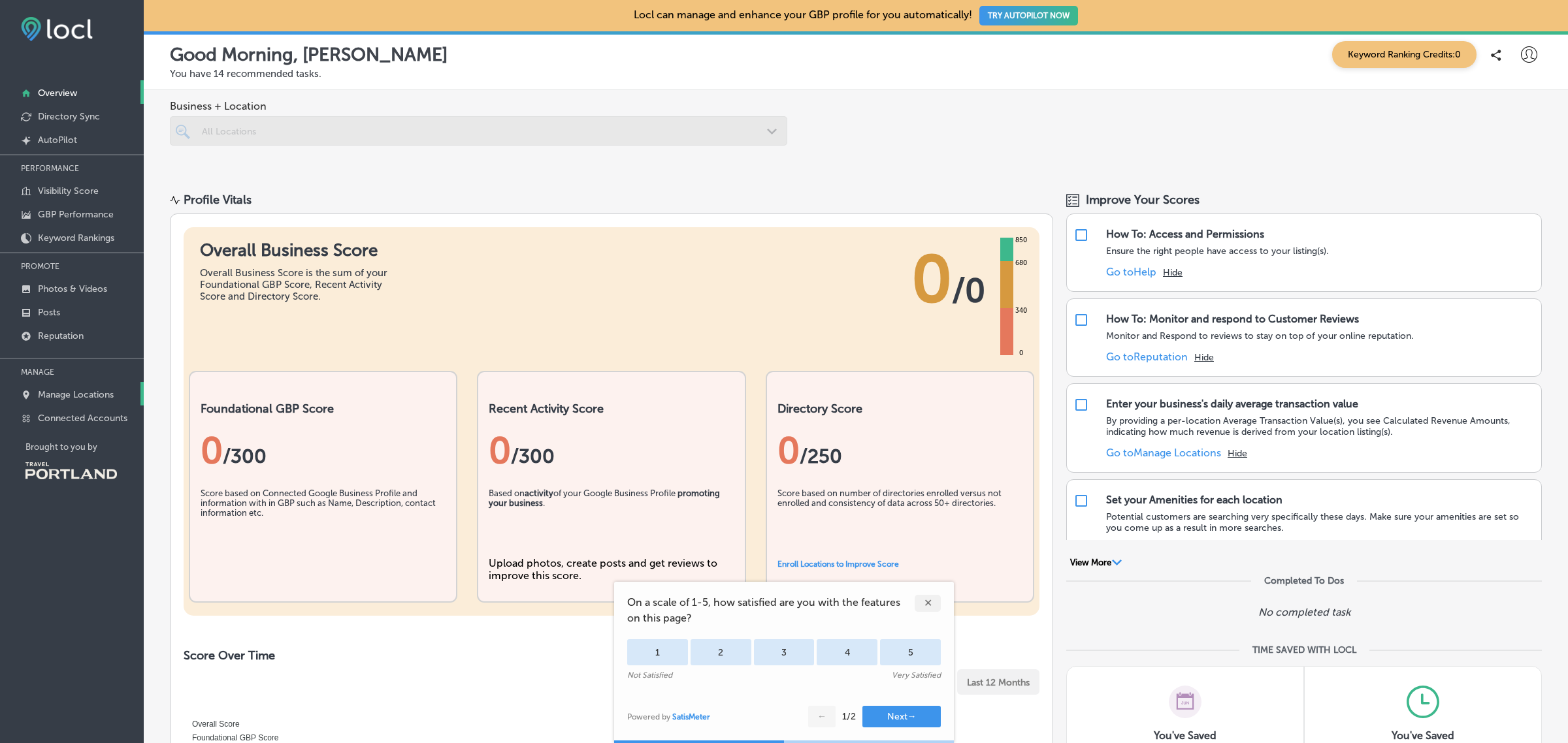
click at [112, 392] on p "Manage Locations" at bounding box center [76, 395] width 76 height 11
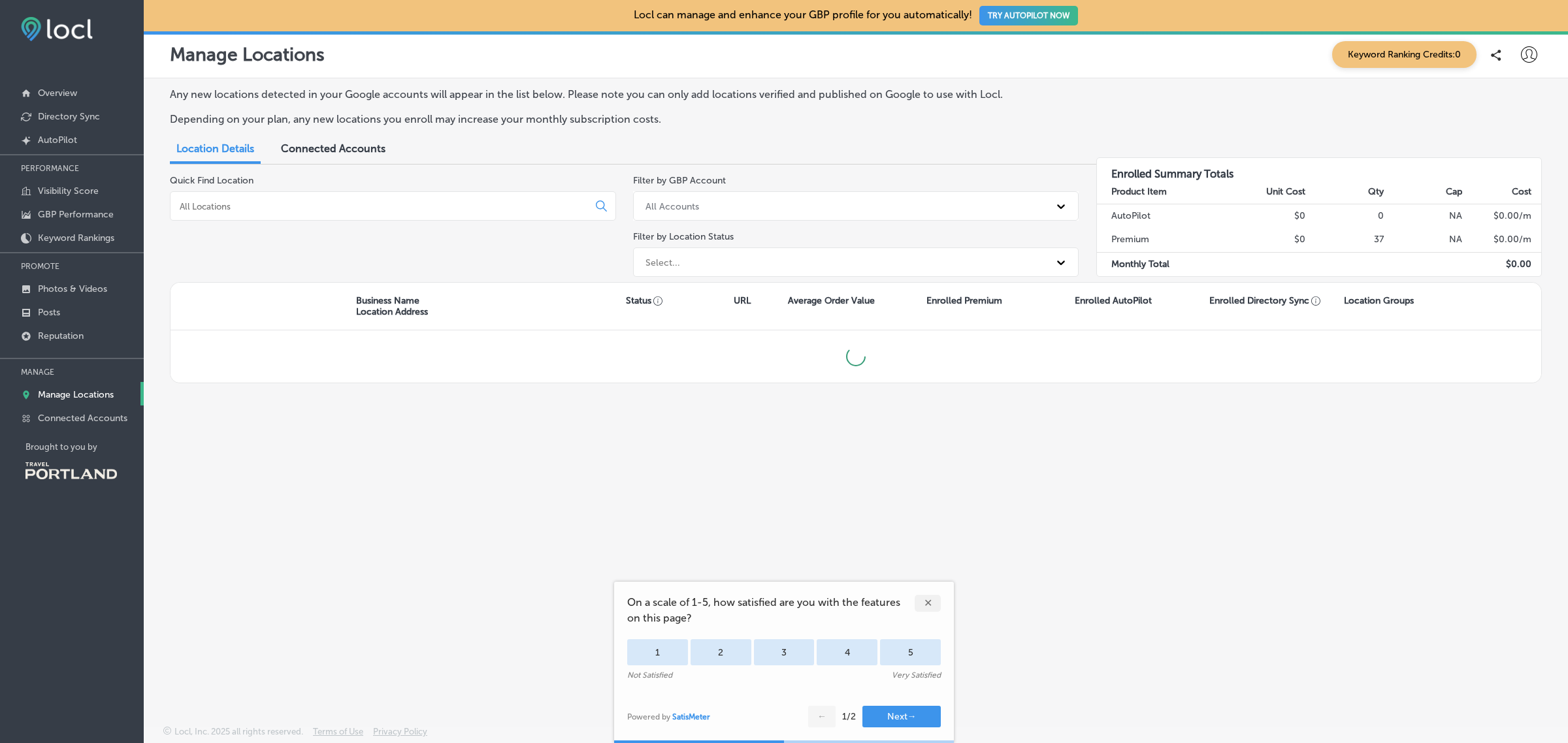
click at [928, 597] on div "✕" at bounding box center [928, 604] width 26 height 17
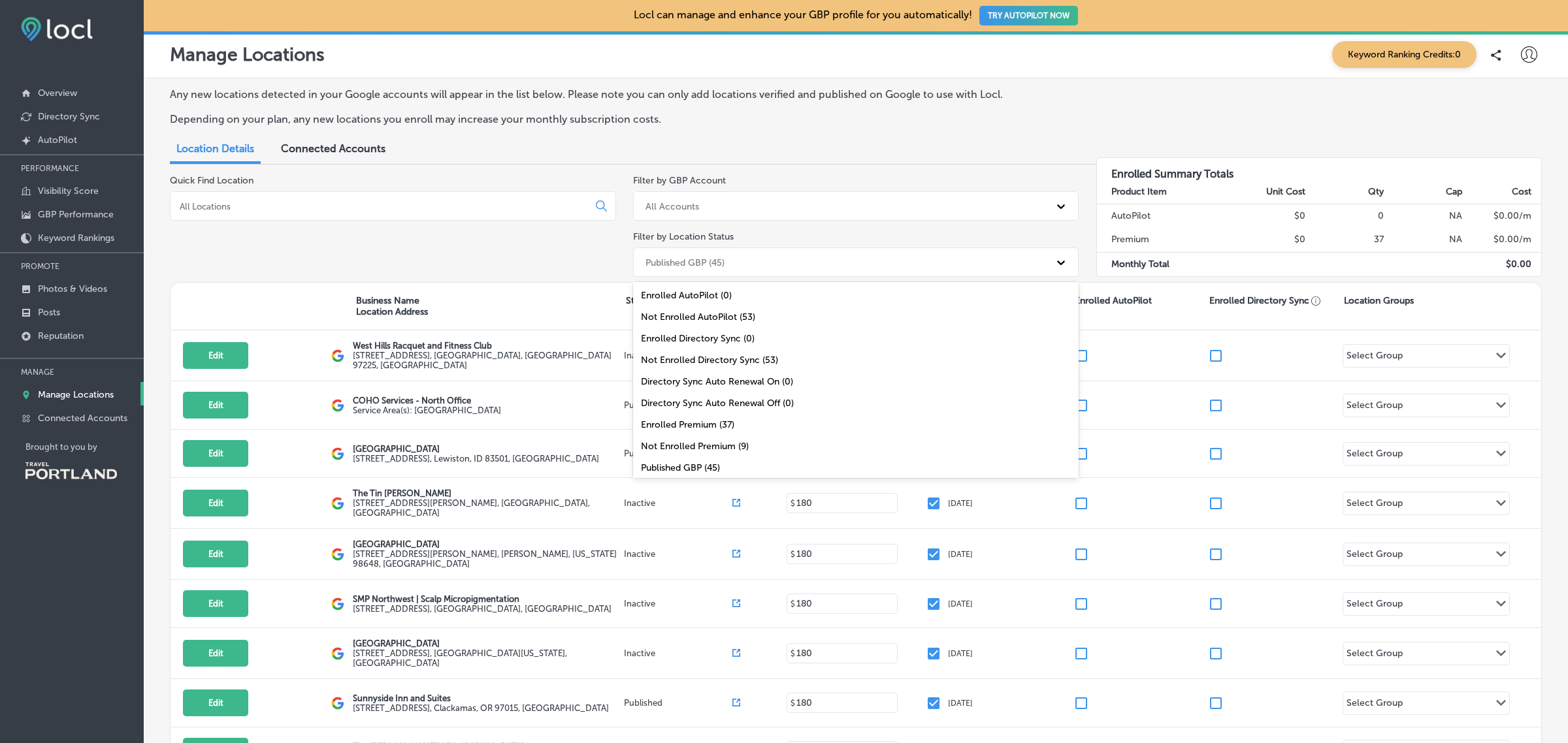
click at [1057, 263] on icon at bounding box center [1060, 263] width 8 height 4
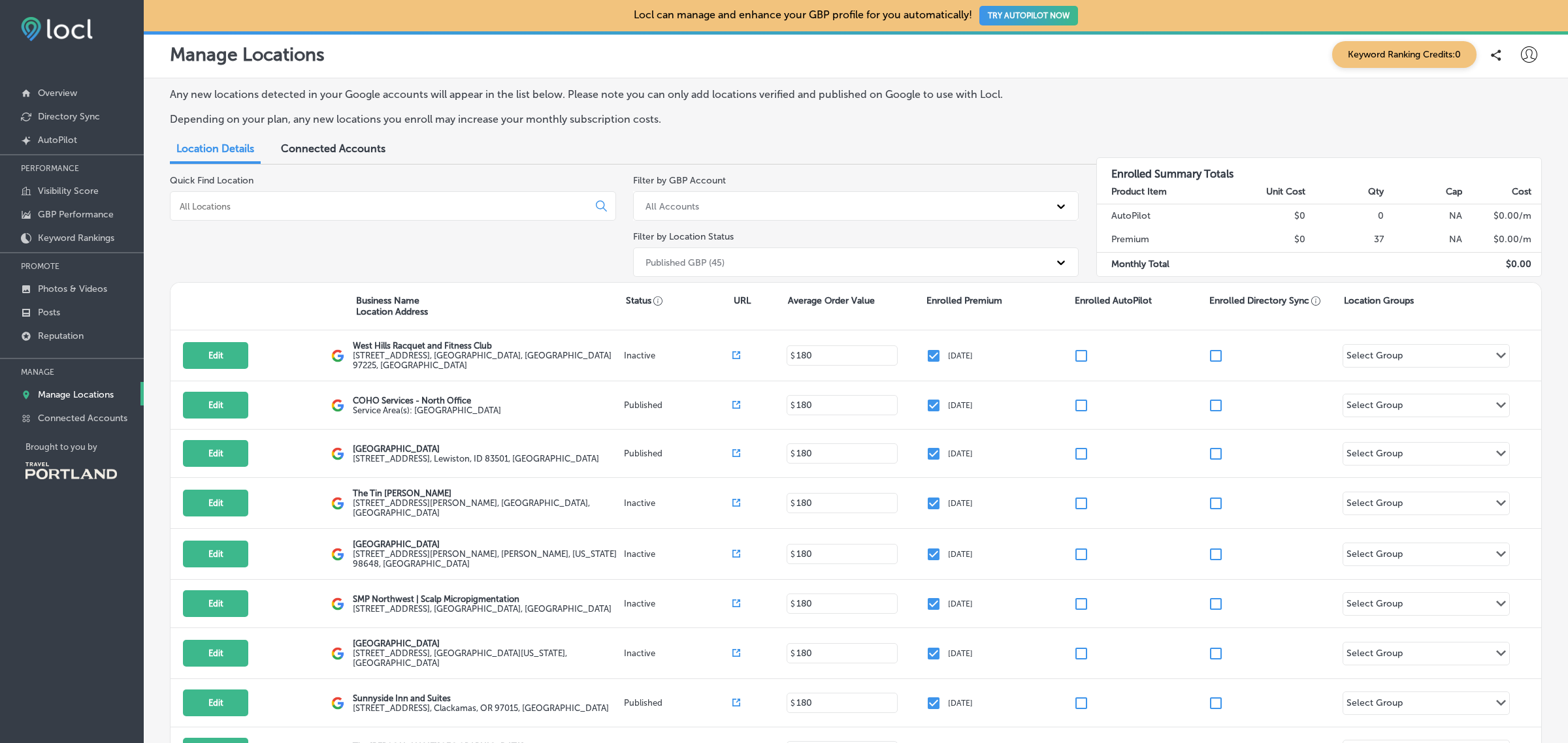
click at [1080, 256] on div "Quick Find Location Filter by GBP Account All Accounts Filter by Location Statu…" at bounding box center [855, 228] width 1372 height 107
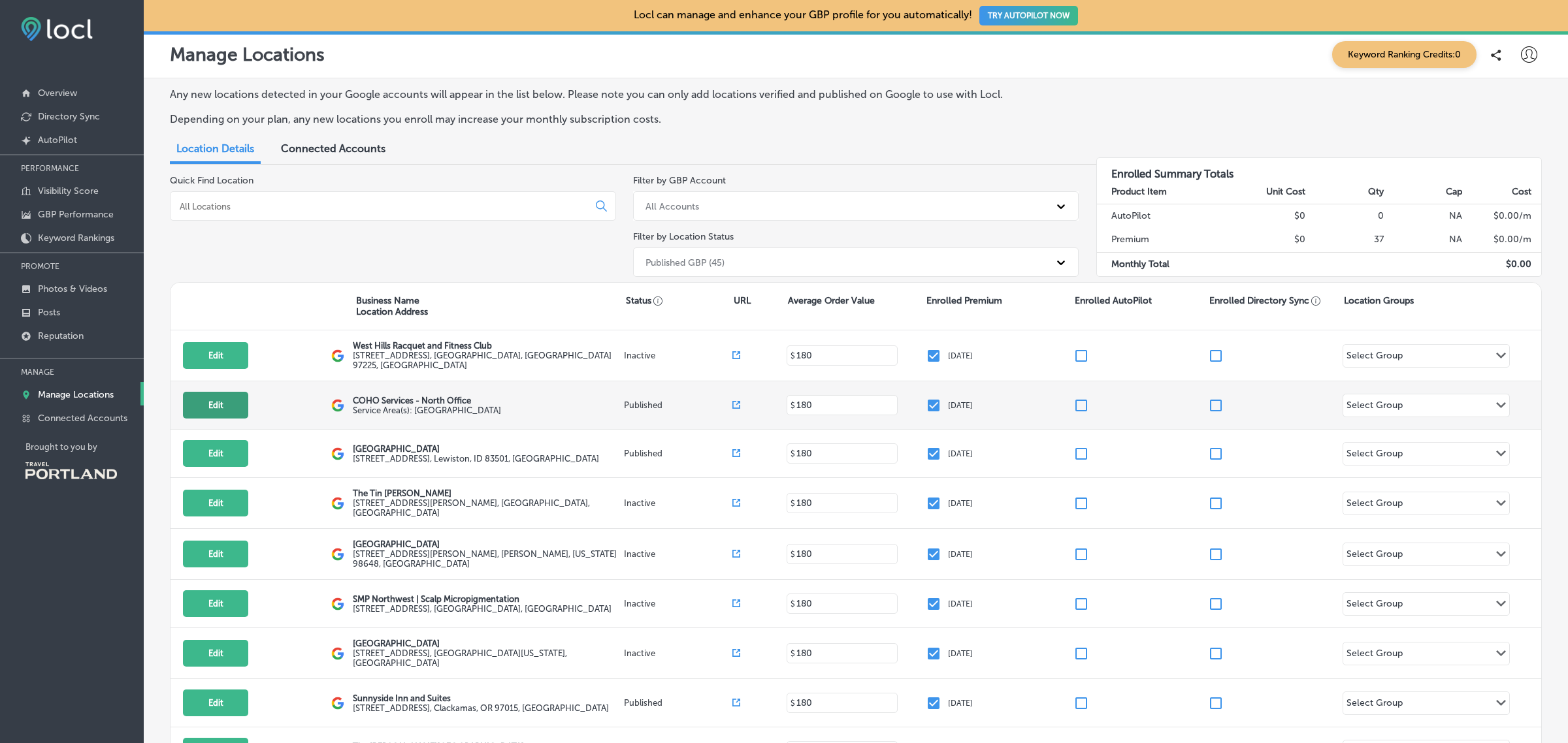
click at [203, 410] on button "Edit" at bounding box center [215, 405] width 65 height 27
select select "US"
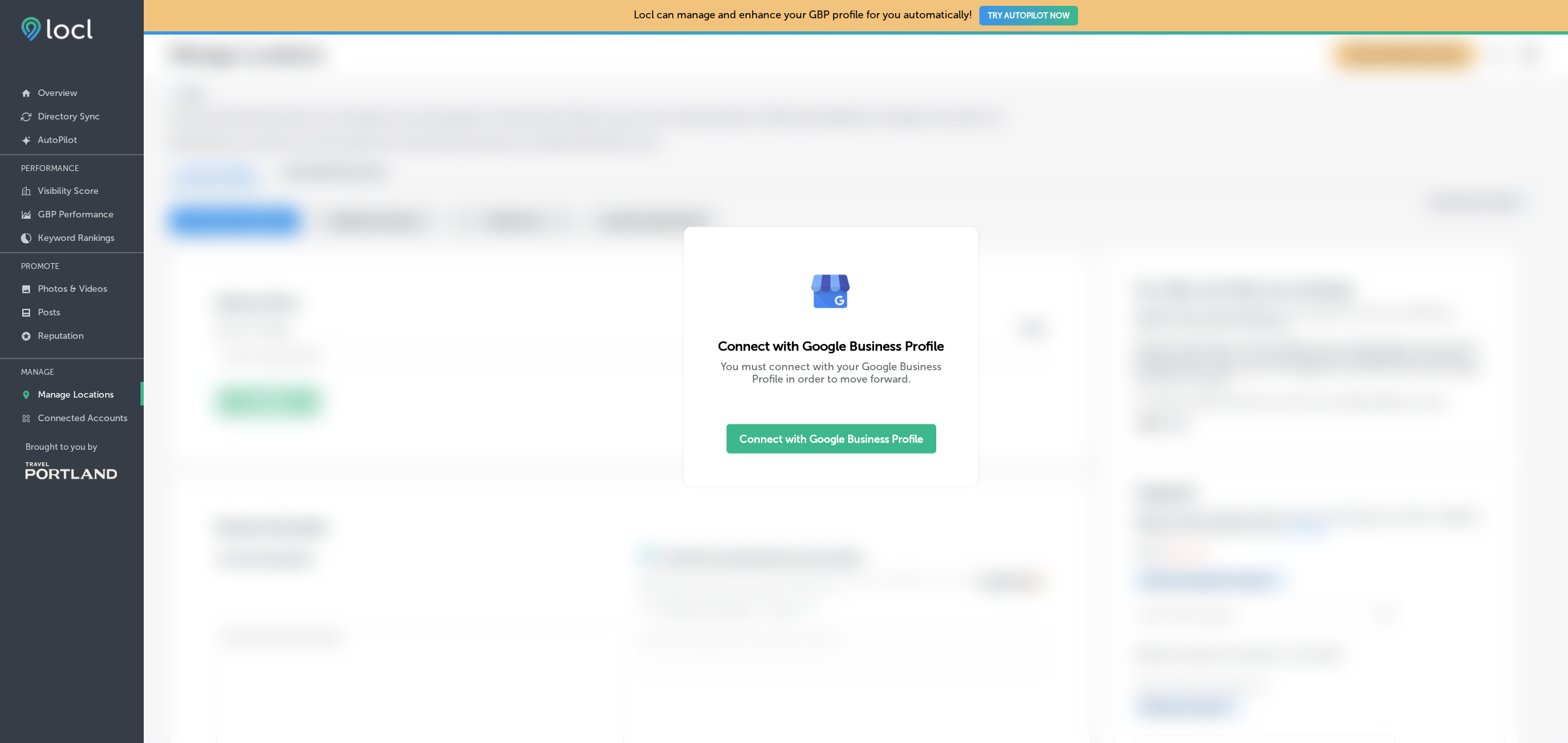
type input "COHO Services - North Office"
checkbox input "false"
type input "US"
type input "https://cohoserv.com/"
type input "+1 503 858 6004"
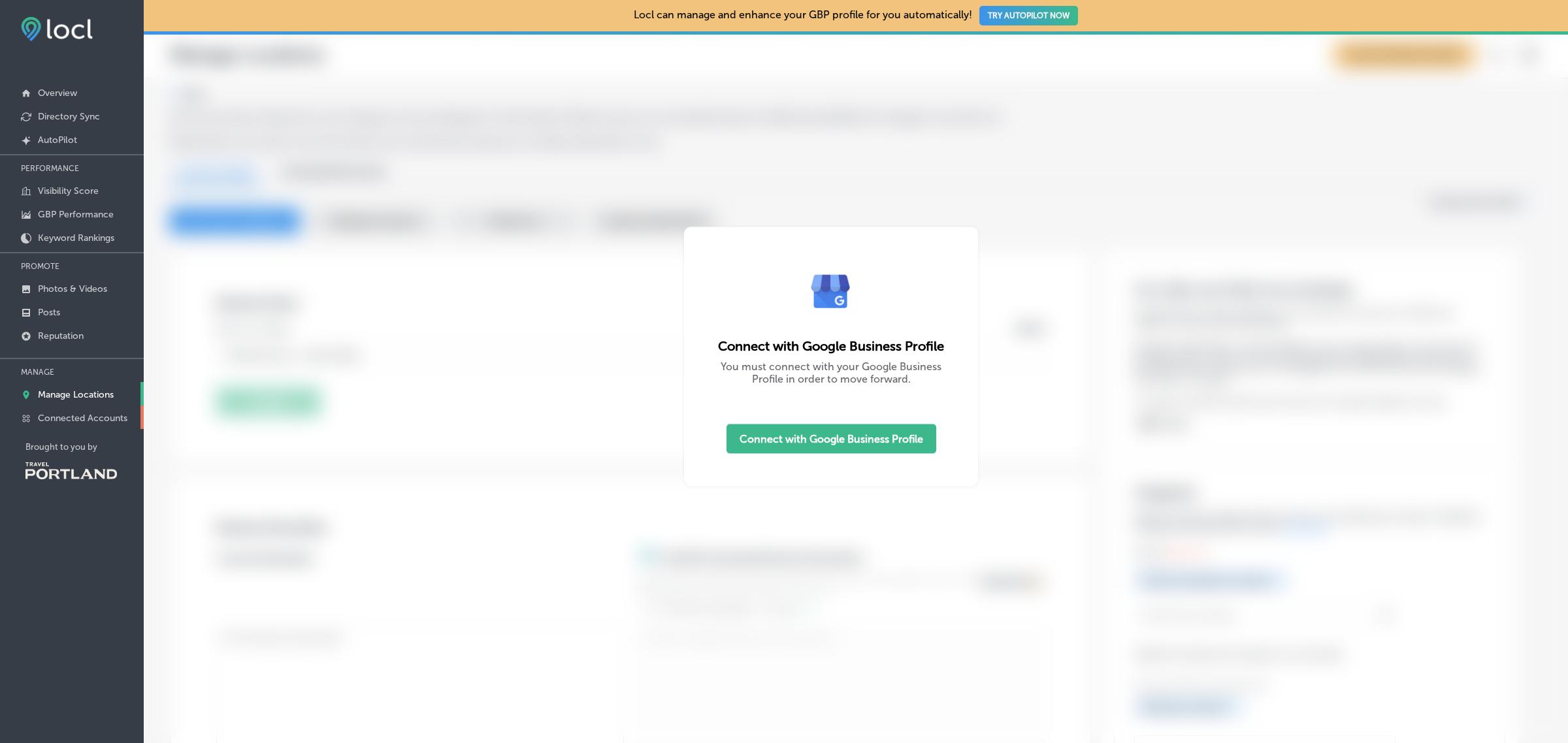
click at [99, 428] on link "Connected Accounts" at bounding box center [71, 417] width 144 height 24
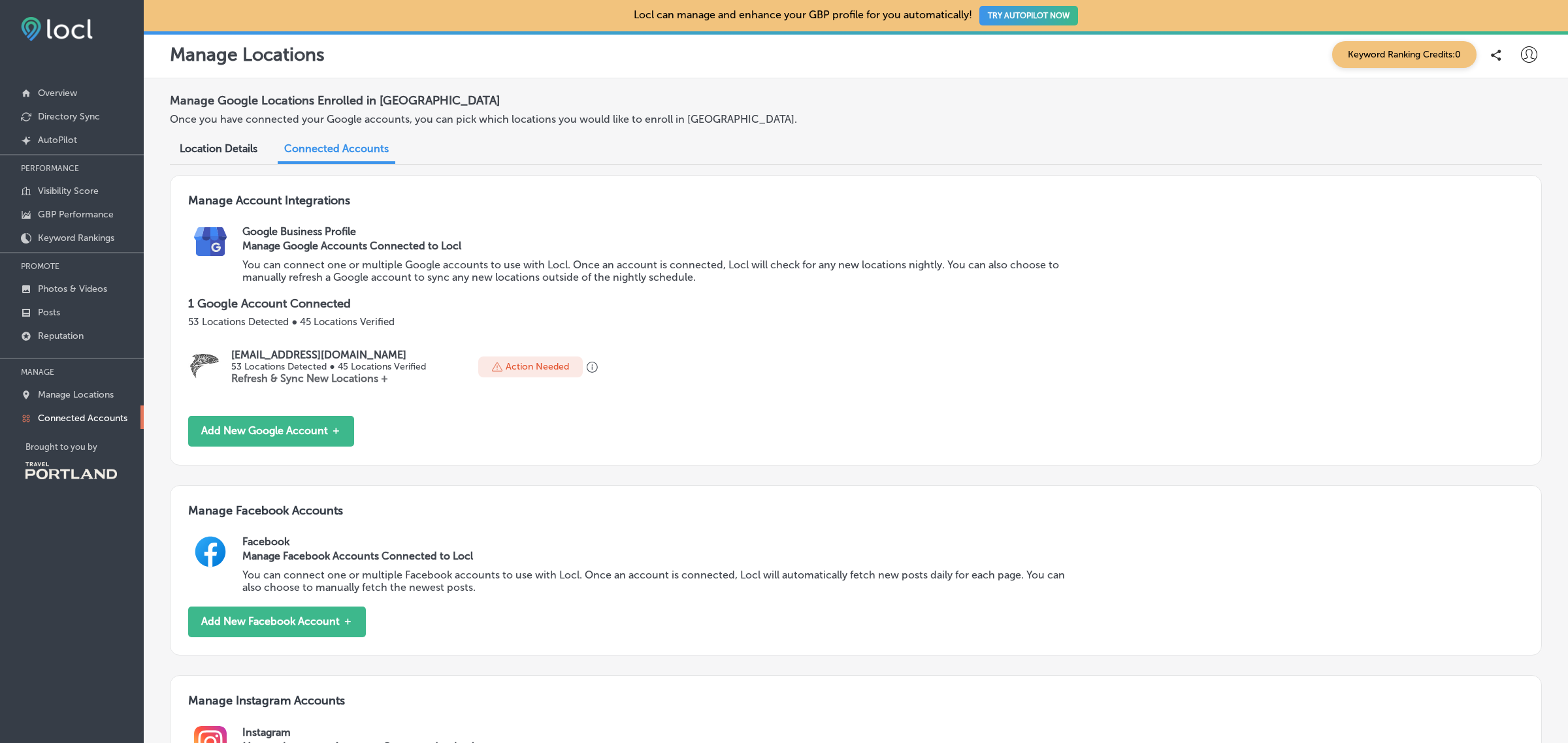
click at [1516, 58] on div at bounding box center [1529, 55] width 26 height 26
click at [1512, 105] on p "My Account" at bounding box center [1510, 102] width 59 height 16
select select "US"
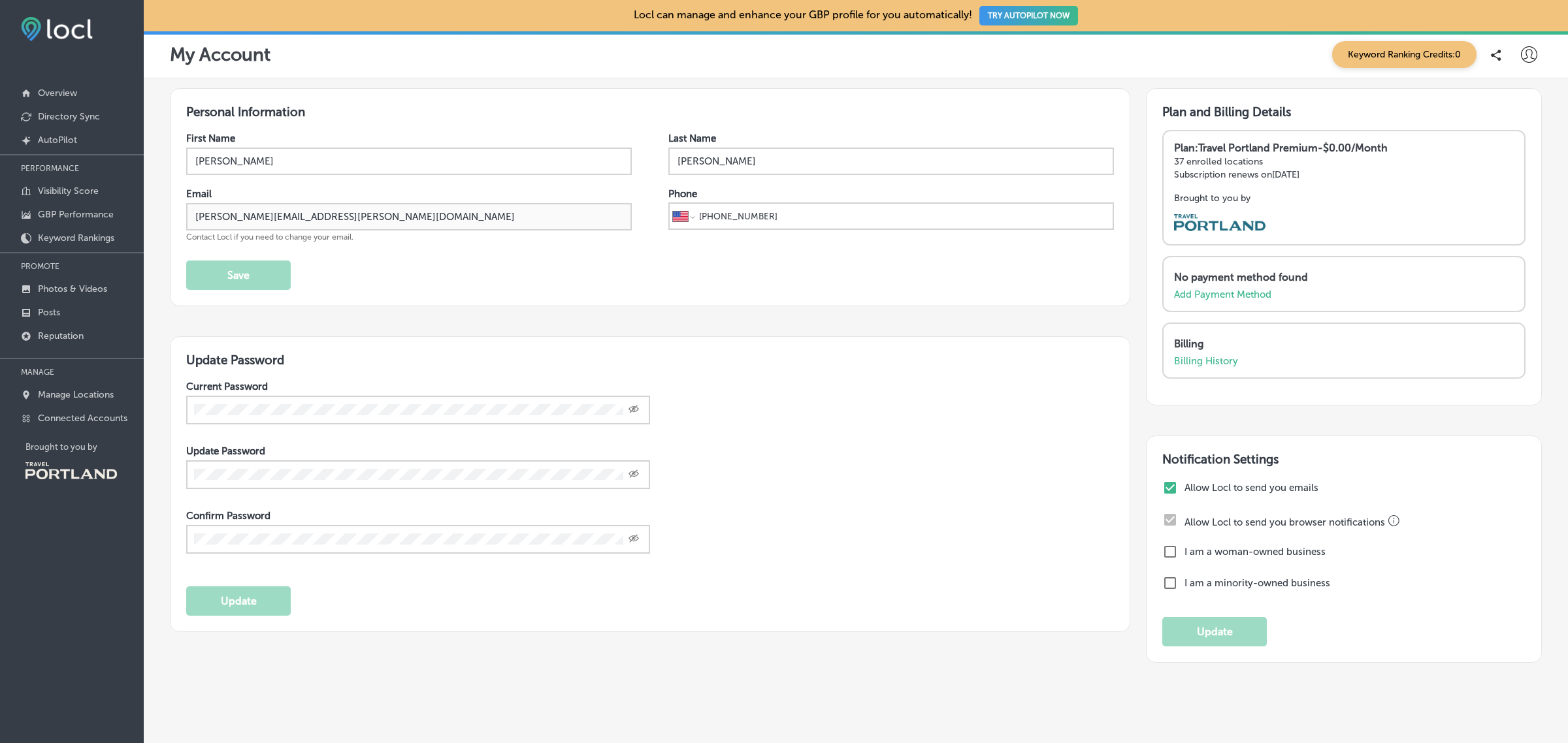
click at [1521, 58] on icon at bounding box center [1529, 54] width 16 height 16
click at [1504, 131] on p "My Teams" at bounding box center [1504, 135] width 48 height 16
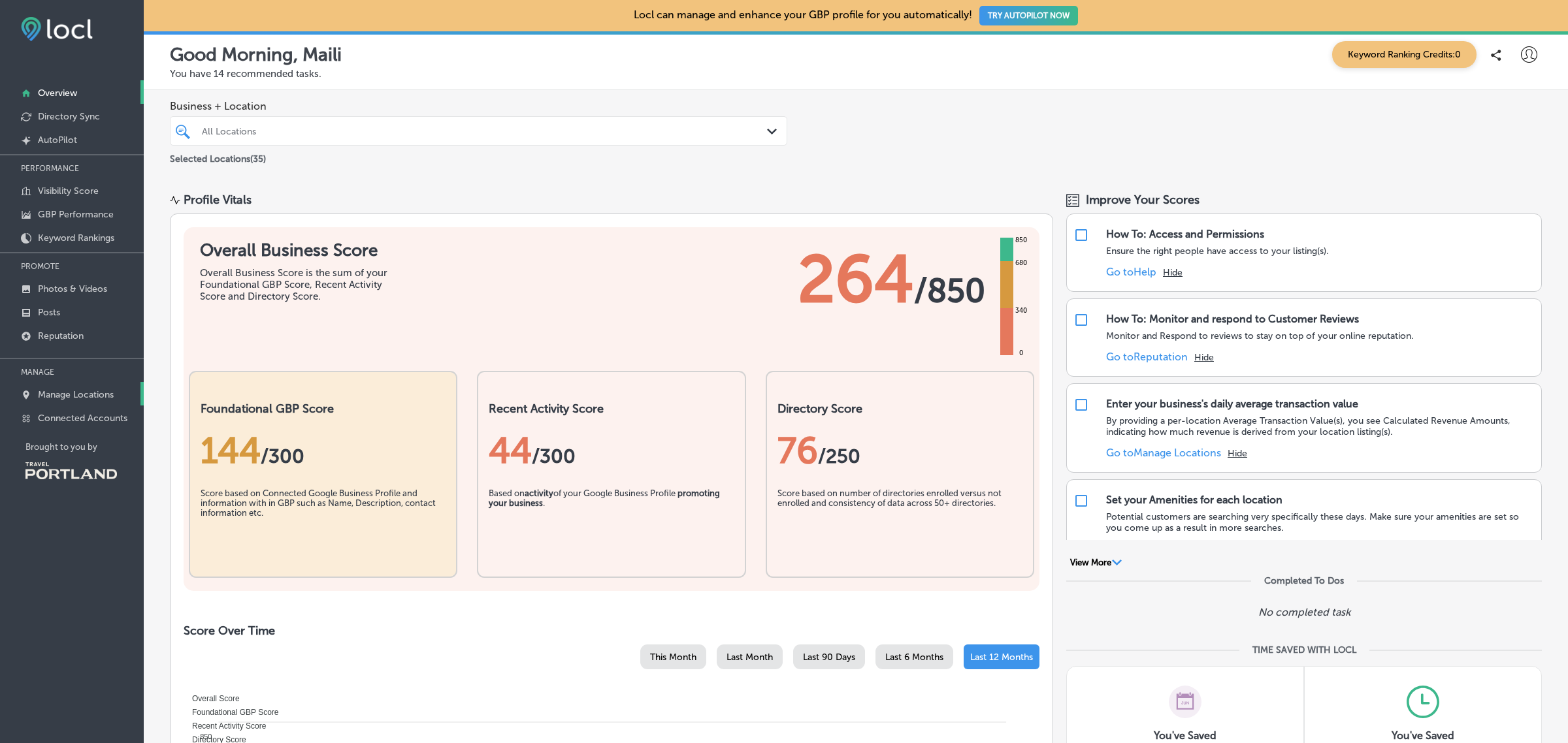
click at [66, 396] on p "Manage Locations" at bounding box center [76, 395] width 76 height 11
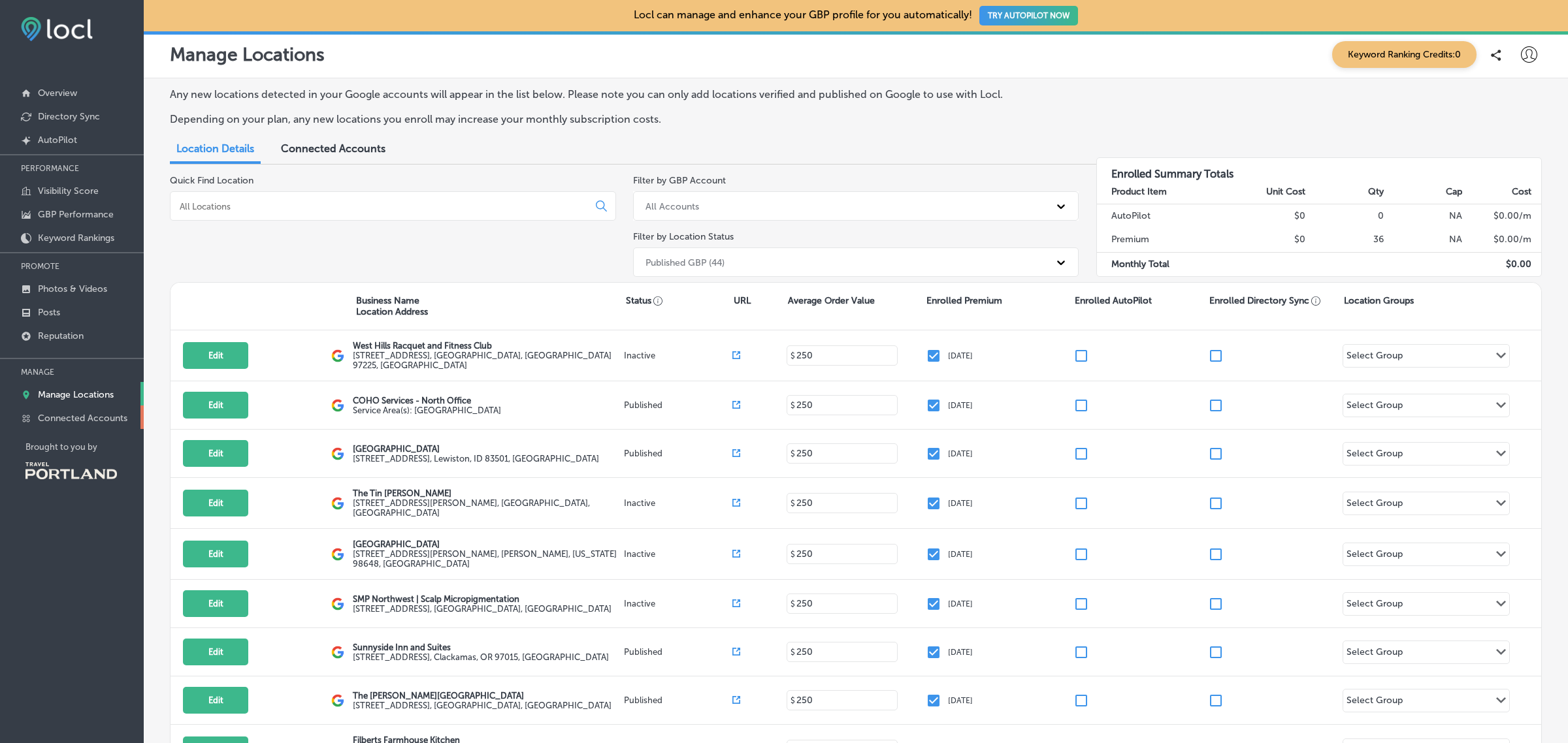
click at [77, 413] on link "Connected Accounts" at bounding box center [71, 417] width 144 height 24
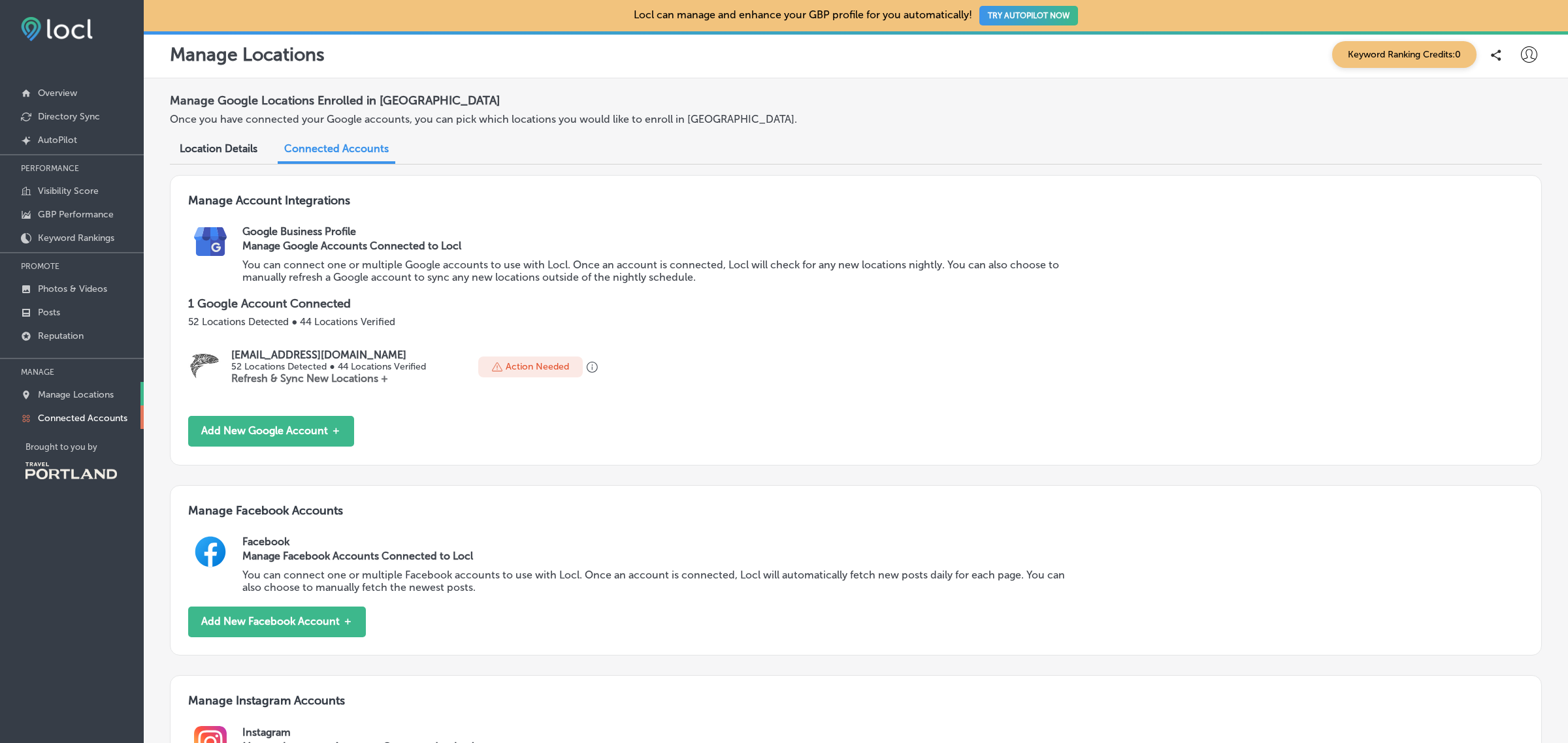
click at [86, 392] on p "Manage Locations" at bounding box center [76, 395] width 76 height 11
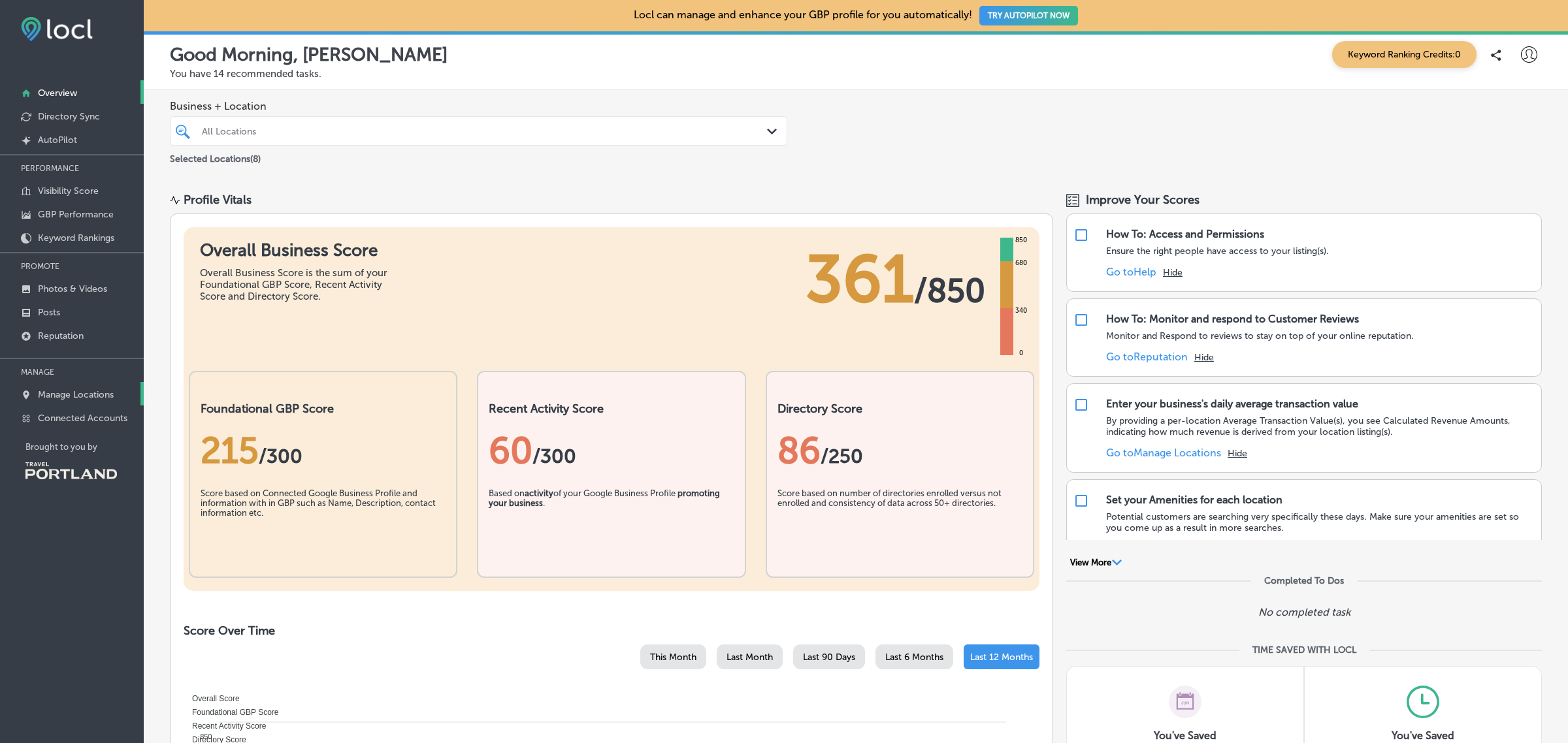
click at [89, 398] on p "Manage Locations" at bounding box center [76, 395] width 76 height 11
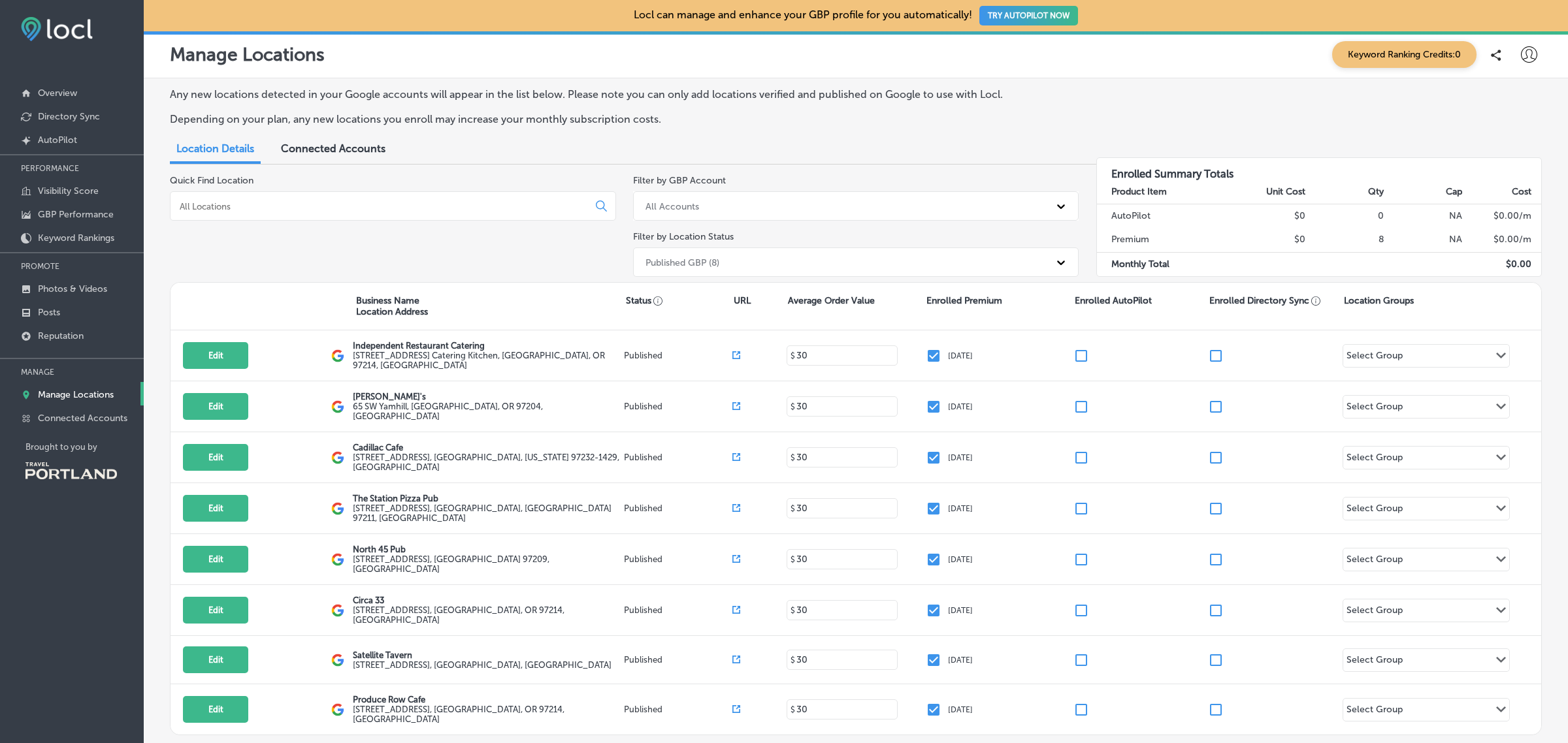
scroll to position [73, 0]
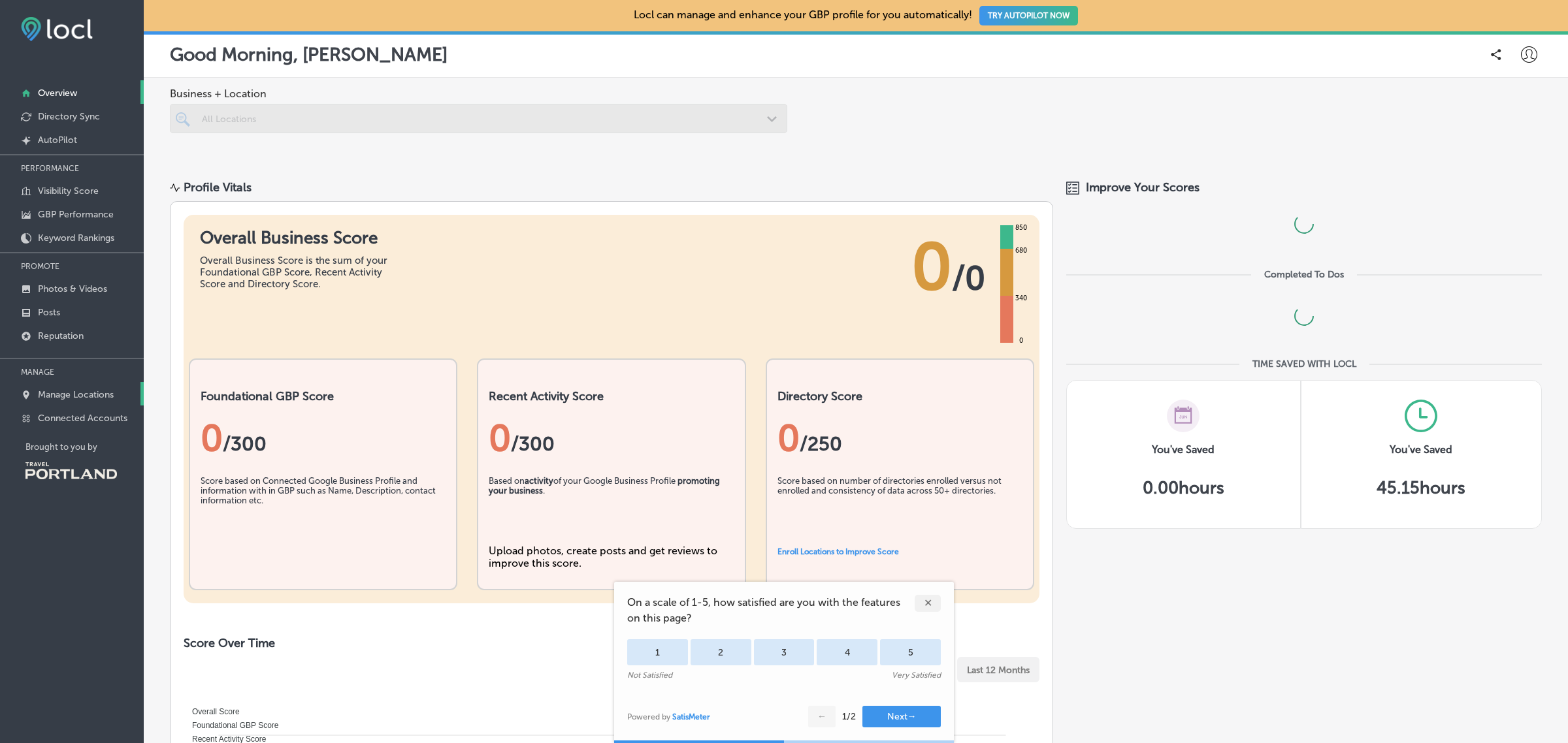
click at [76, 389] on link "Manage Locations" at bounding box center [71, 393] width 144 height 24
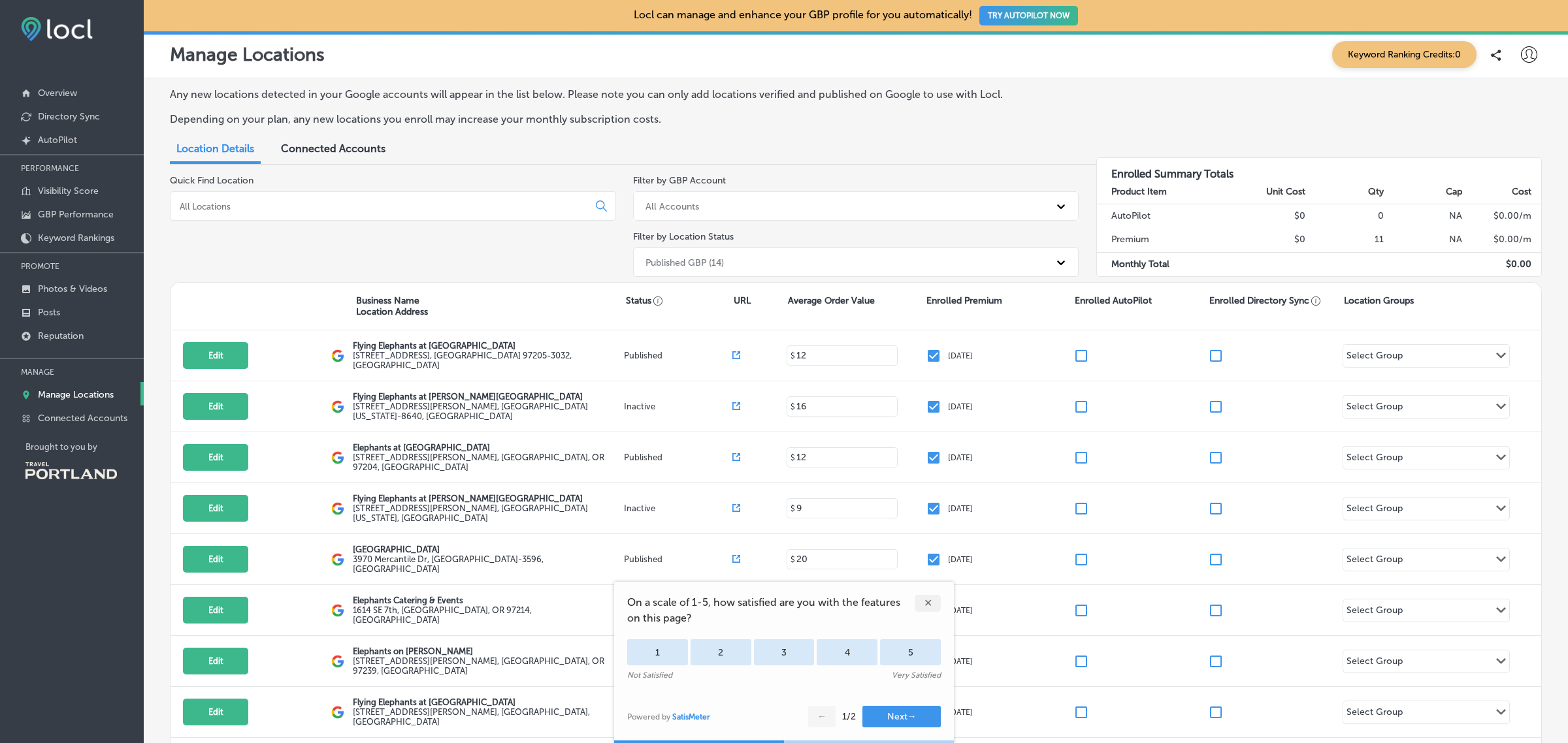
click at [928, 599] on div "✕" at bounding box center [928, 604] width 26 height 17
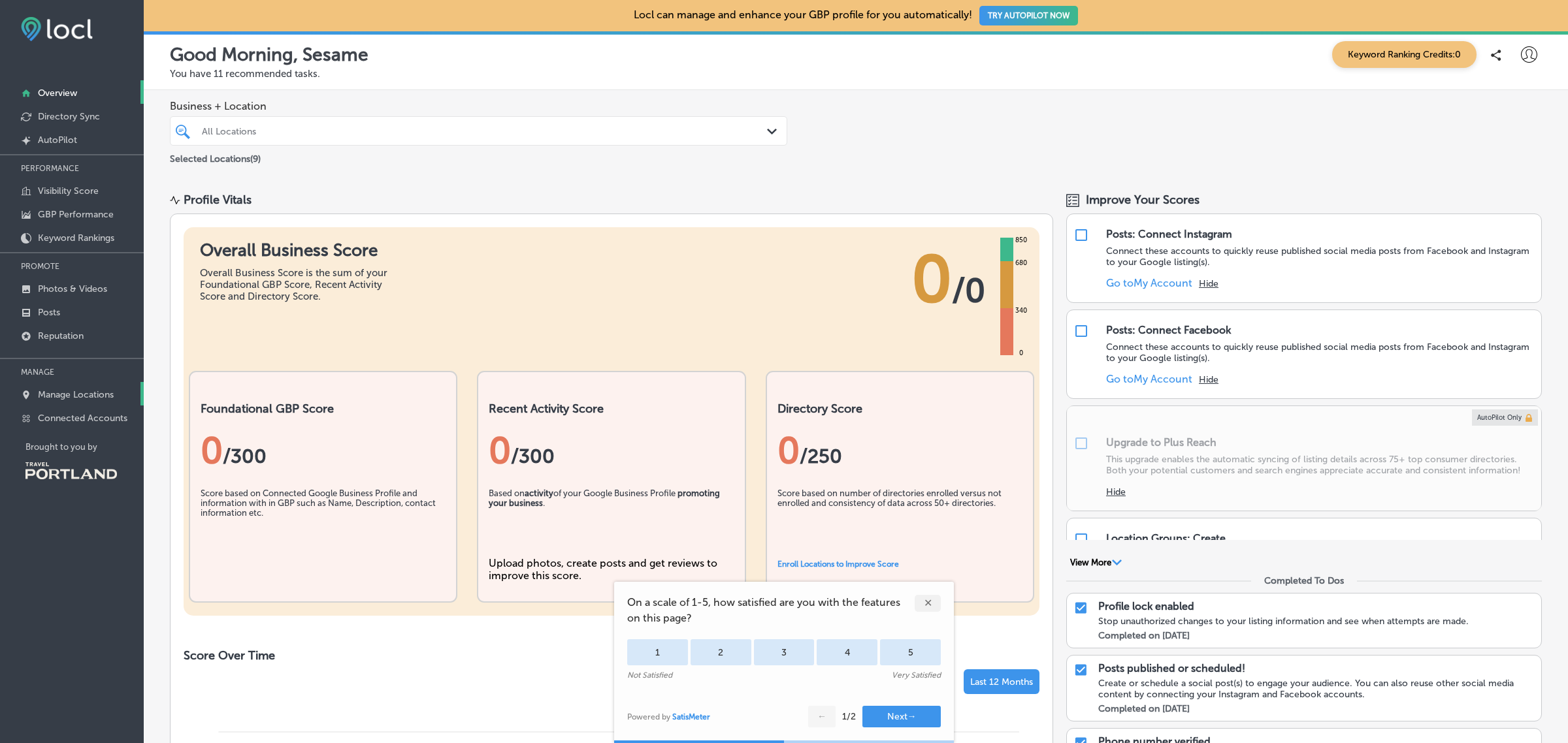
click at [110, 393] on p "Manage Locations" at bounding box center [76, 395] width 76 height 11
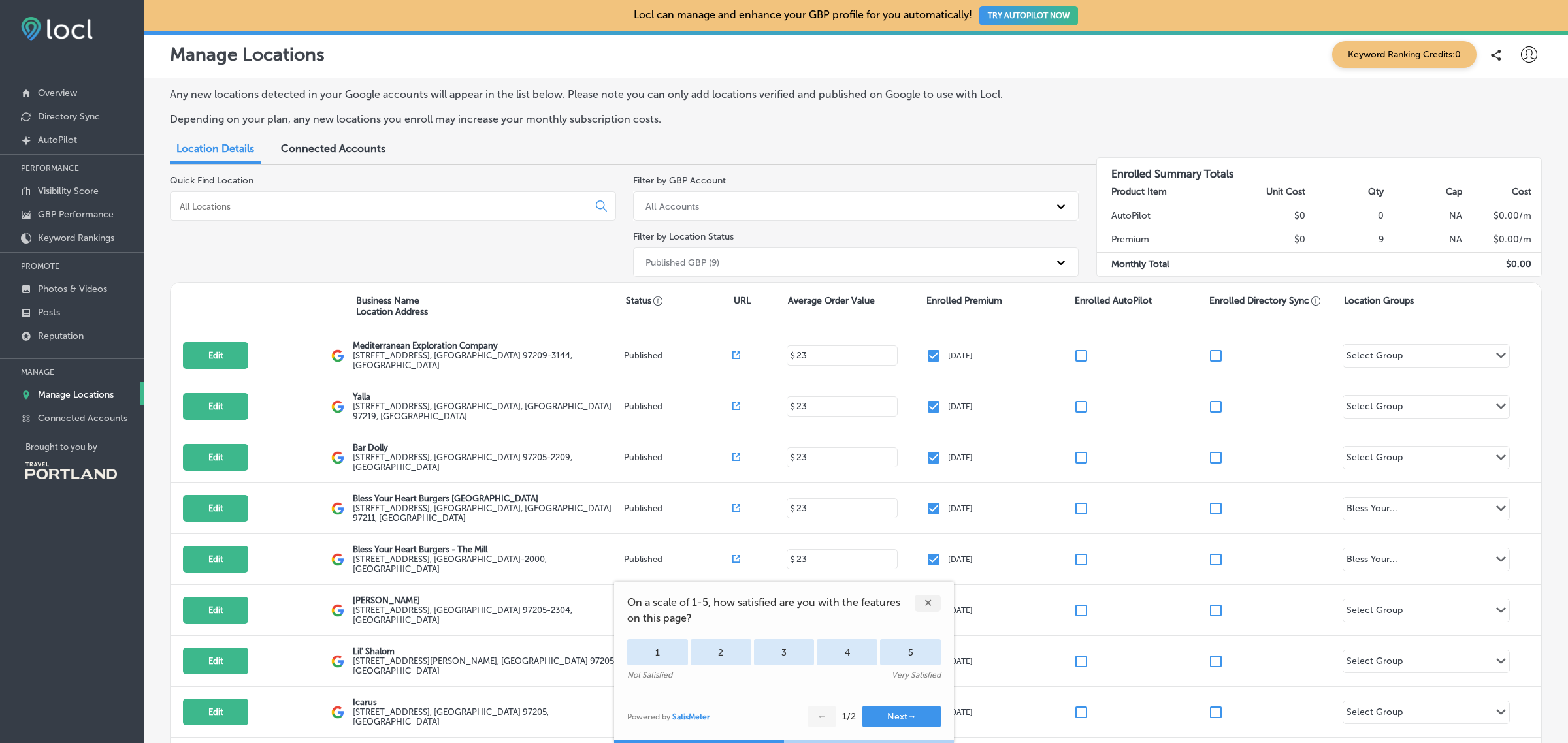
click at [926, 608] on div "✕" at bounding box center [928, 604] width 26 height 17
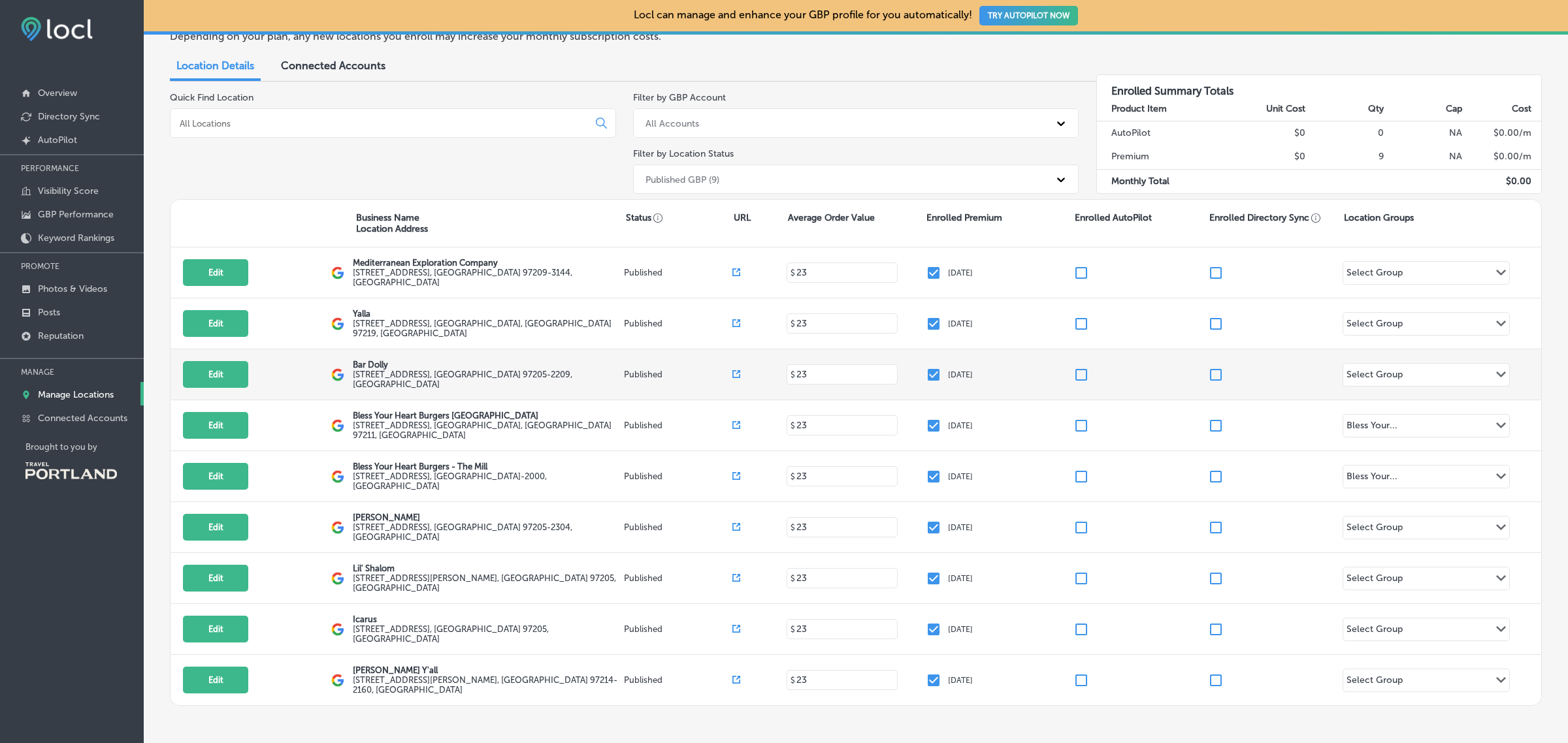
scroll to position [84, 0]
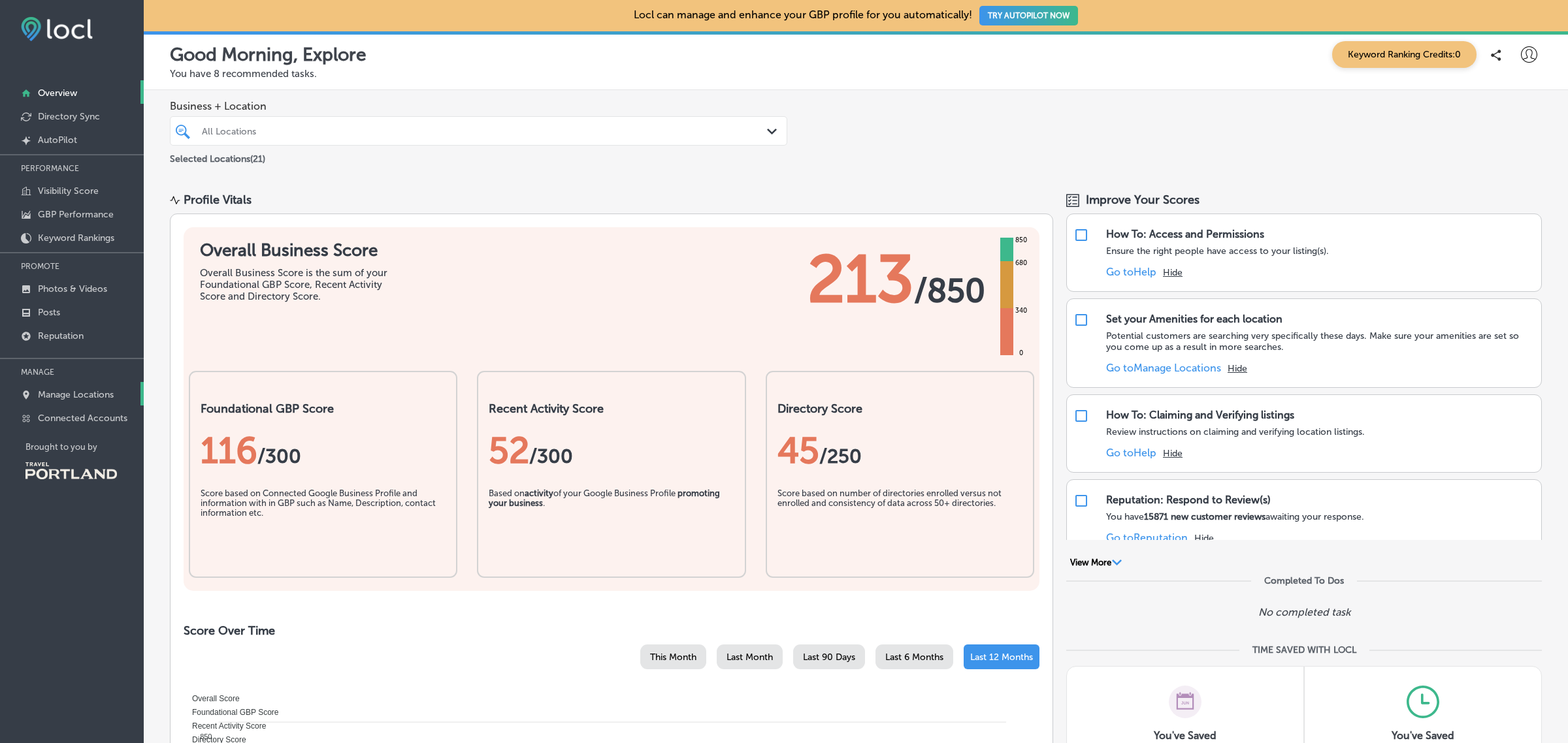
click at [66, 396] on p "Manage Locations" at bounding box center [76, 395] width 76 height 11
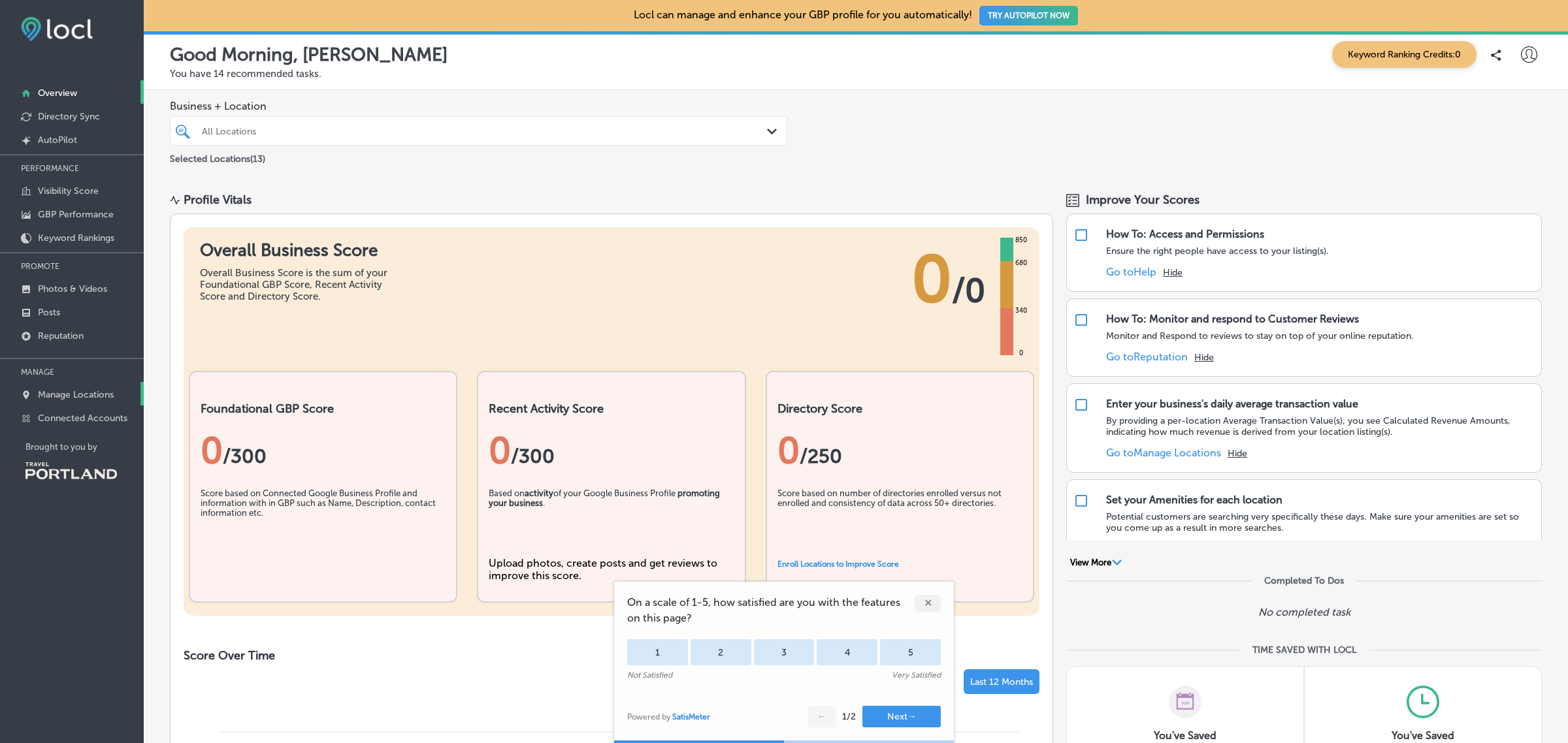
click at [49, 400] on p "Manage Locations" at bounding box center [76, 395] width 76 height 11
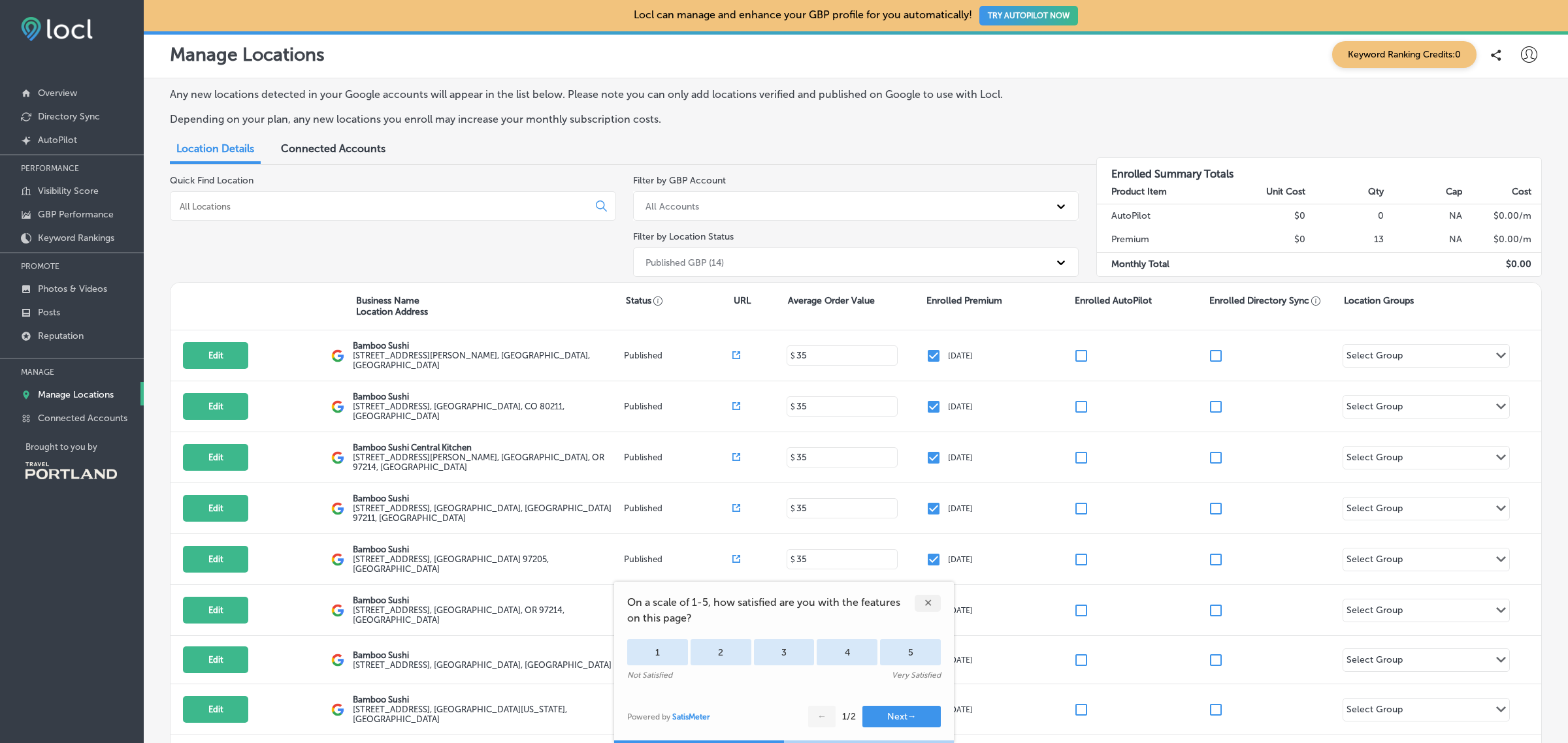
click at [930, 600] on div "✕" at bounding box center [928, 604] width 26 height 17
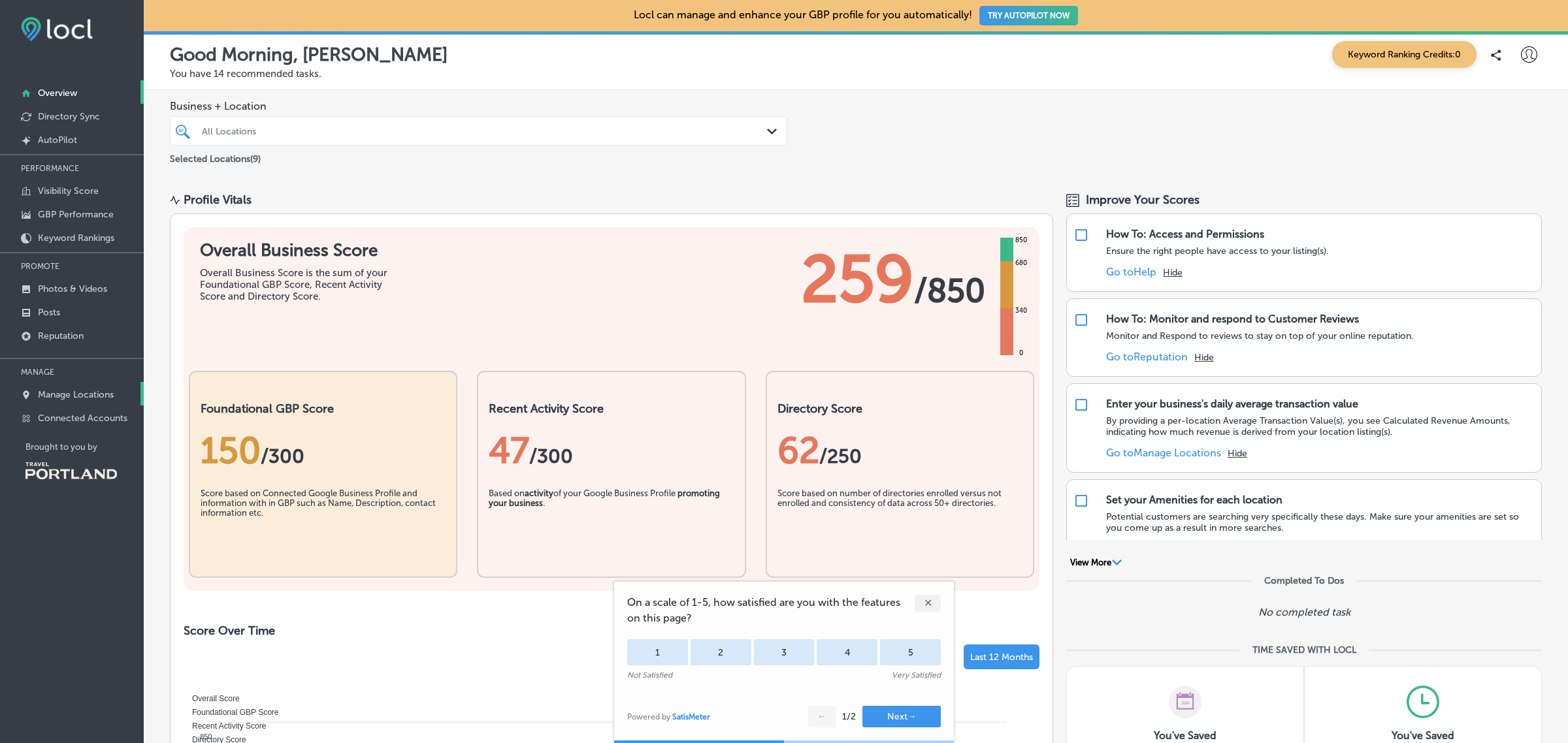
click at [98, 396] on p "Manage Locations" at bounding box center [76, 395] width 76 height 11
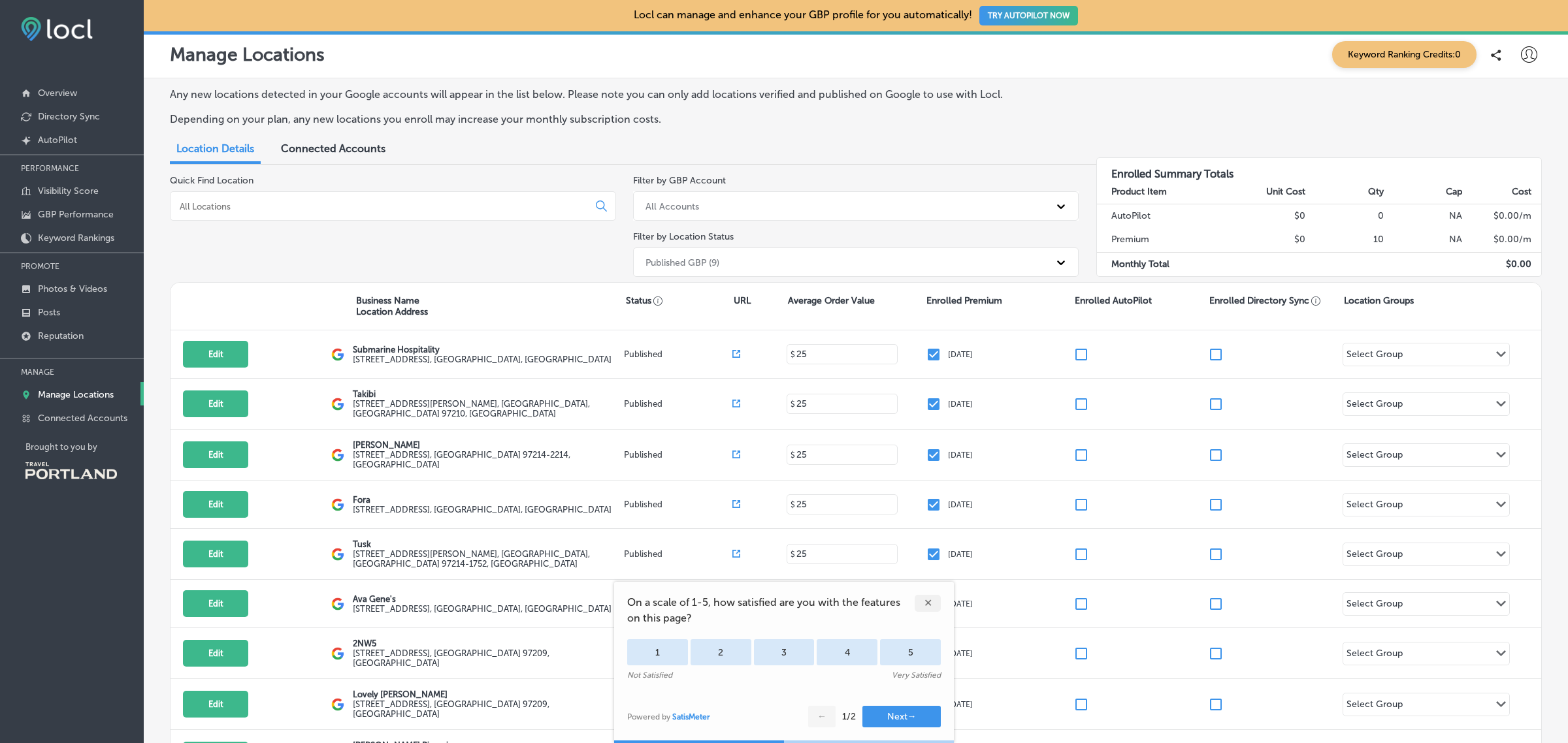
click at [926, 602] on div "✕" at bounding box center [928, 604] width 26 height 17
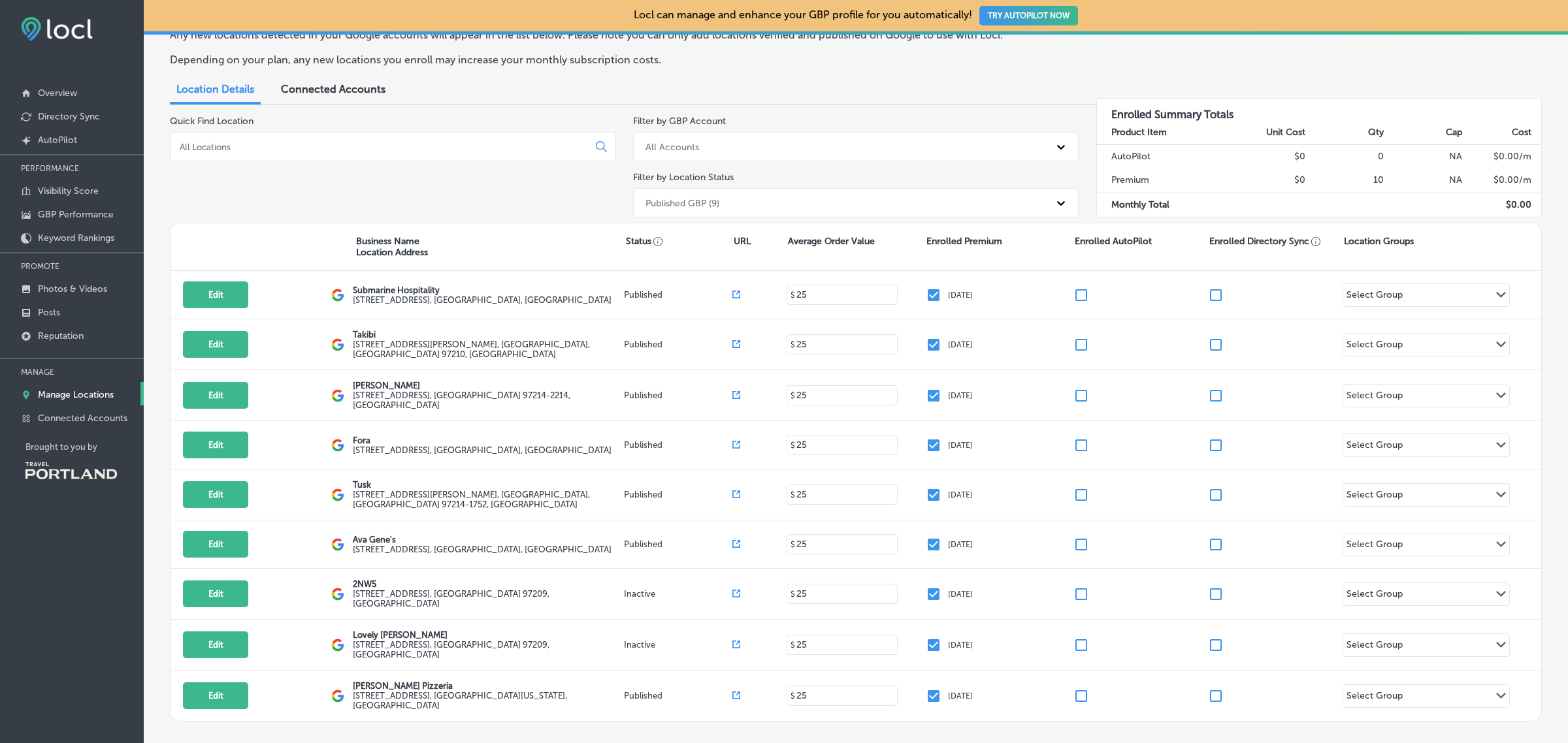
scroll to position [56, 0]
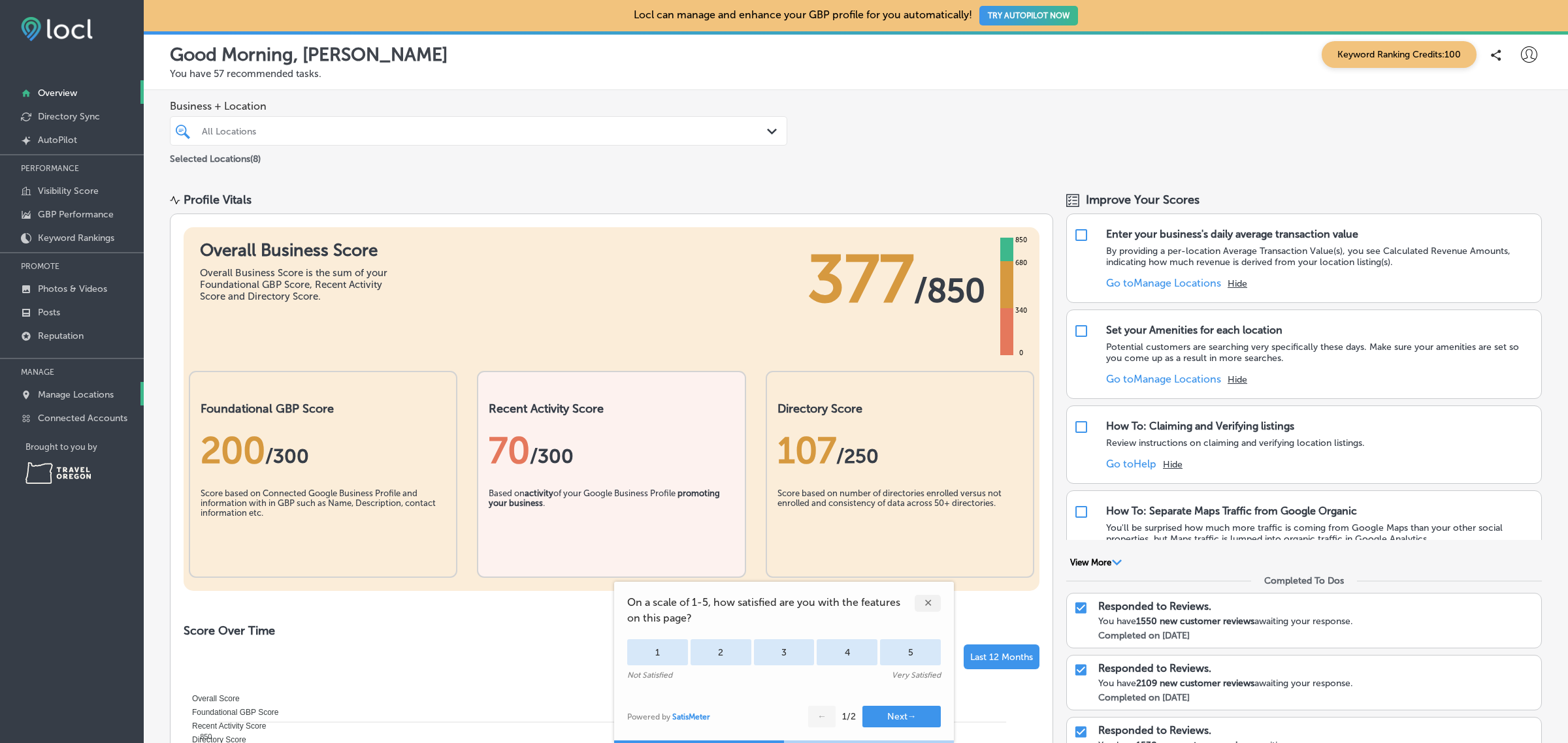
click at [104, 399] on p "Manage Locations" at bounding box center [76, 395] width 76 height 11
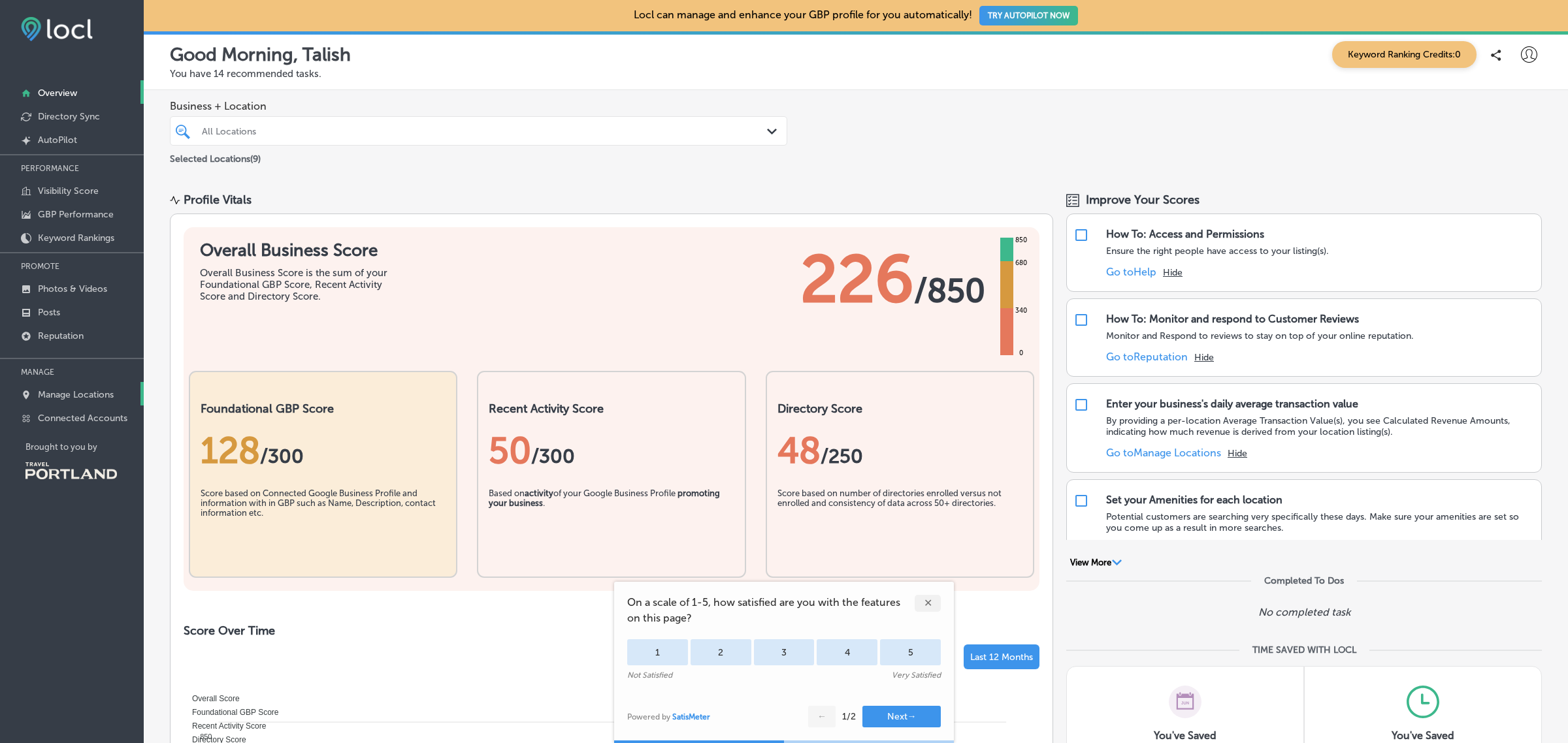
click at [77, 400] on p "Manage Locations" at bounding box center [76, 395] width 76 height 11
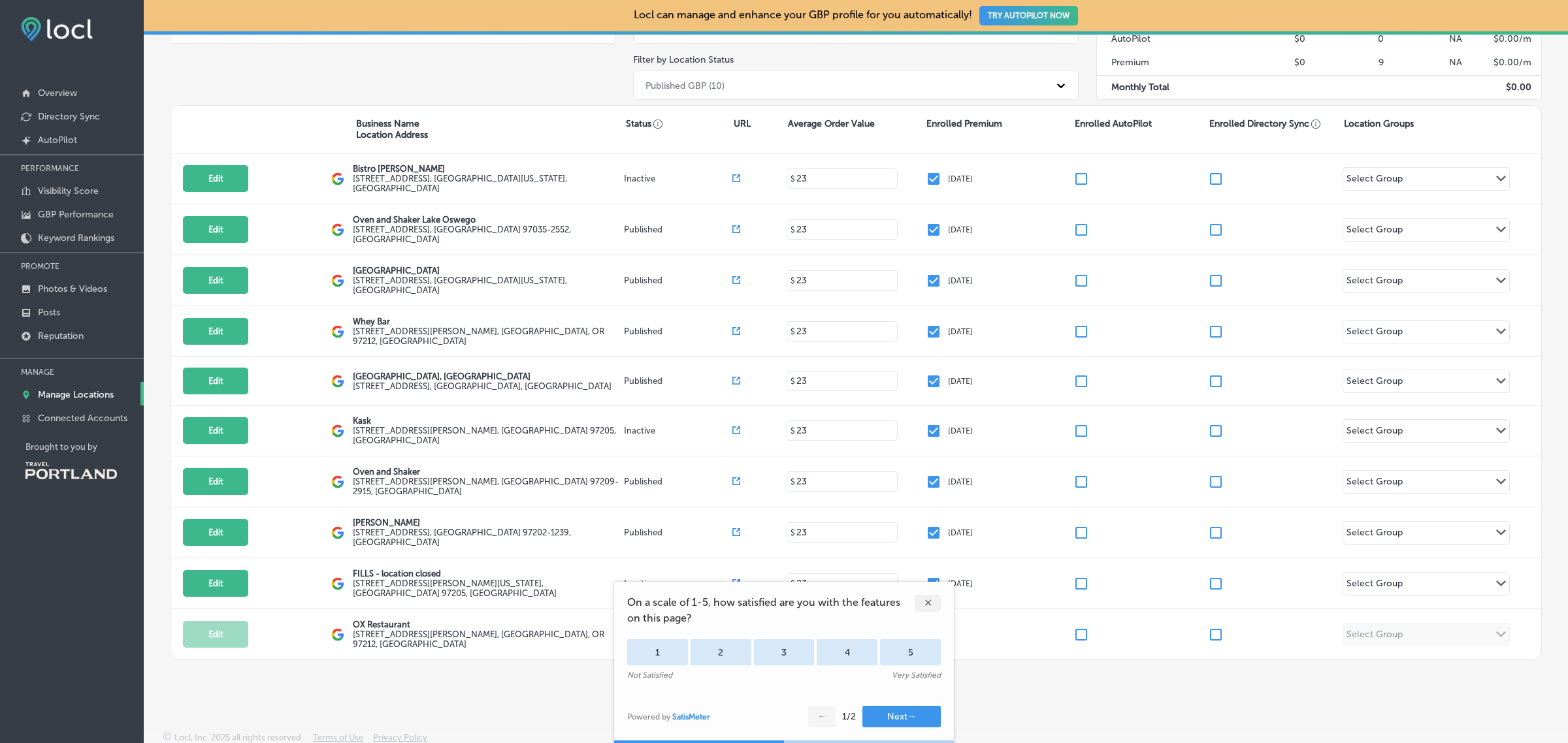
scroll to position [180, 0]
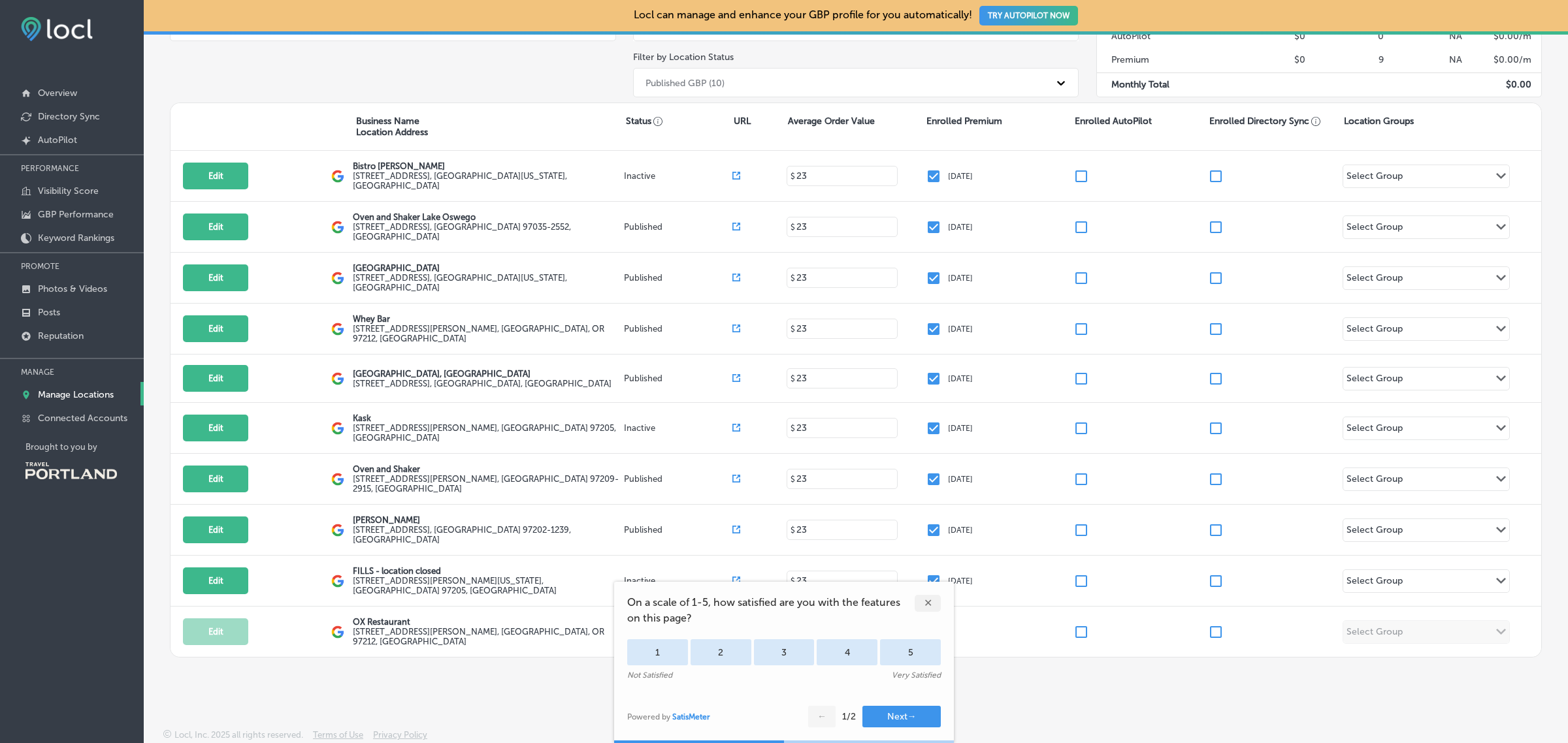
click at [925, 605] on div "✕" at bounding box center [928, 604] width 26 height 17
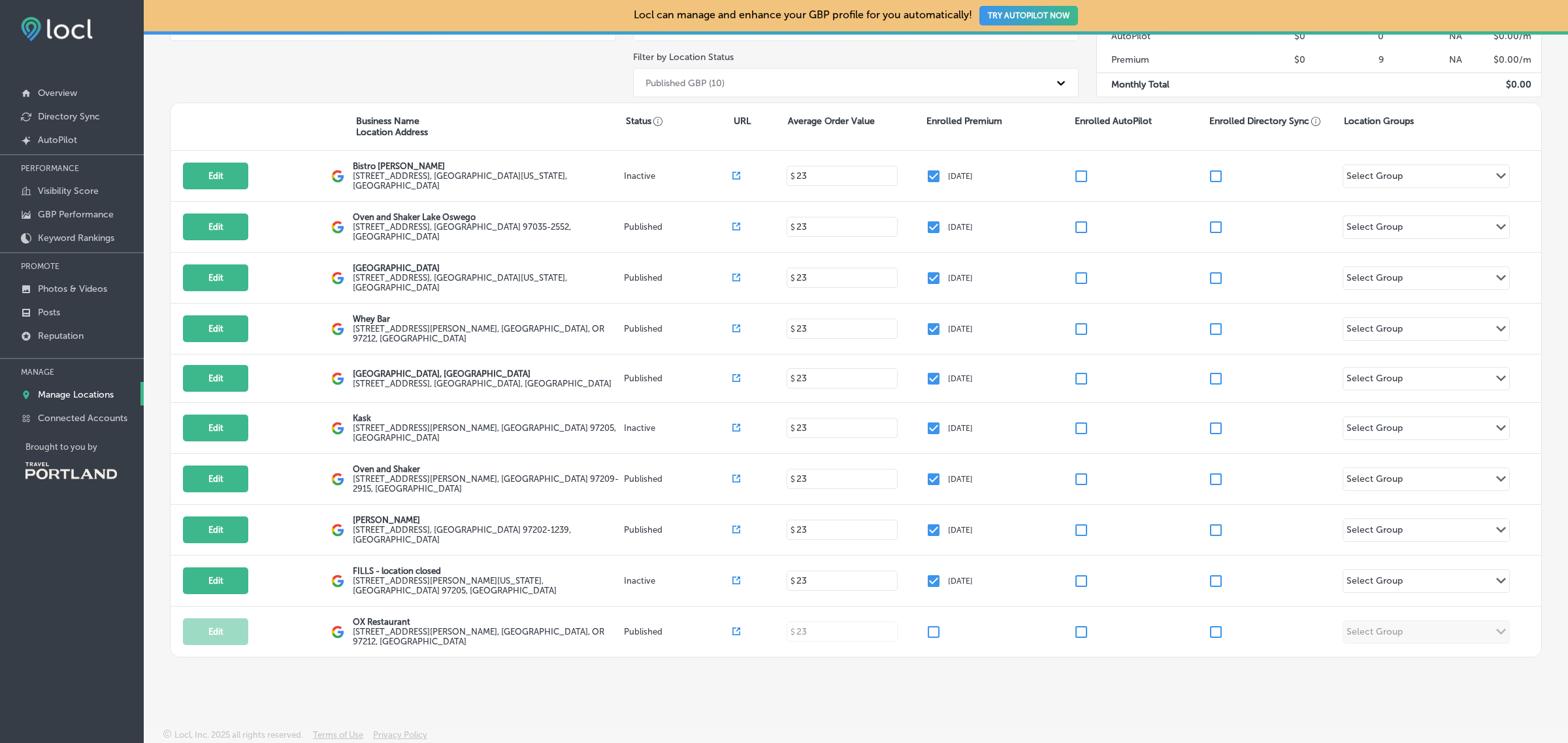
scroll to position [0, 0]
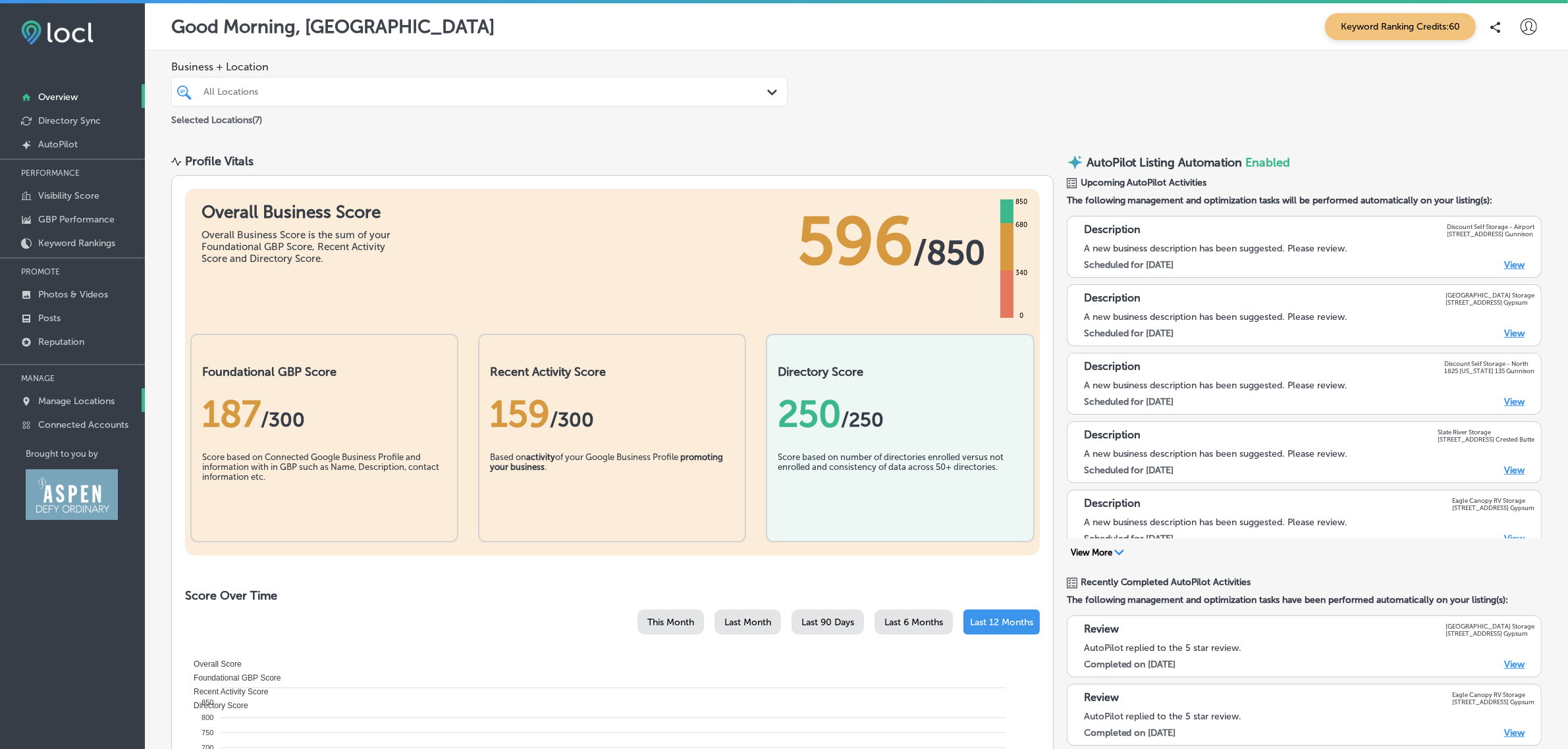
click at [89, 407] on p "Manage Locations" at bounding box center [76, 401] width 76 height 12
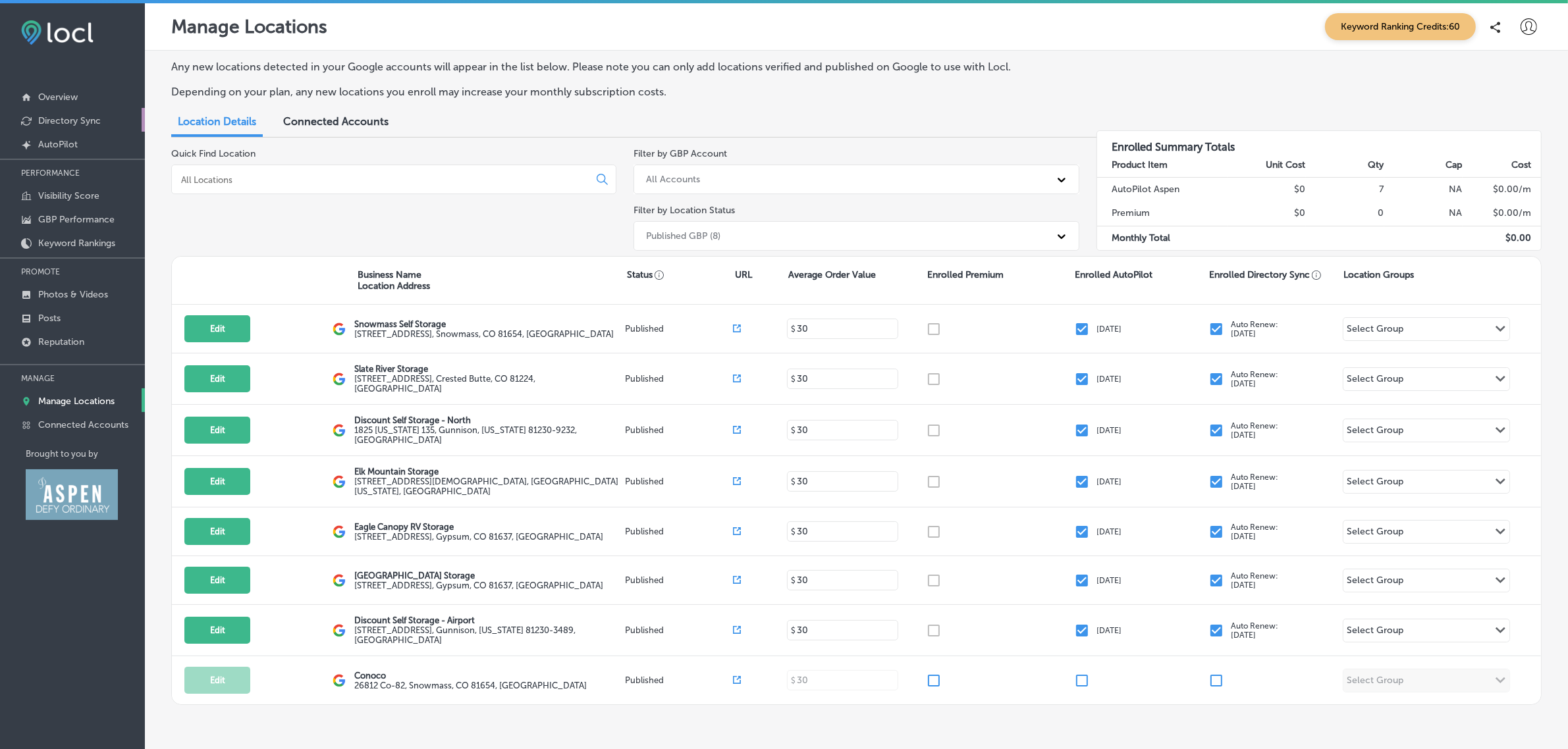
click at [89, 124] on p "Directory Sync" at bounding box center [69, 121] width 63 height 12
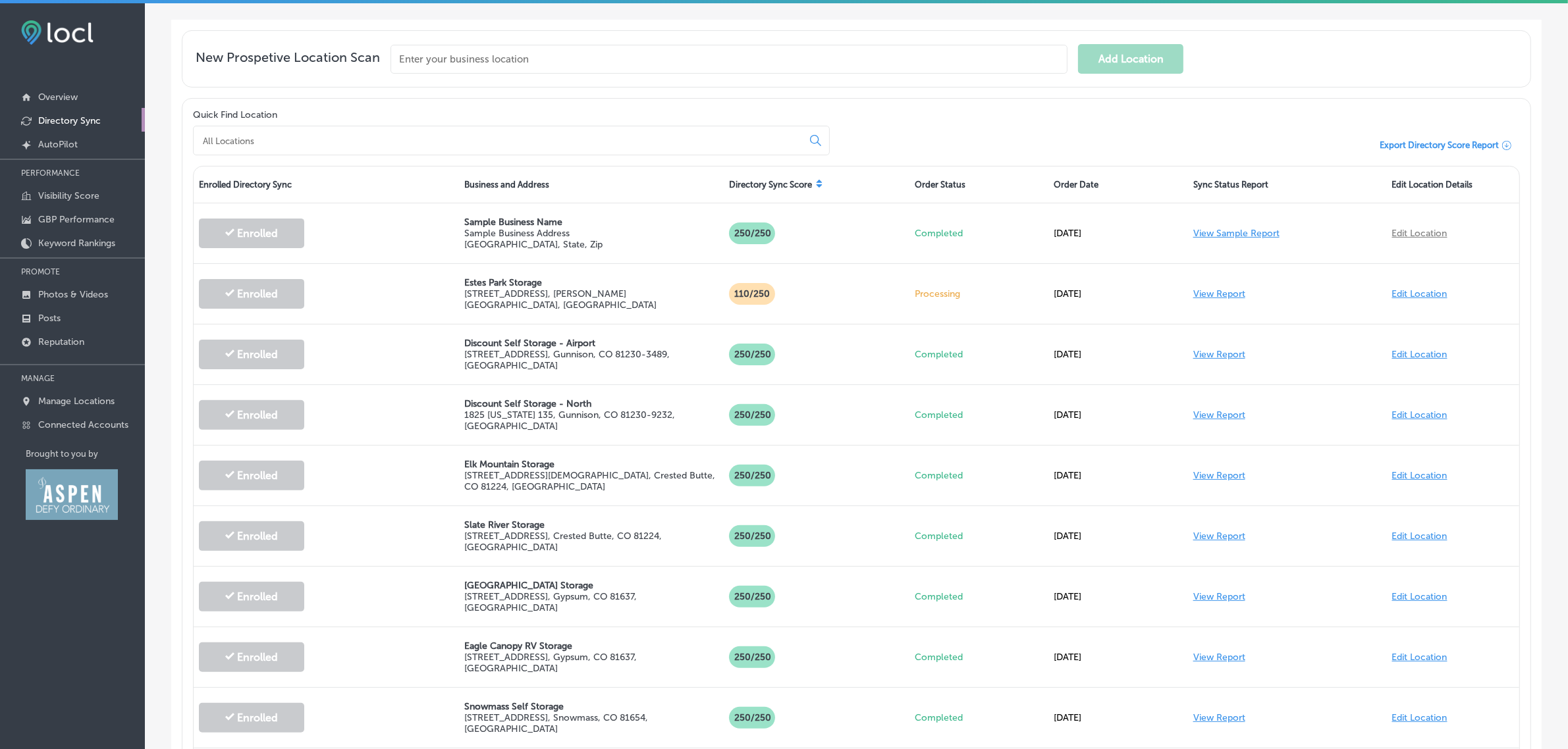
scroll to position [391, 0]
click at [94, 400] on p "Manage Locations" at bounding box center [76, 401] width 76 height 12
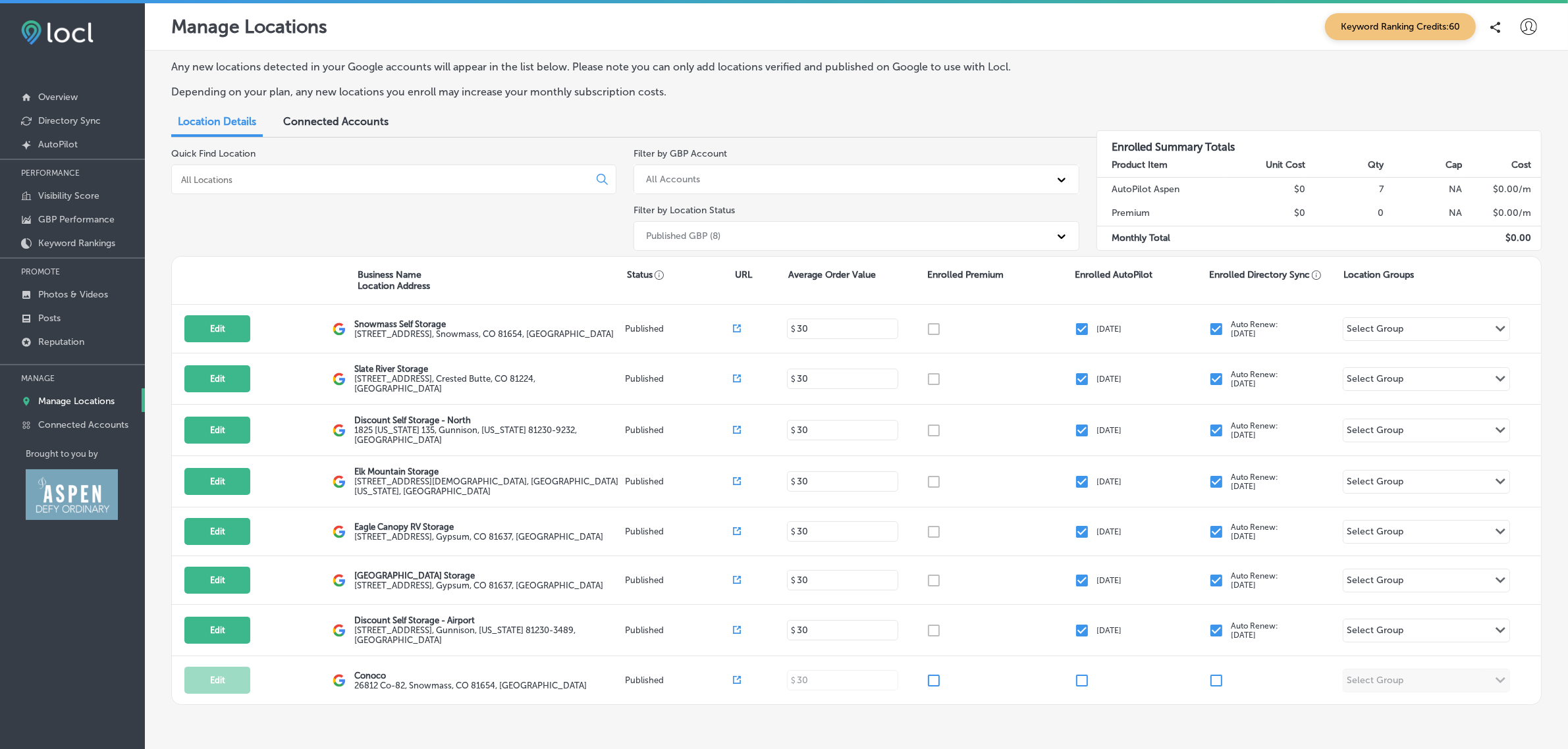
scroll to position [41, 0]
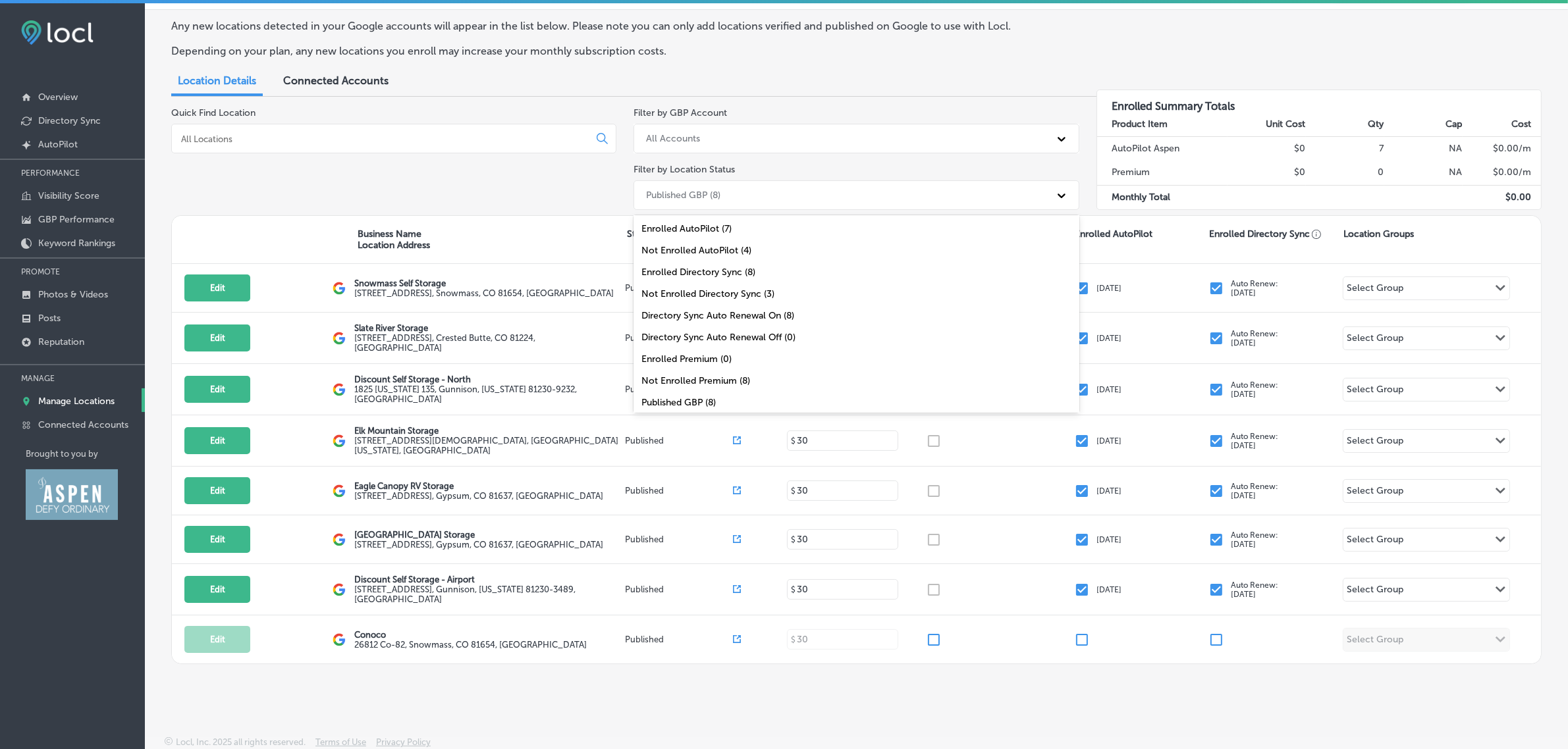
click at [964, 196] on div "Published GBP (8)" at bounding box center [843, 195] width 409 height 22
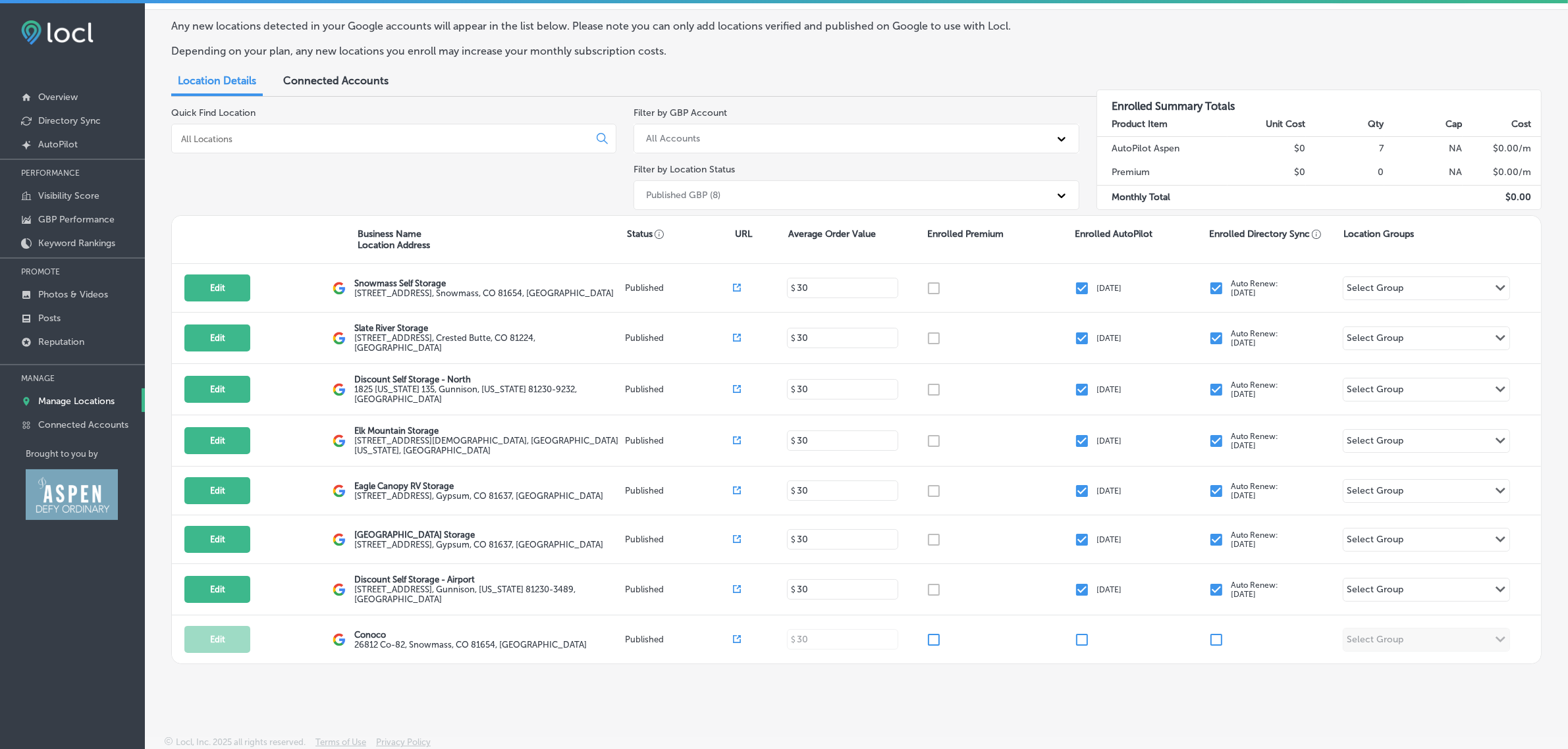
click at [924, 181] on div "Published GBP (8)" at bounding box center [856, 195] width 445 height 29
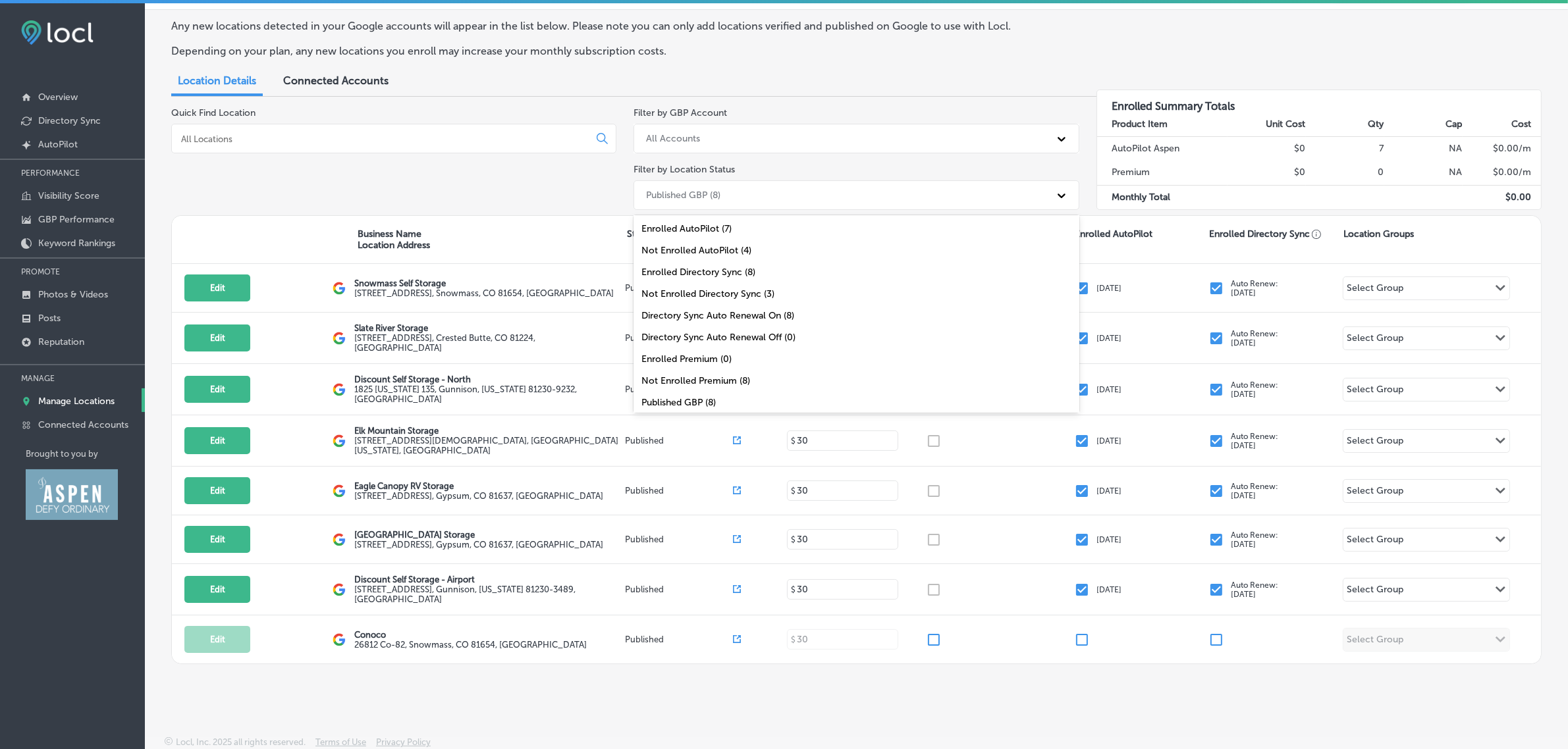
click at [928, 189] on div "Published GBP (8)" at bounding box center [843, 195] width 409 height 22
click at [755, 403] on div "All Locations (11)" at bounding box center [856, 399] width 445 height 22
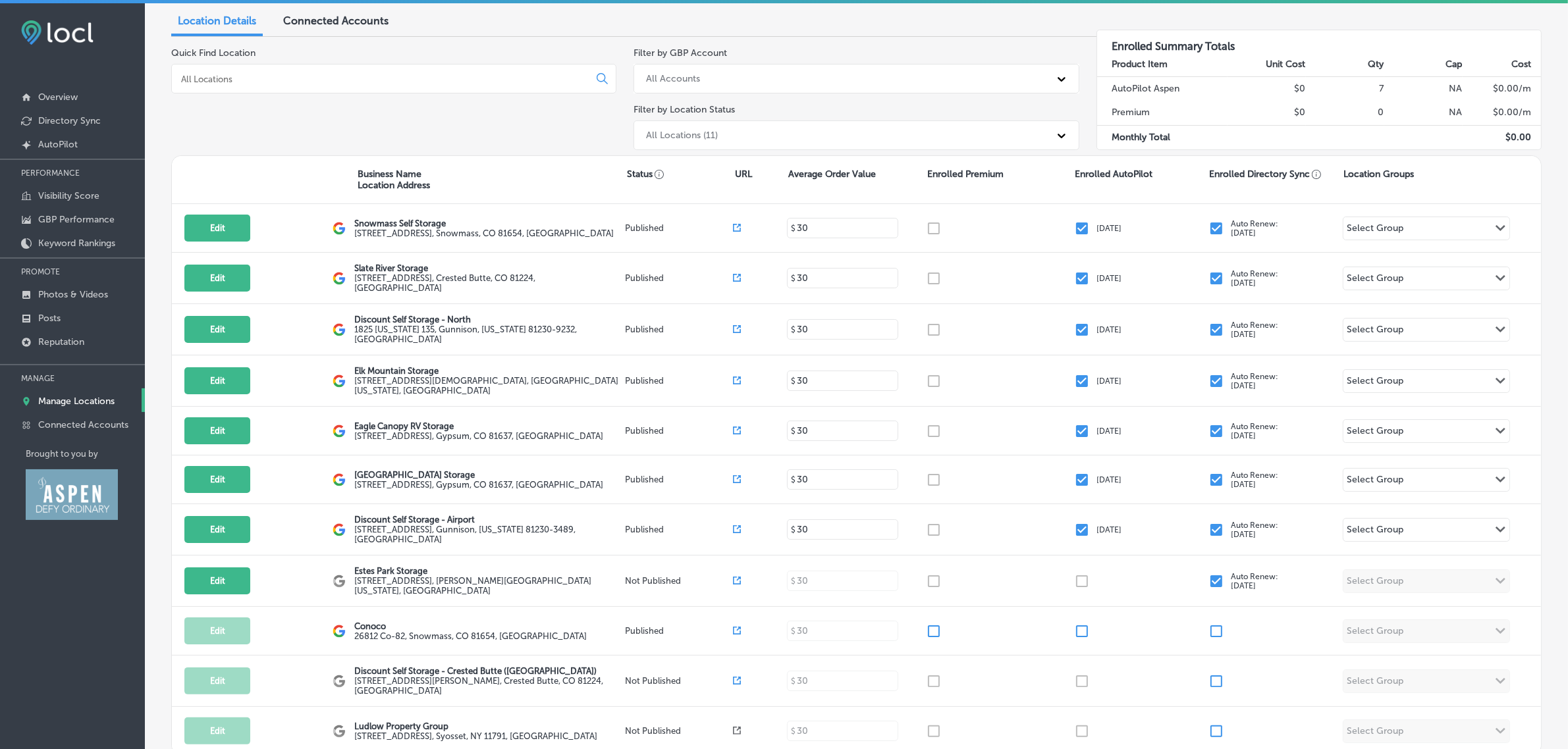
scroll to position [0, 0]
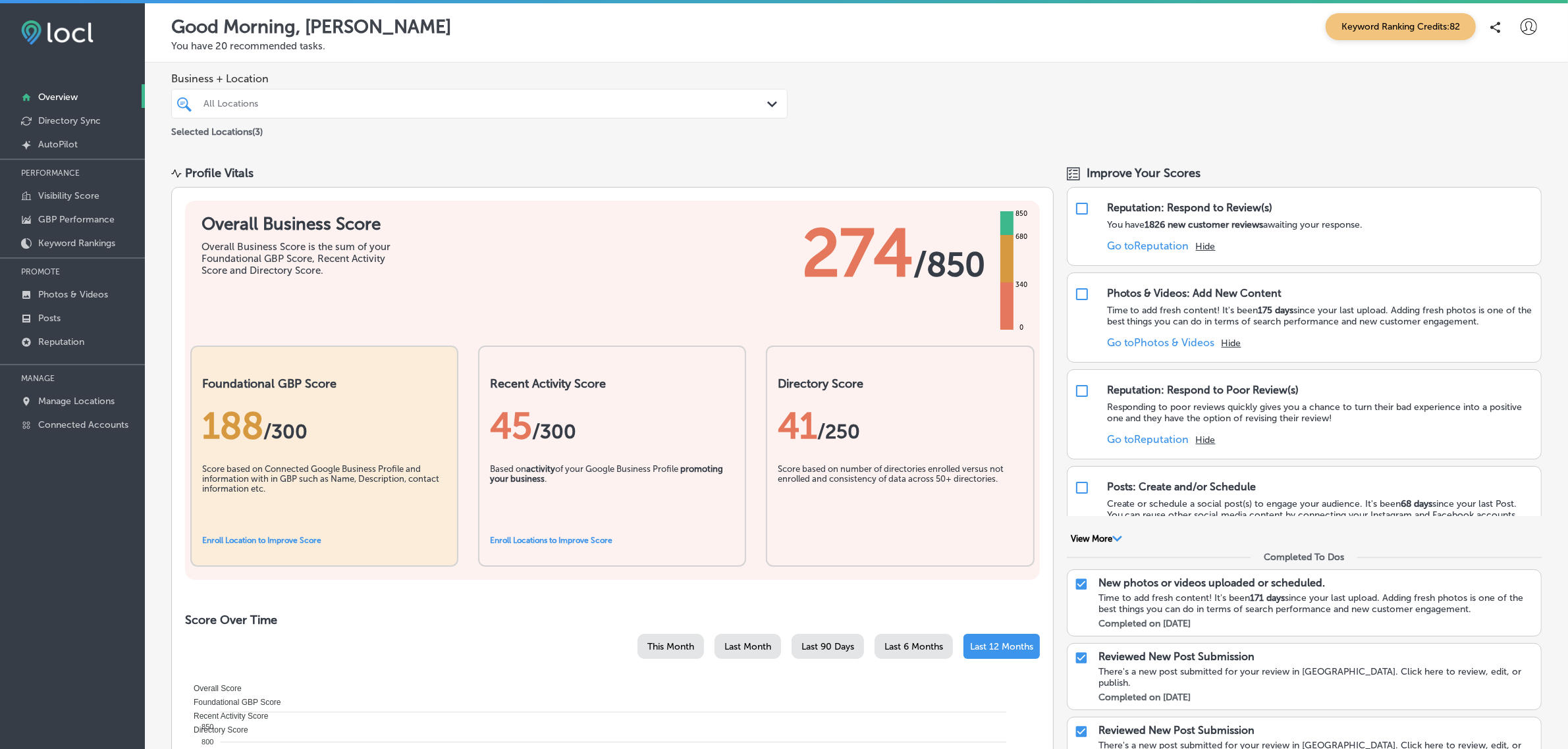
click at [1522, 30] on icon at bounding box center [1528, 27] width 17 height 17
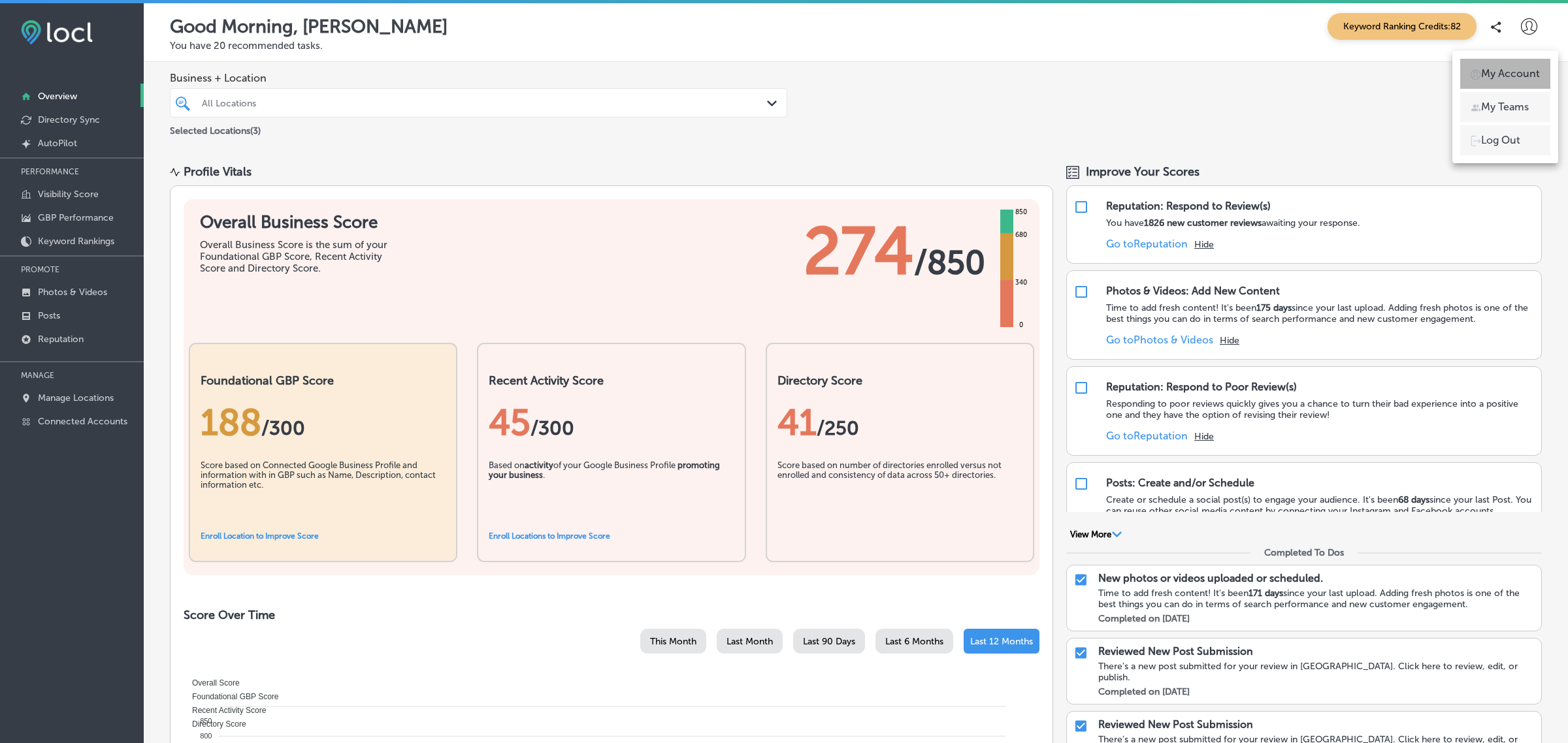
click at [1511, 75] on p "My Account" at bounding box center [1510, 74] width 59 height 16
select select "US"
